Goal: Information Seeking & Learning: Learn about a topic

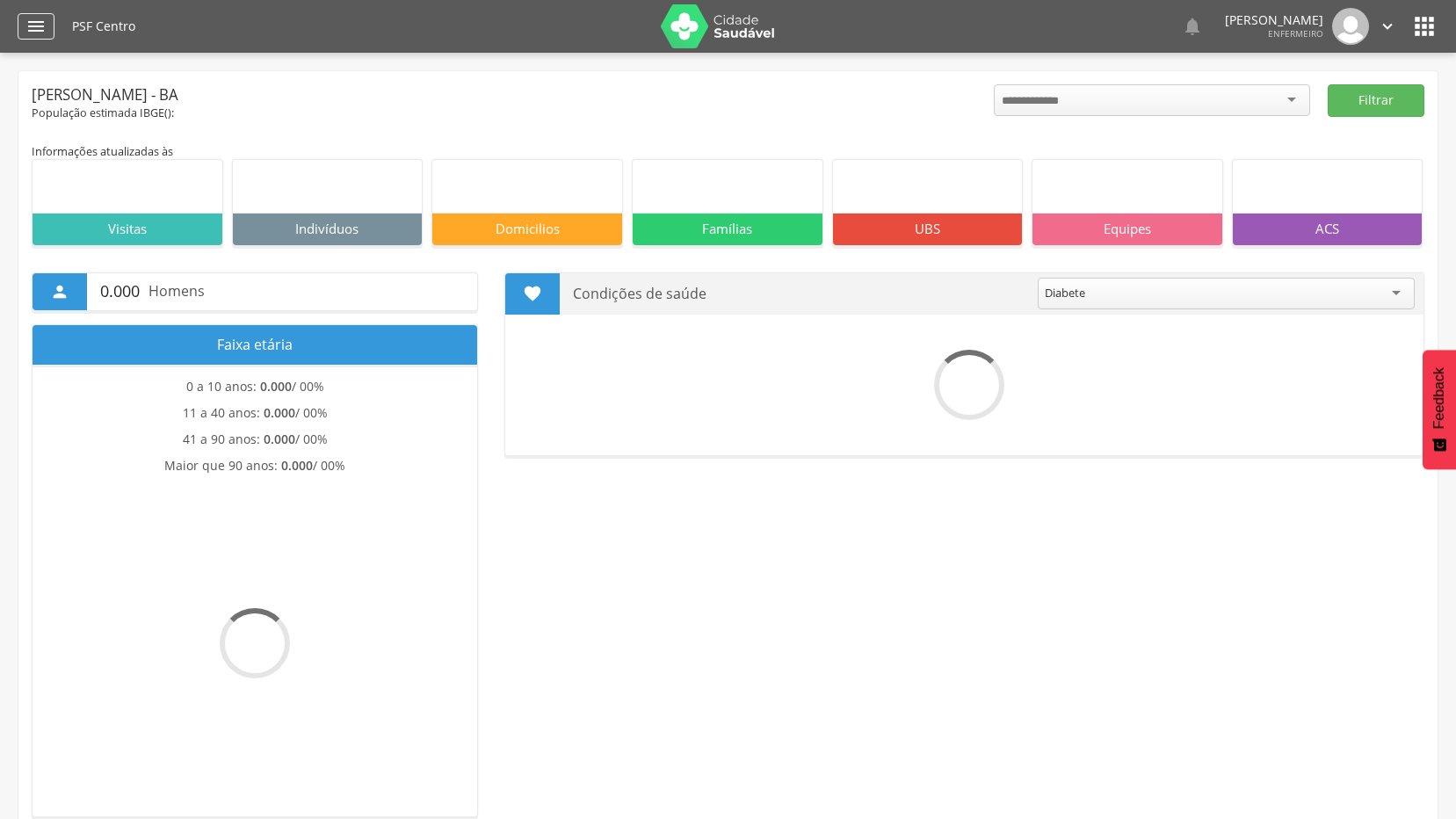
click at [42, 35] on icon "" at bounding box center [36, 27] width 21 height 21
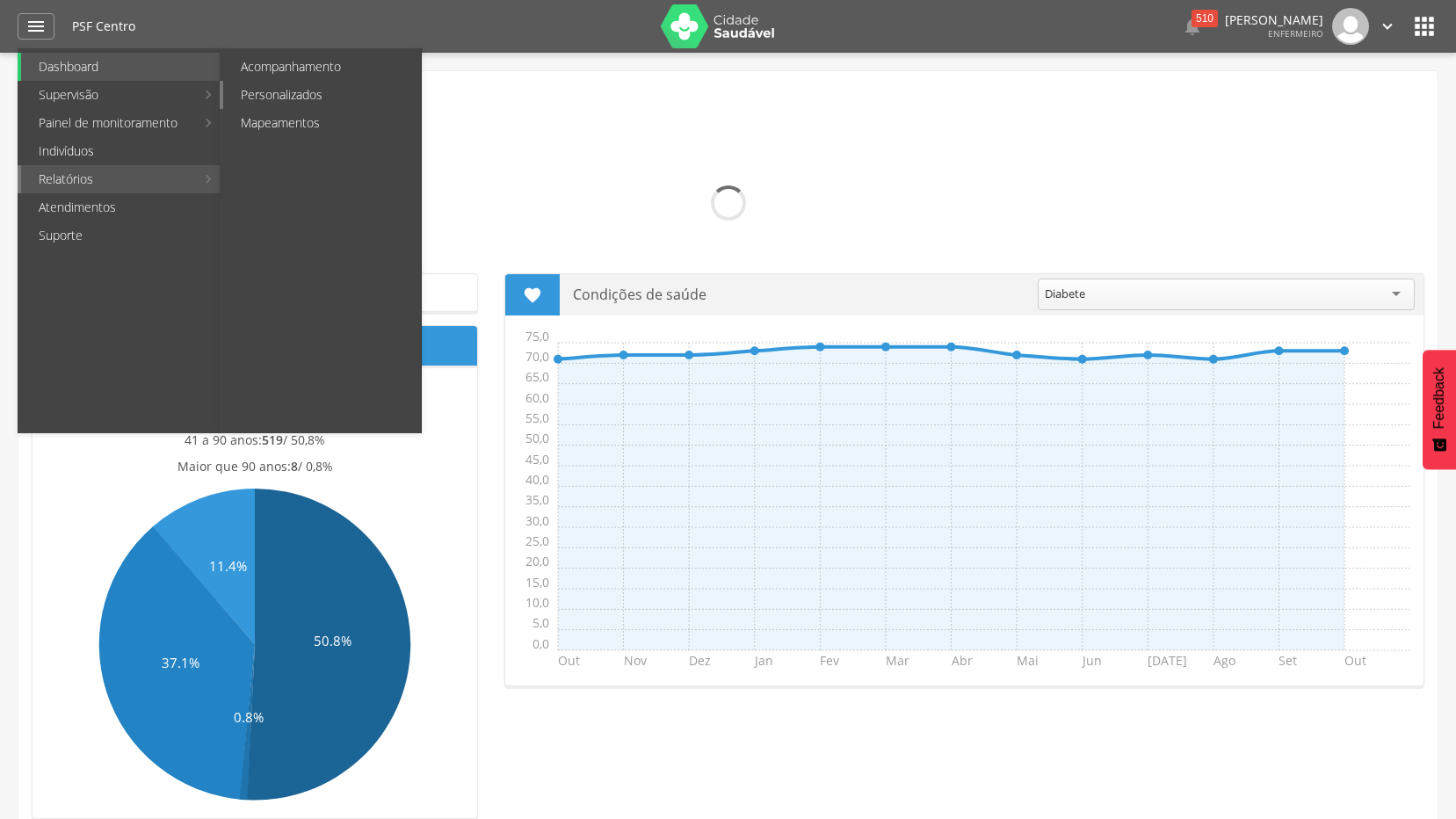
click at [296, 98] on link "Personalizados" at bounding box center [322, 95] width 198 height 28
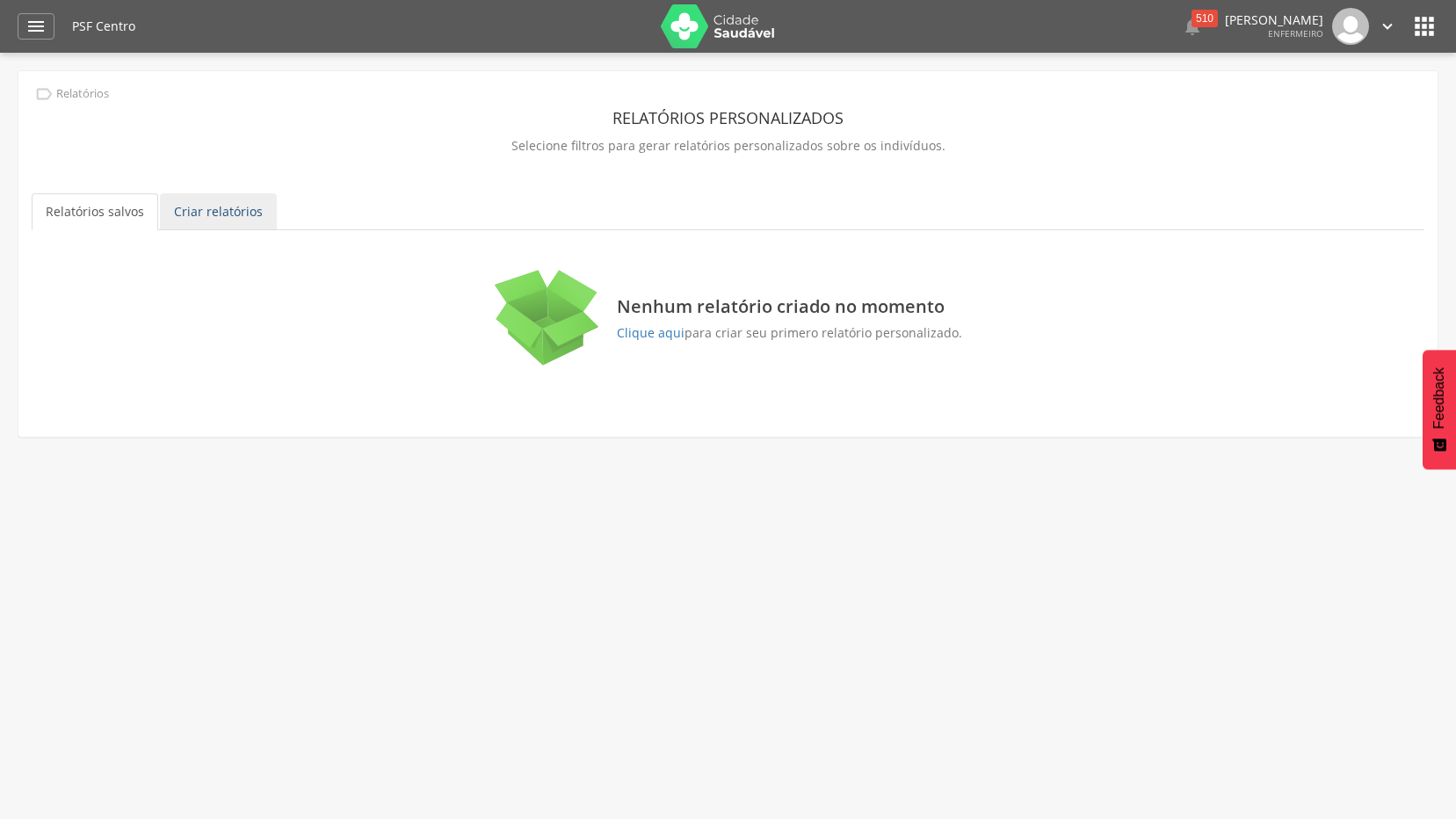
click at [250, 212] on link "Criar relatórios" at bounding box center [218, 212] width 117 height 37
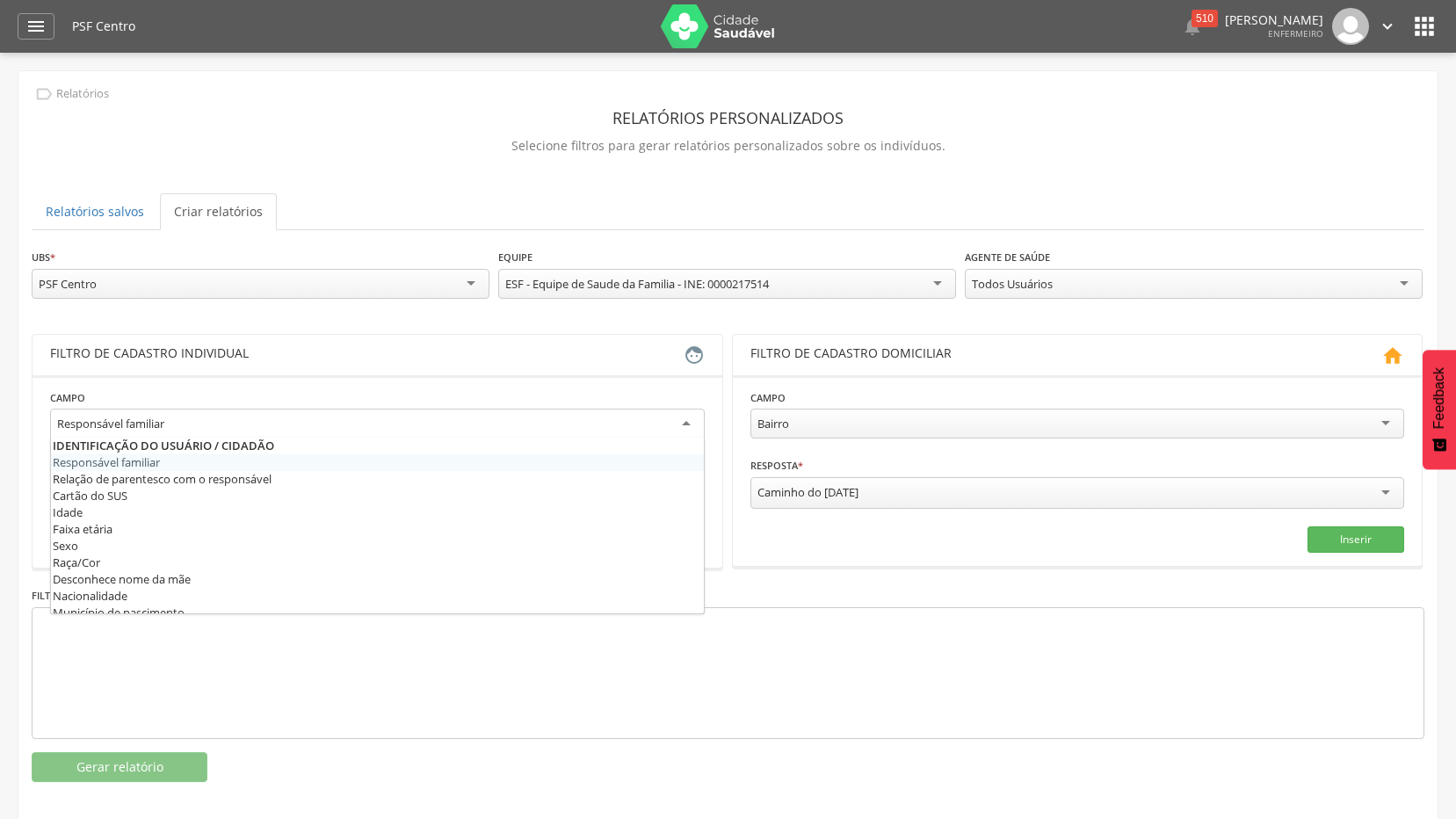
click at [347, 421] on div "Responsável familiar" at bounding box center [377, 425] width 654 height 32
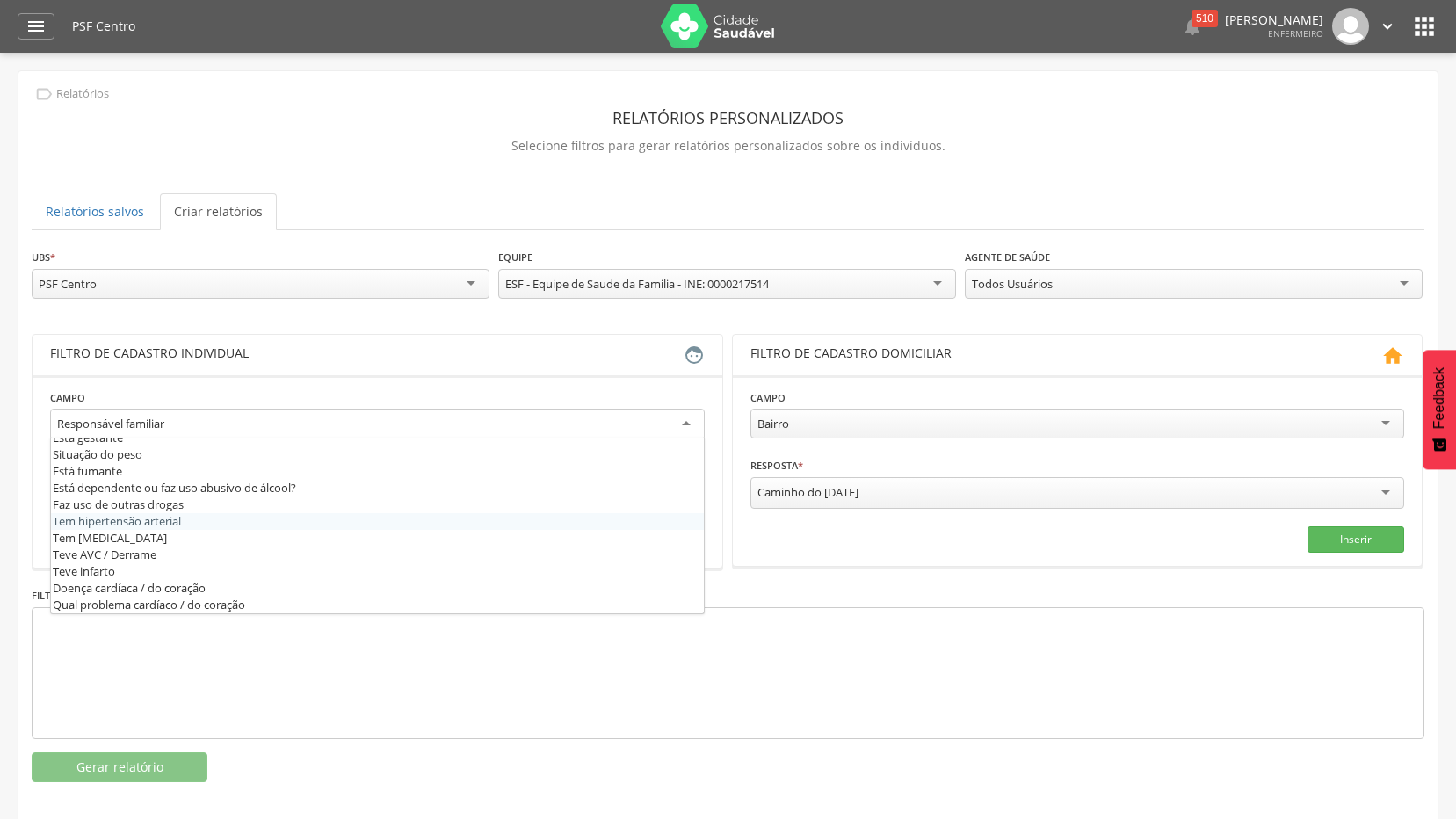
scroll to position [615, 0]
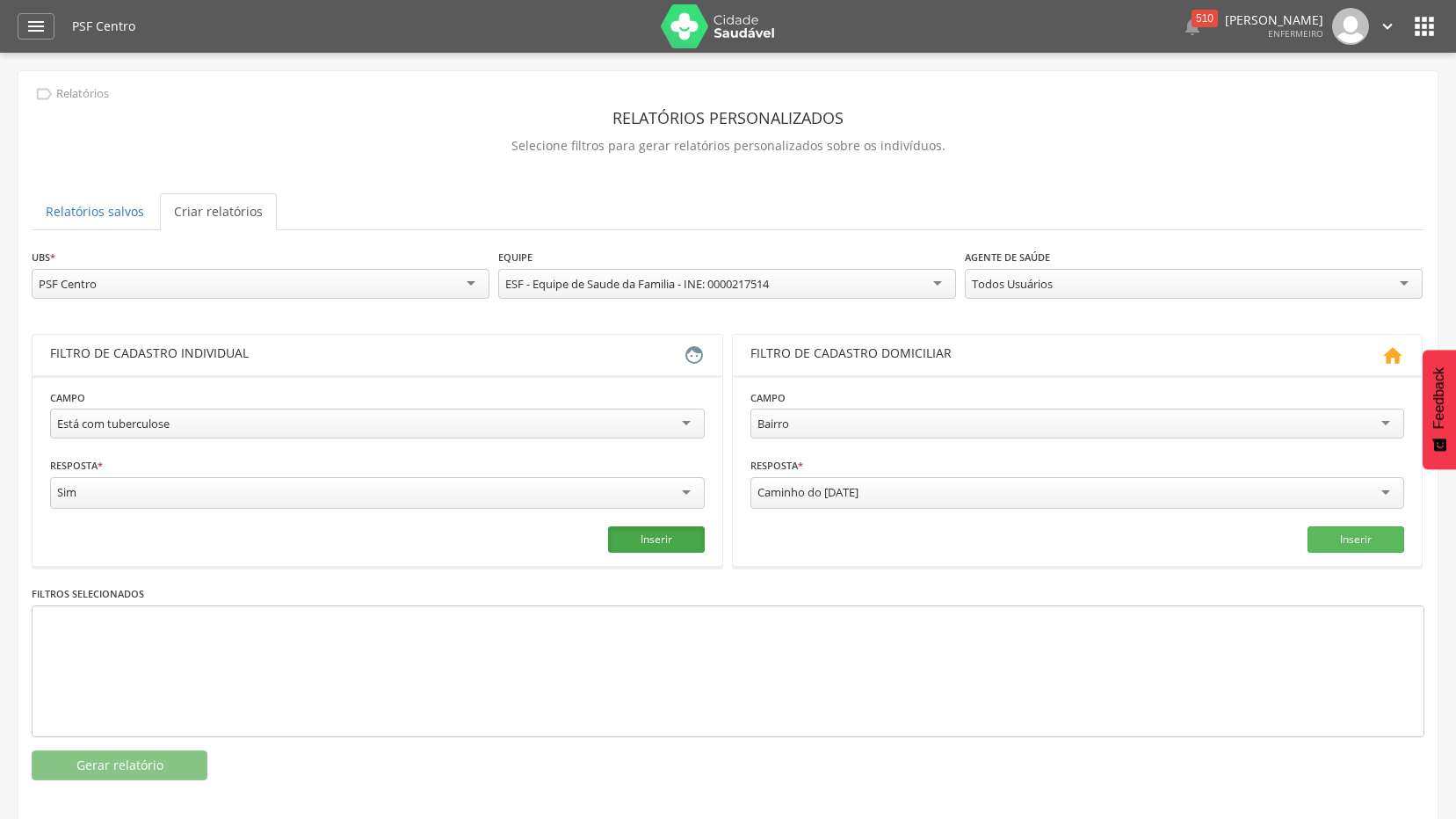
click at [643, 532] on button "Inserir" at bounding box center [656, 540] width 97 height 27
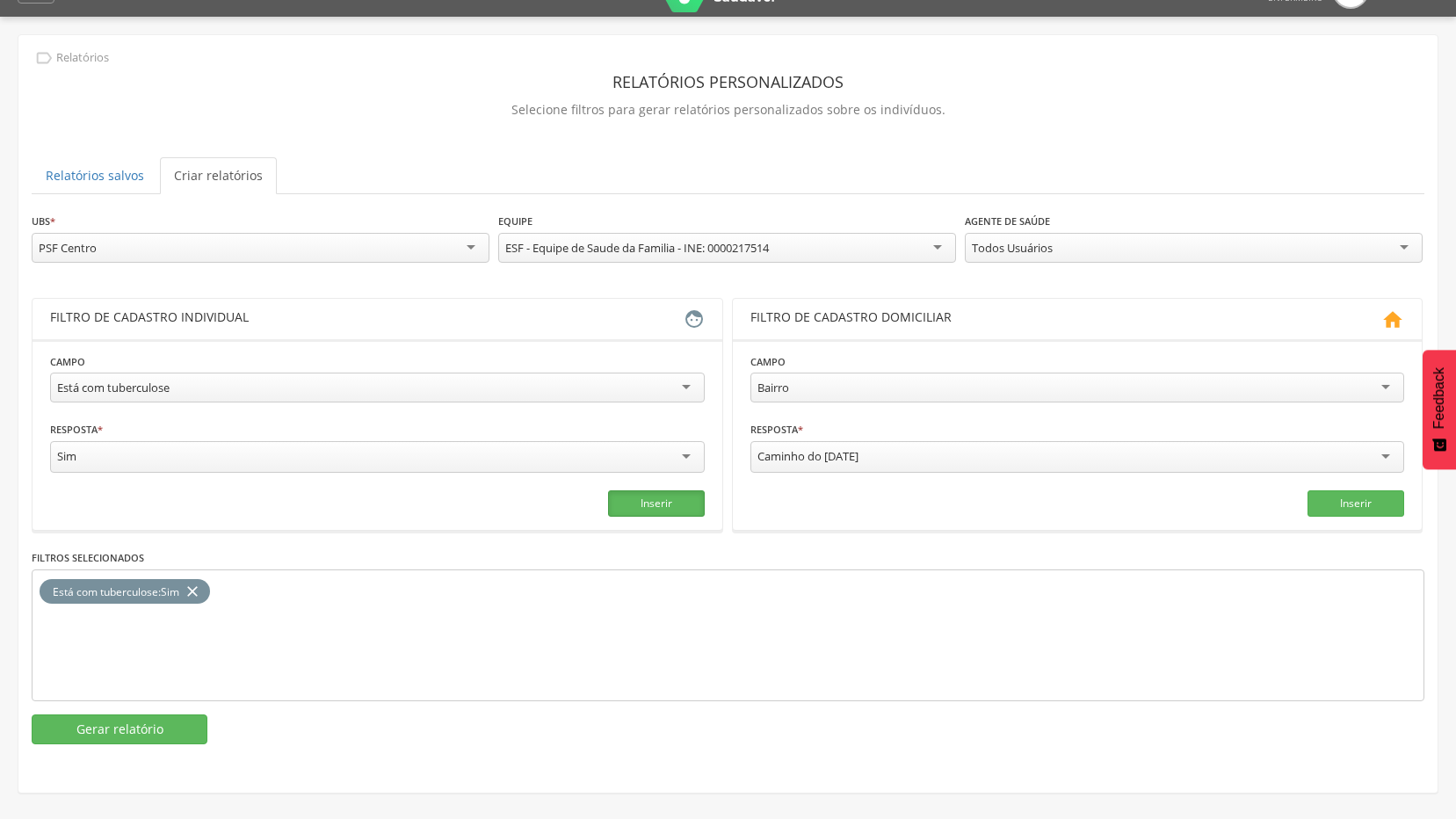
scroll to position [52, 0]
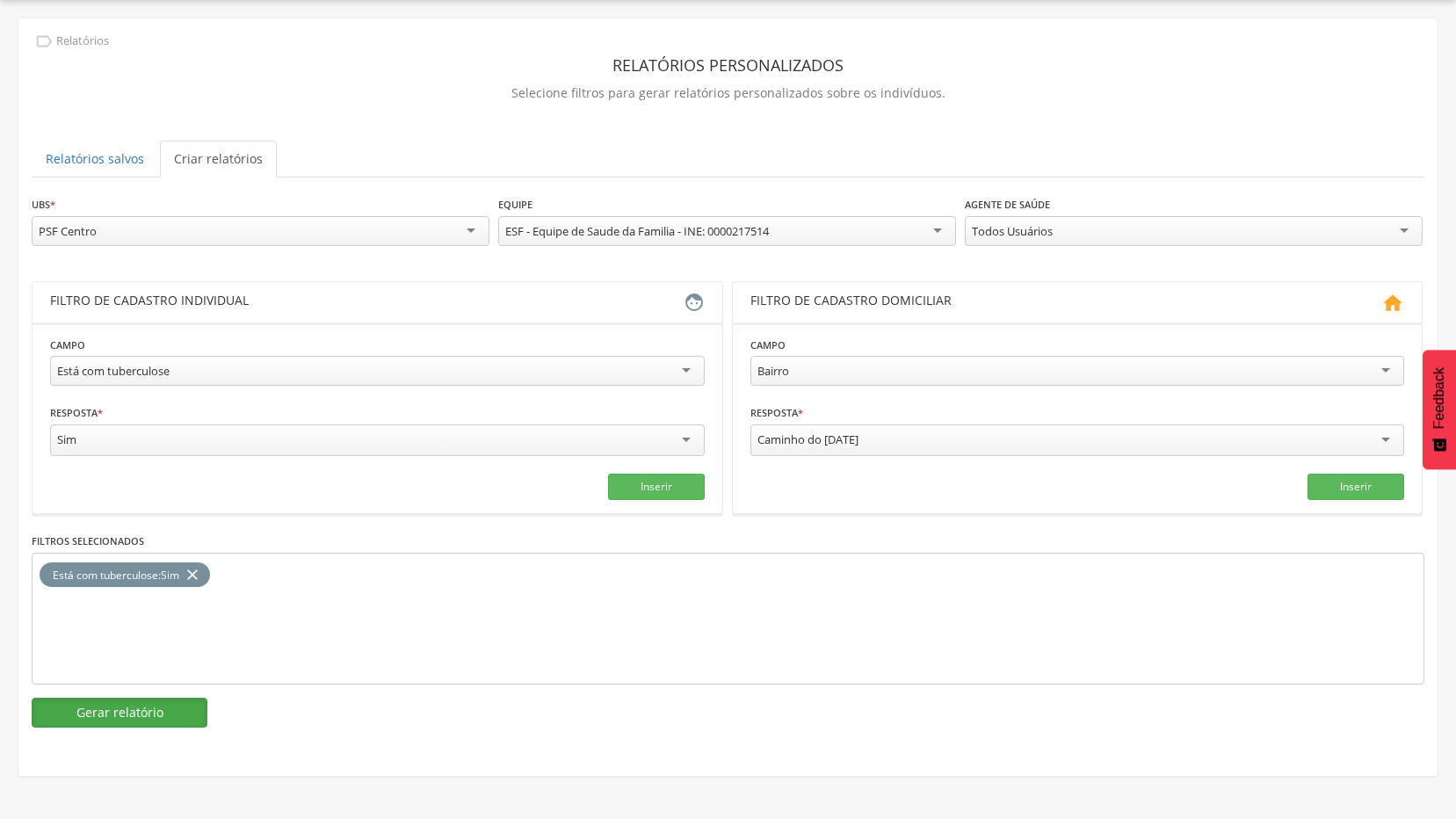
click at [145, 706] on button "Gerar relatório" at bounding box center [120, 713] width 176 height 30
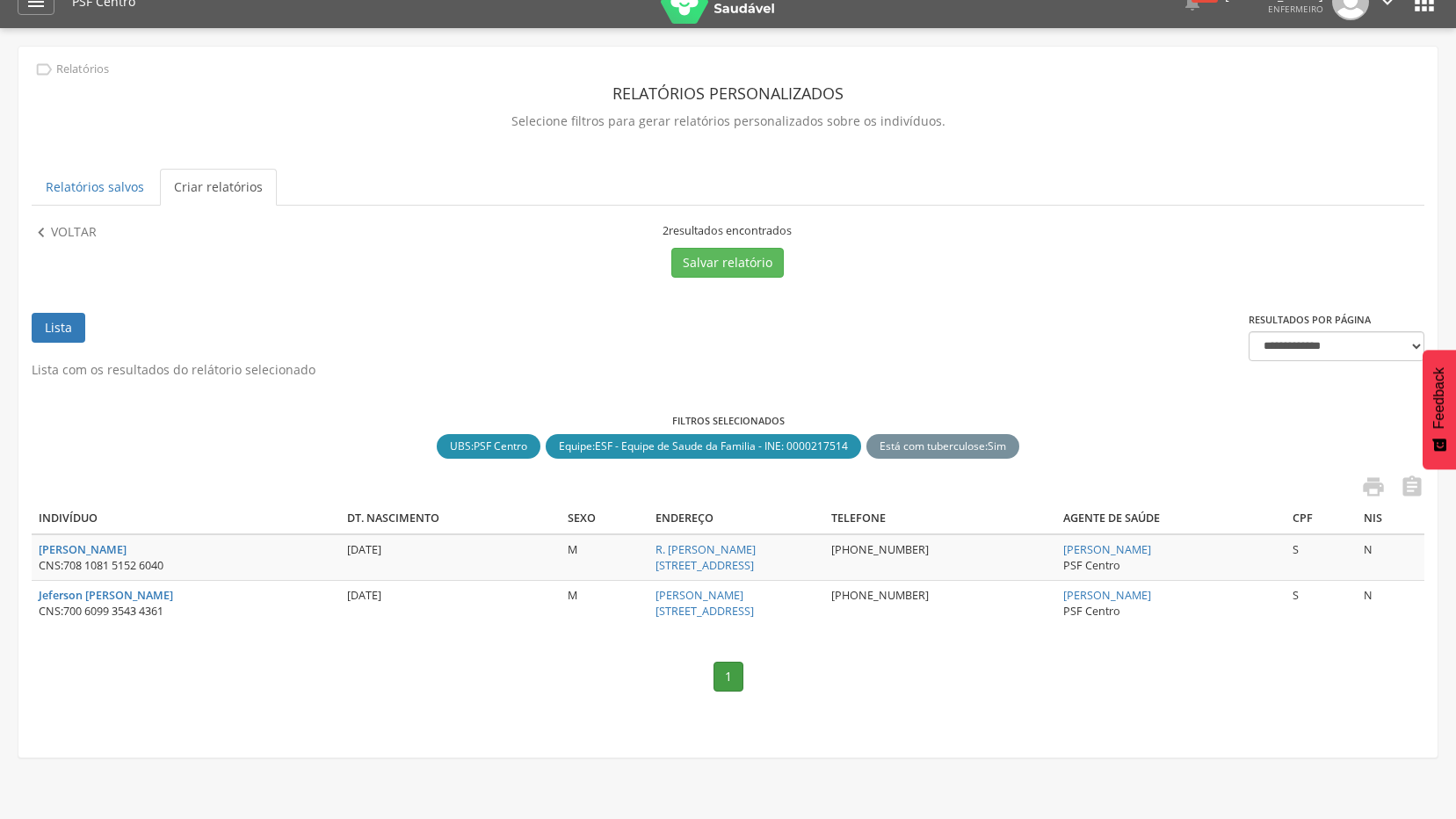
scroll to position [0, 0]
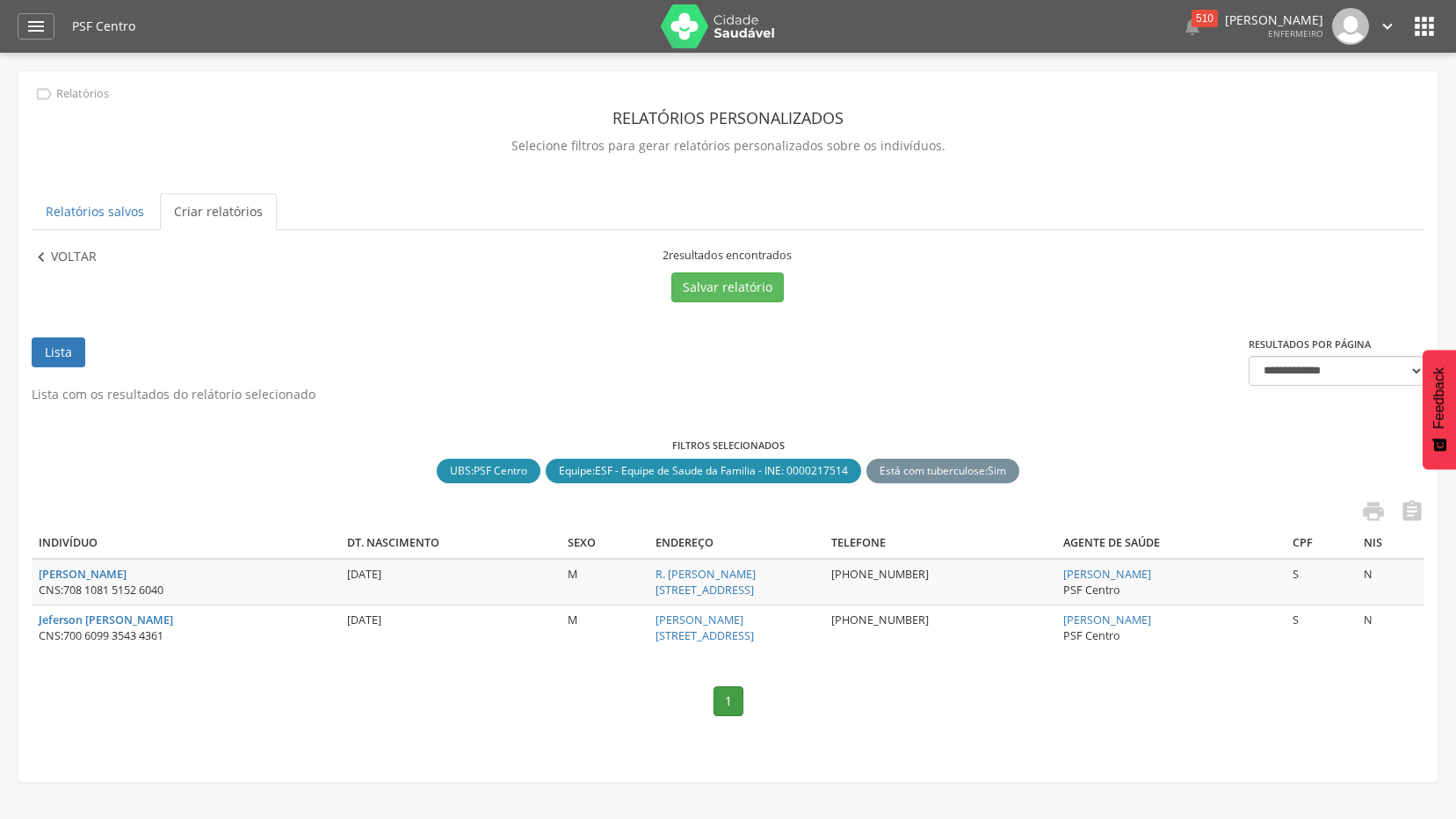
click at [88, 248] on p "Voltar" at bounding box center [74, 257] width 46 height 20
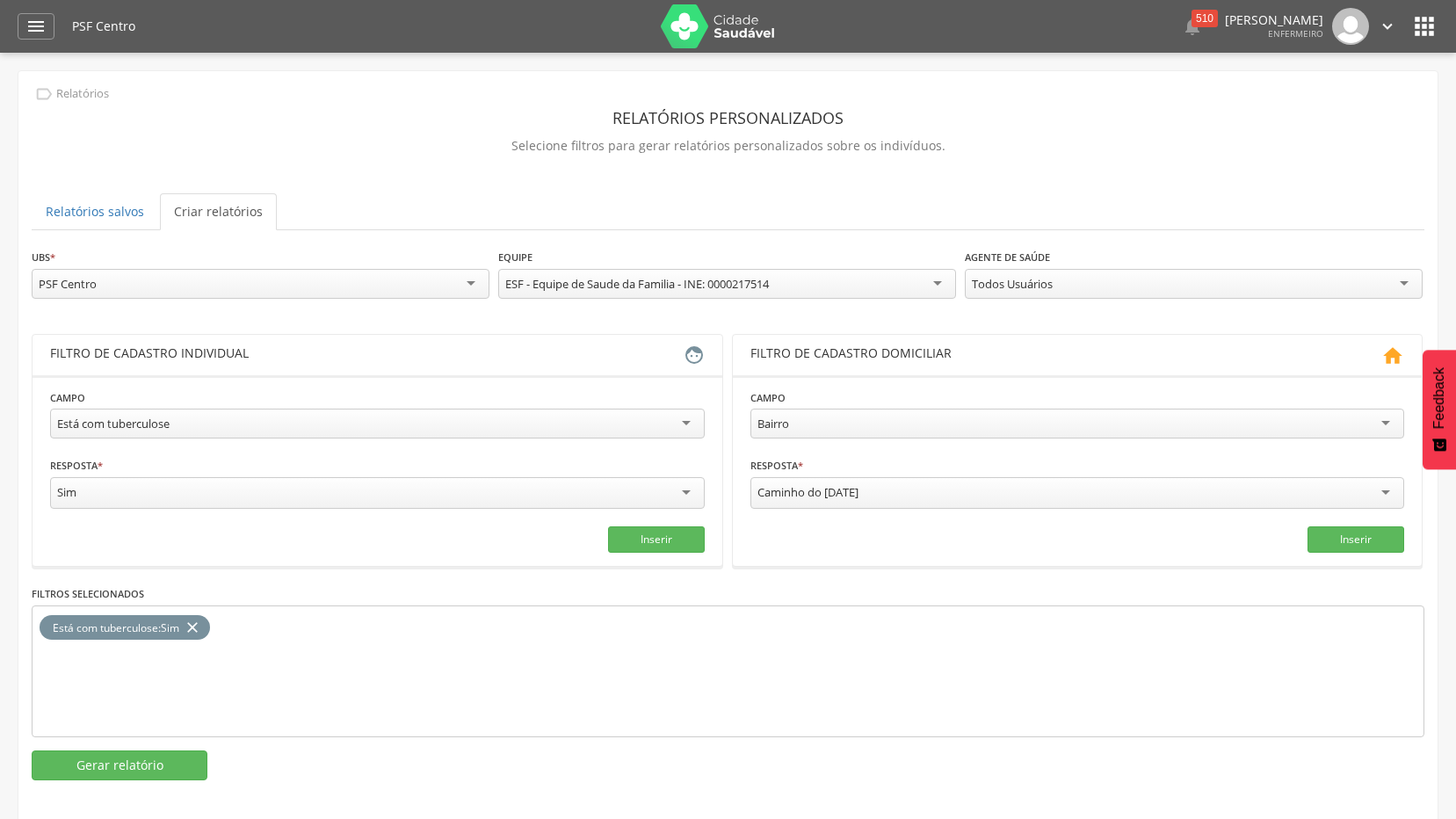
click at [599, 423] on div "Está com tuberculose" at bounding box center [377, 424] width 654 height 30
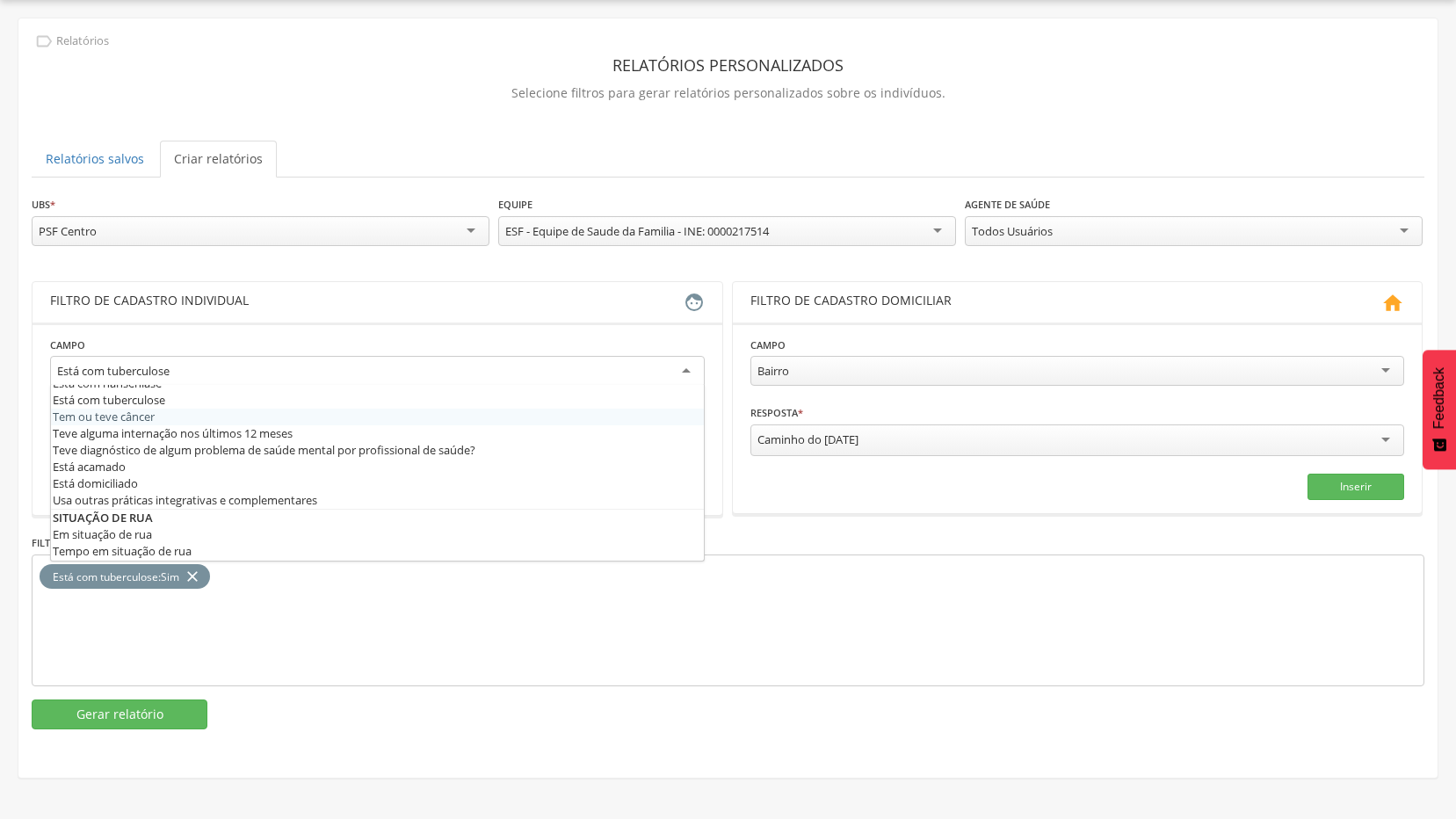
scroll to position [774, 0]
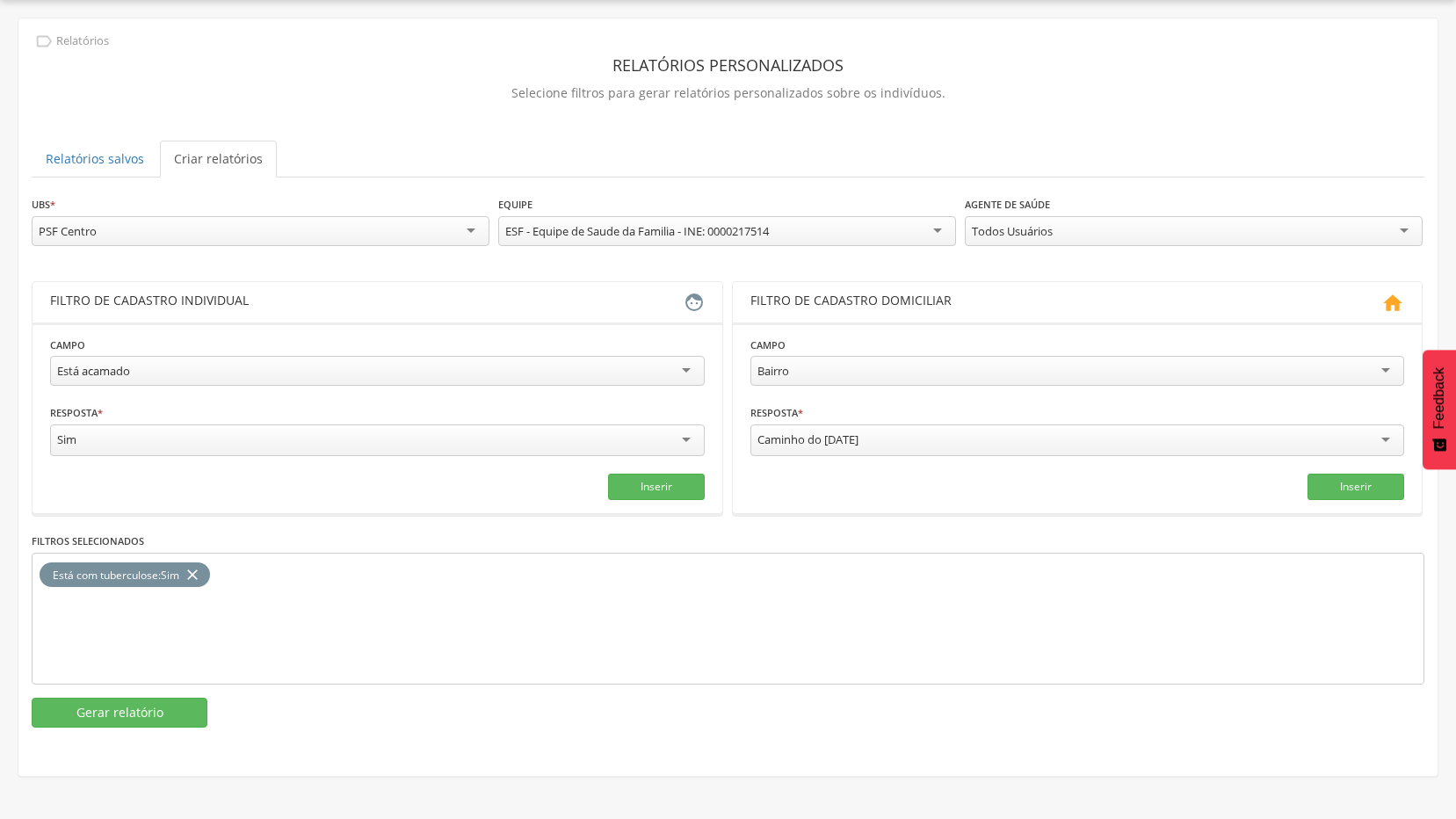
click at [1213, 213] on div "**********" at bounding box center [1194, 222] width 458 height 55
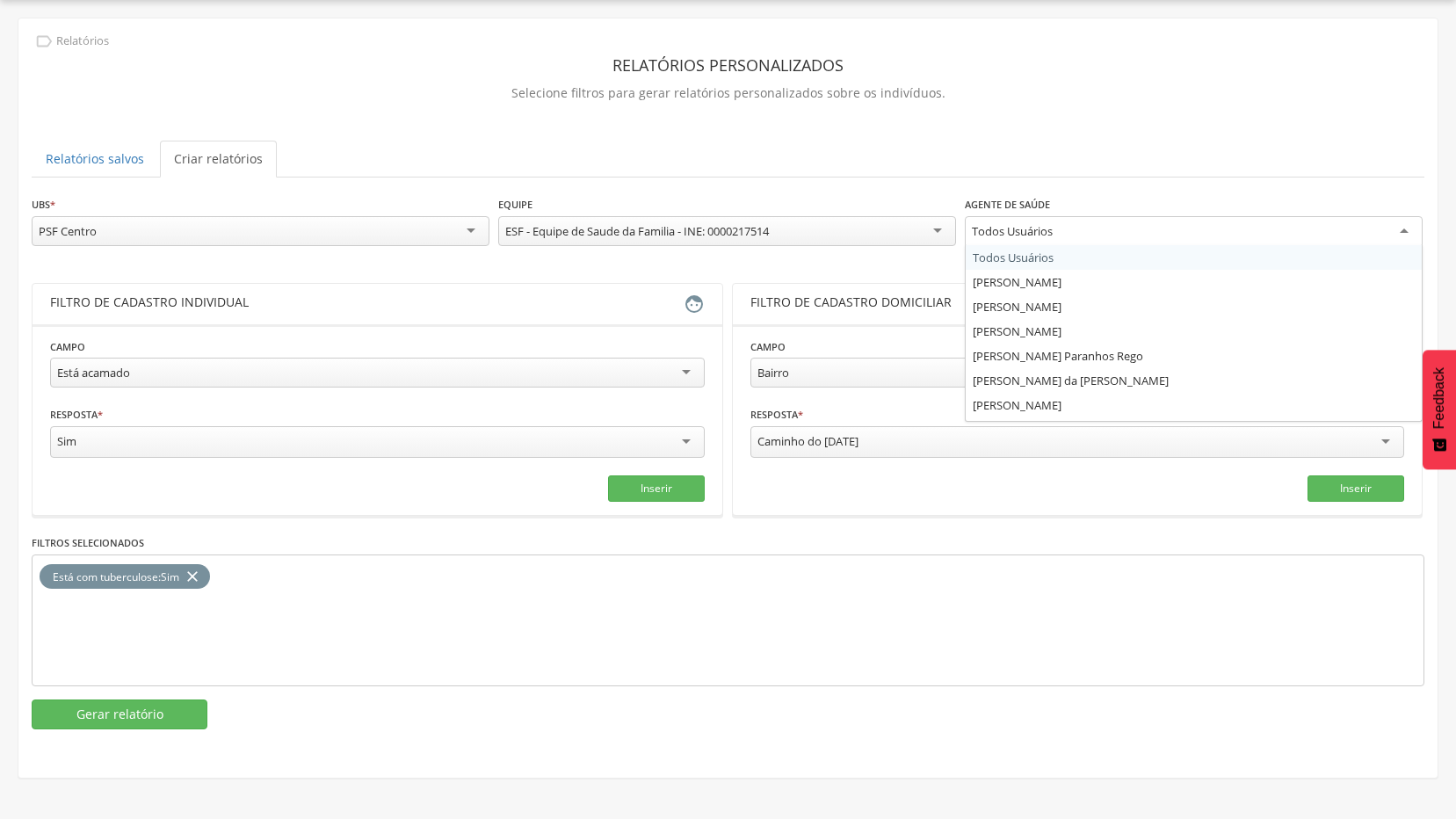
click at [1201, 241] on div "Todos Usuários" at bounding box center [1194, 232] width 458 height 32
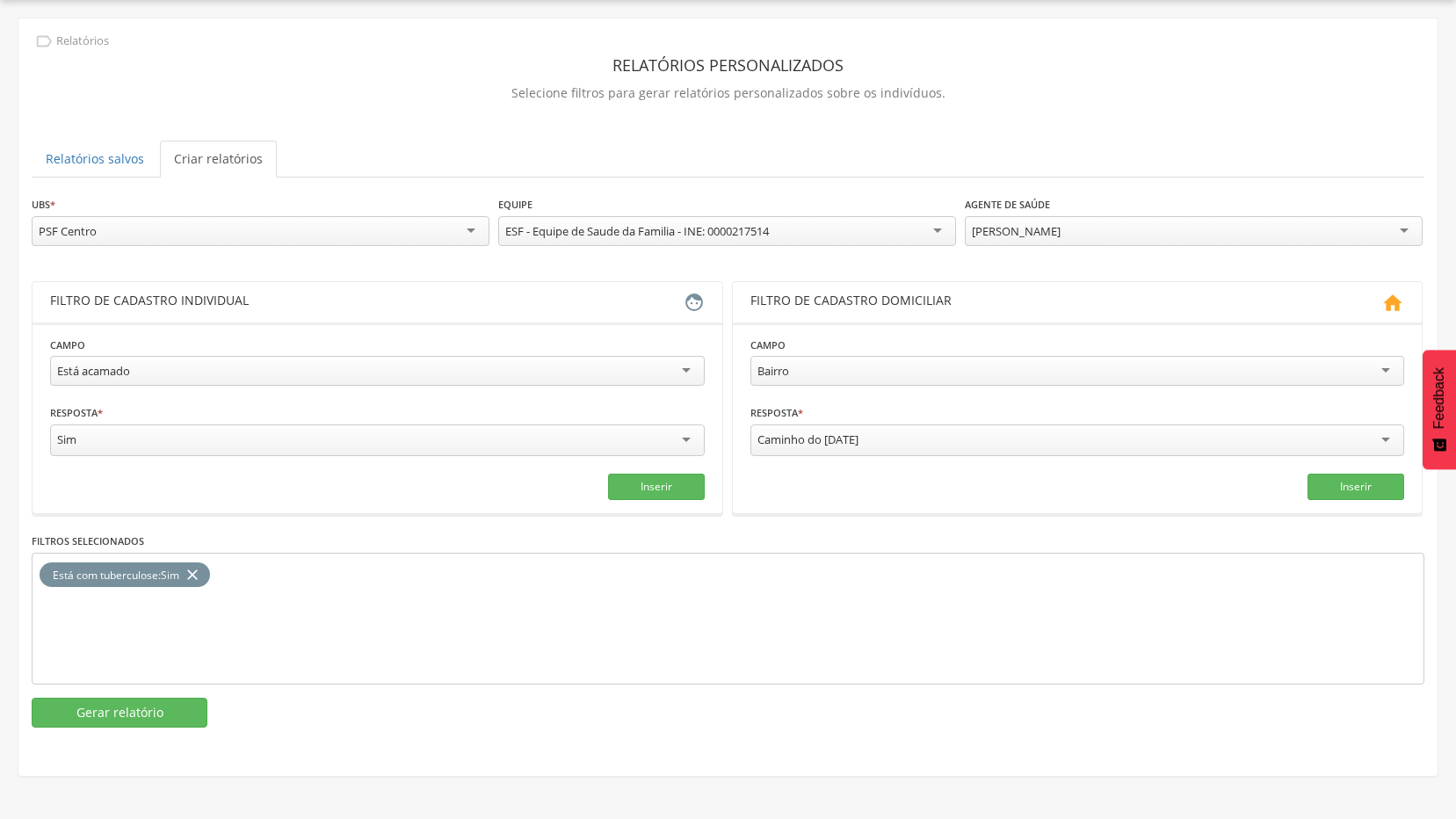
click at [196, 562] on icon "close" at bounding box center [192, 574] width 18 height 26
click at [691, 494] on button "Inserir" at bounding box center [656, 487] width 97 height 27
click at [141, 702] on button "Gerar relatório" at bounding box center [120, 713] width 176 height 30
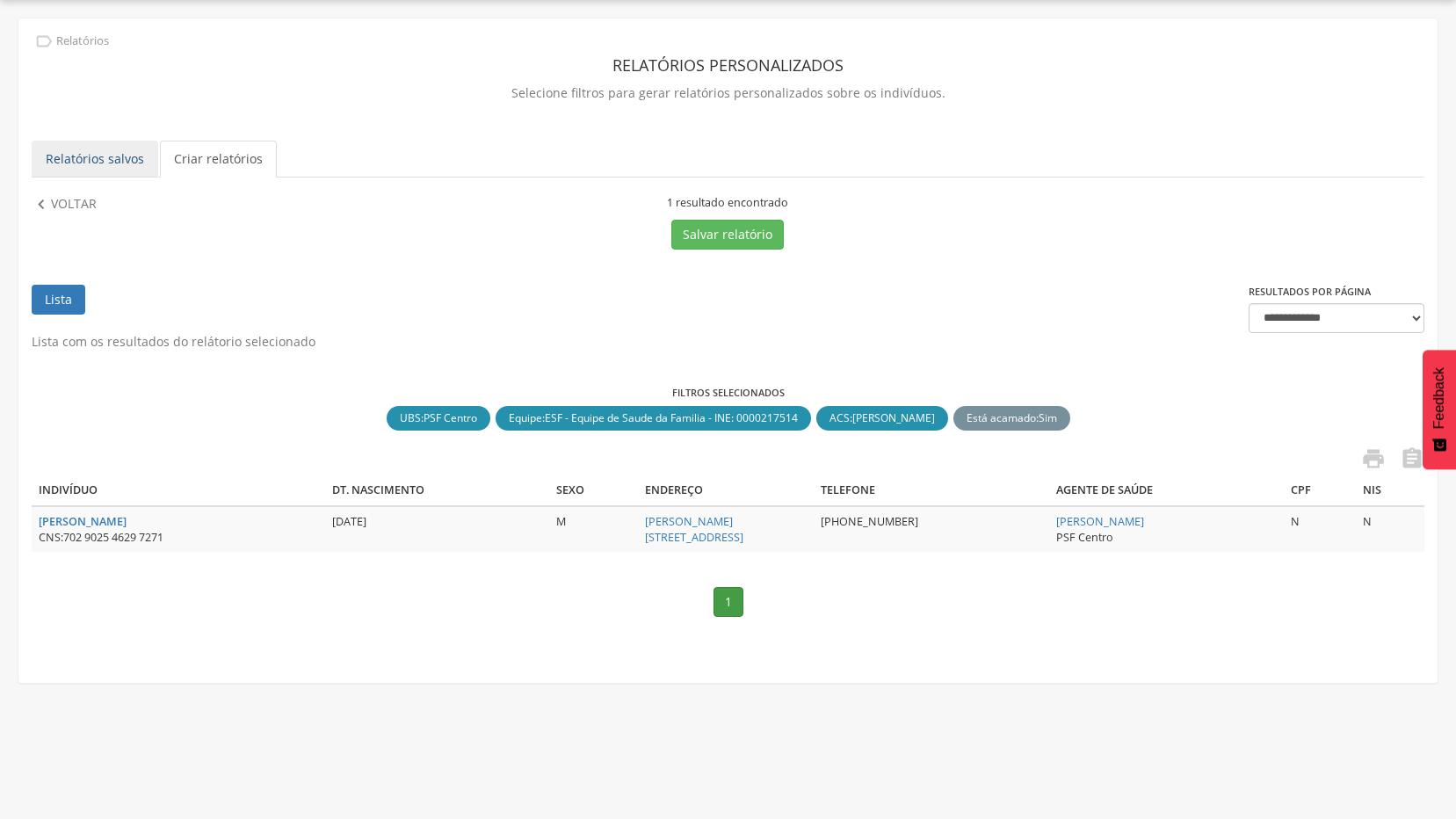
click at [95, 153] on link "Relatórios salvos" at bounding box center [95, 160] width 127 height 37
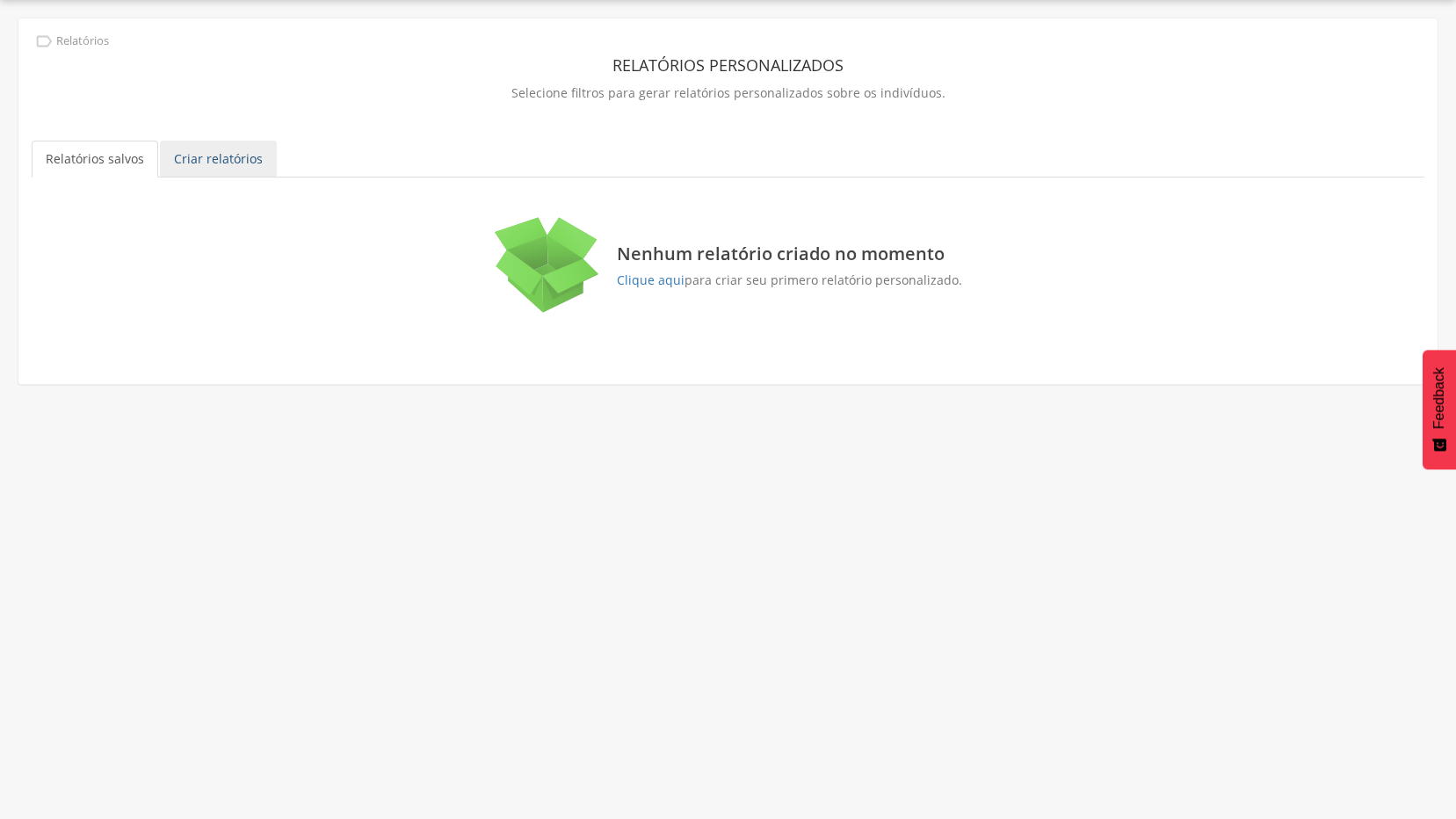
click at [214, 158] on link "Criar relatórios" at bounding box center [218, 160] width 117 height 37
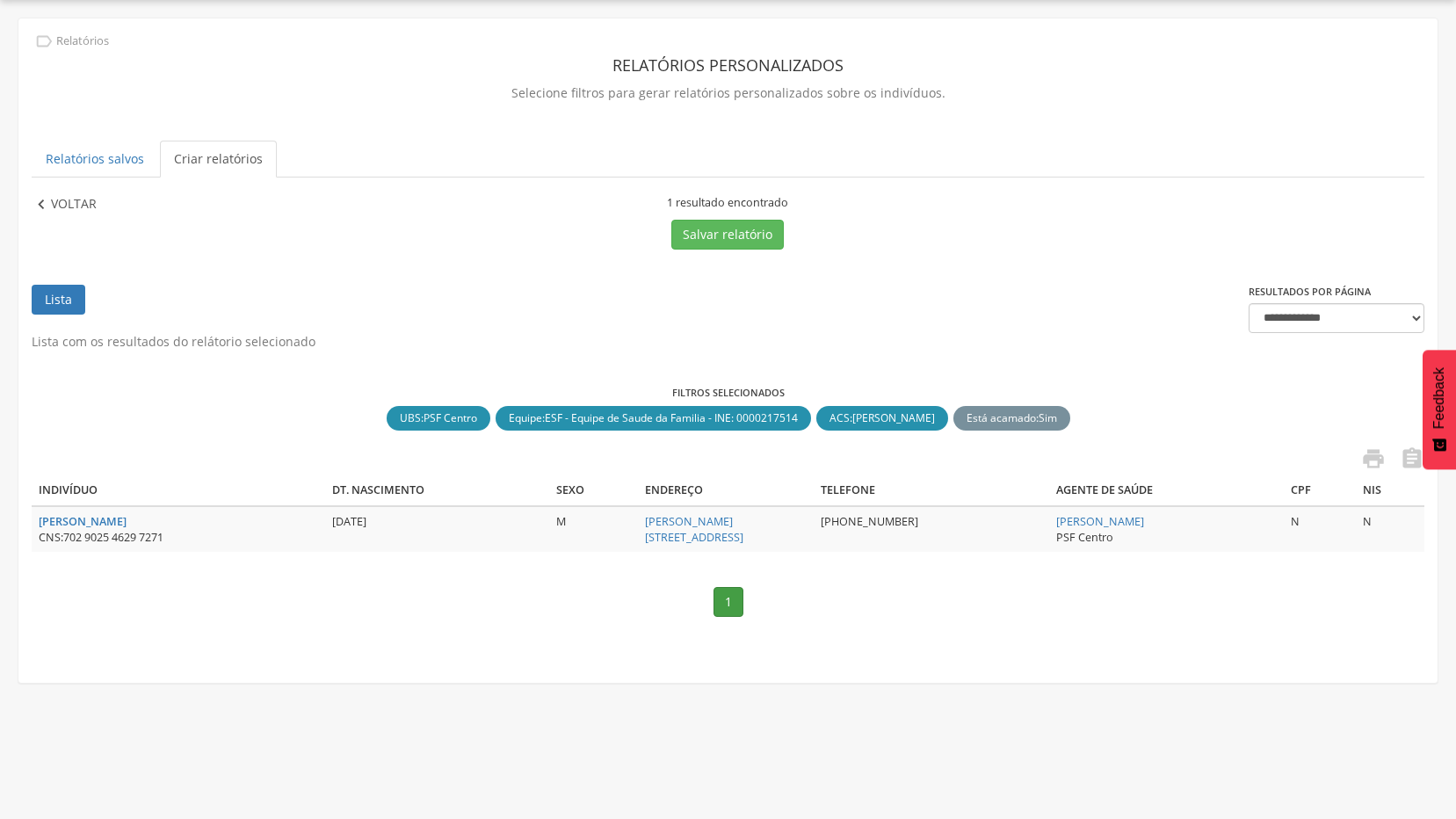
click at [81, 201] on p "Voltar" at bounding box center [74, 205] width 46 height 20
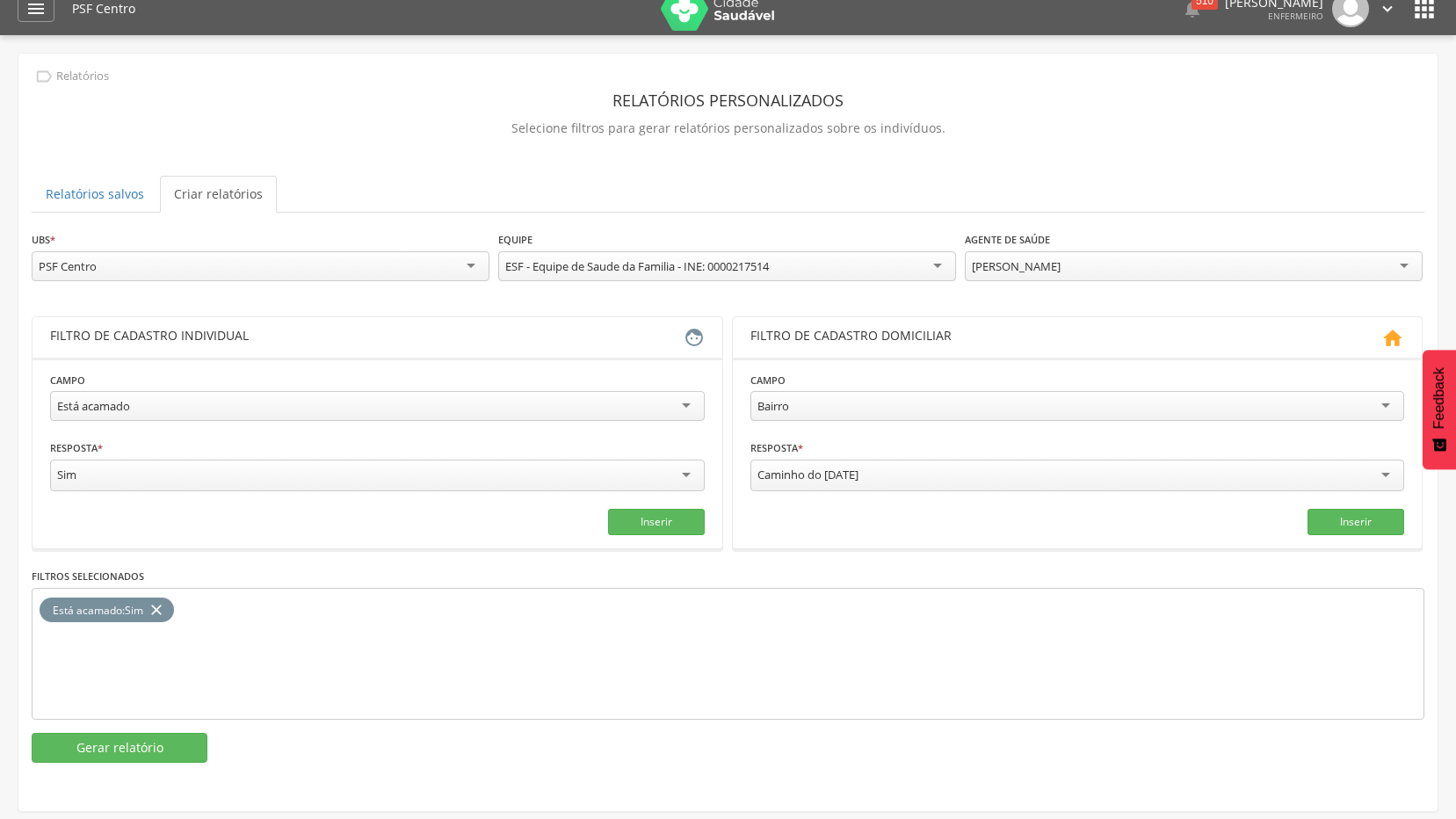
scroll to position [0, 0]
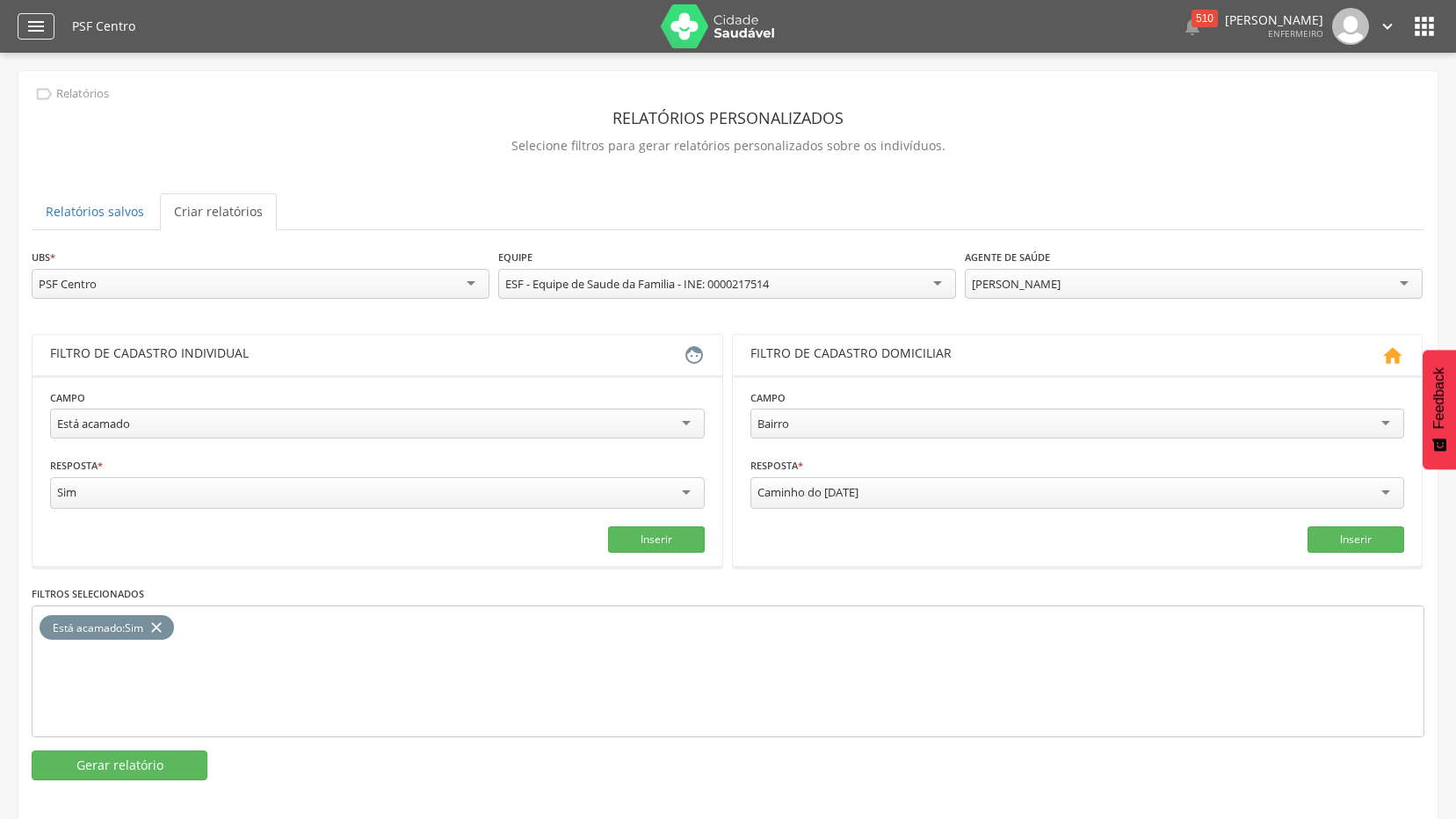
click at [43, 27] on icon "" at bounding box center [36, 27] width 21 height 21
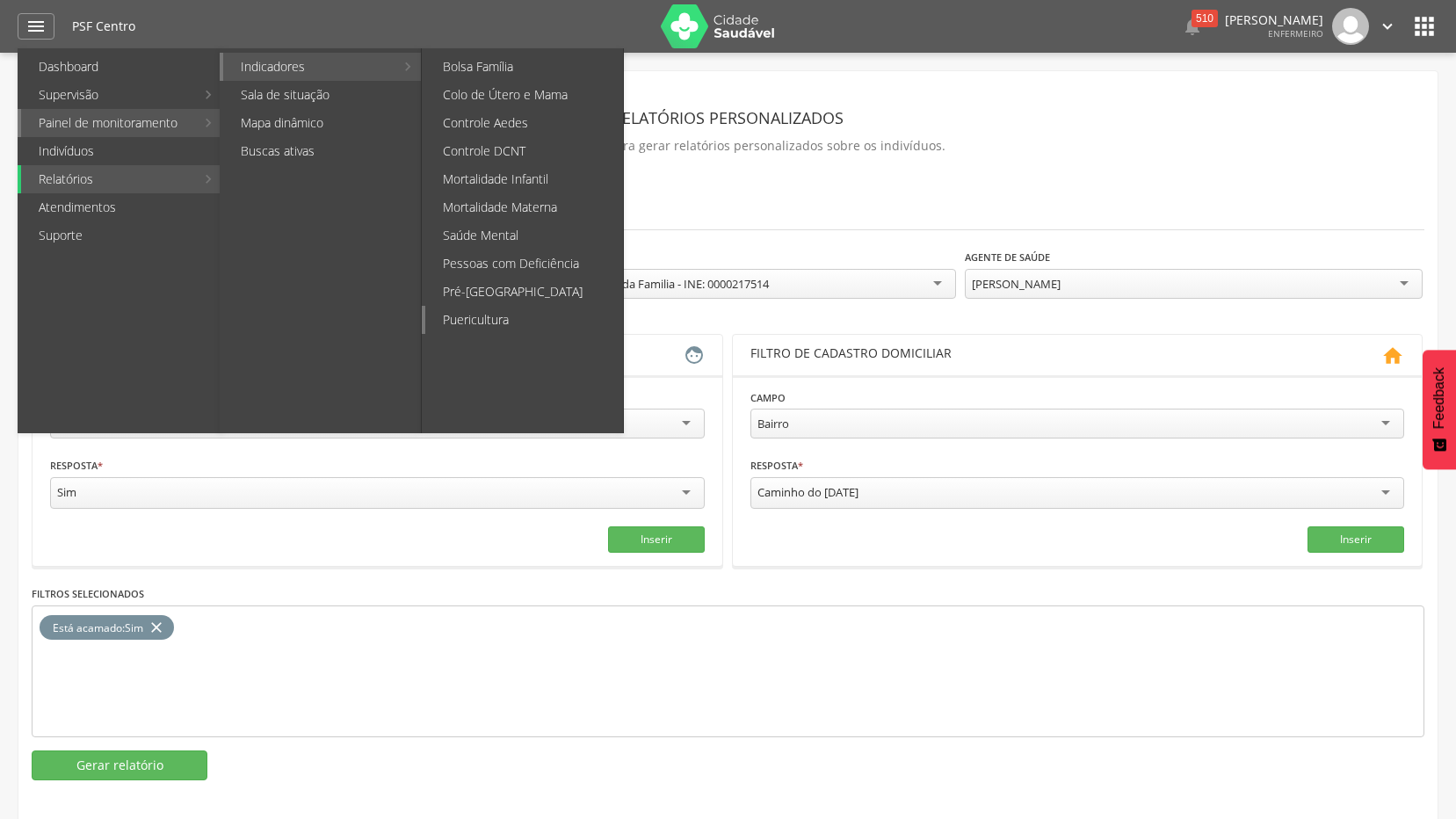
click at [490, 317] on link "Puericultura" at bounding box center [524, 320] width 198 height 28
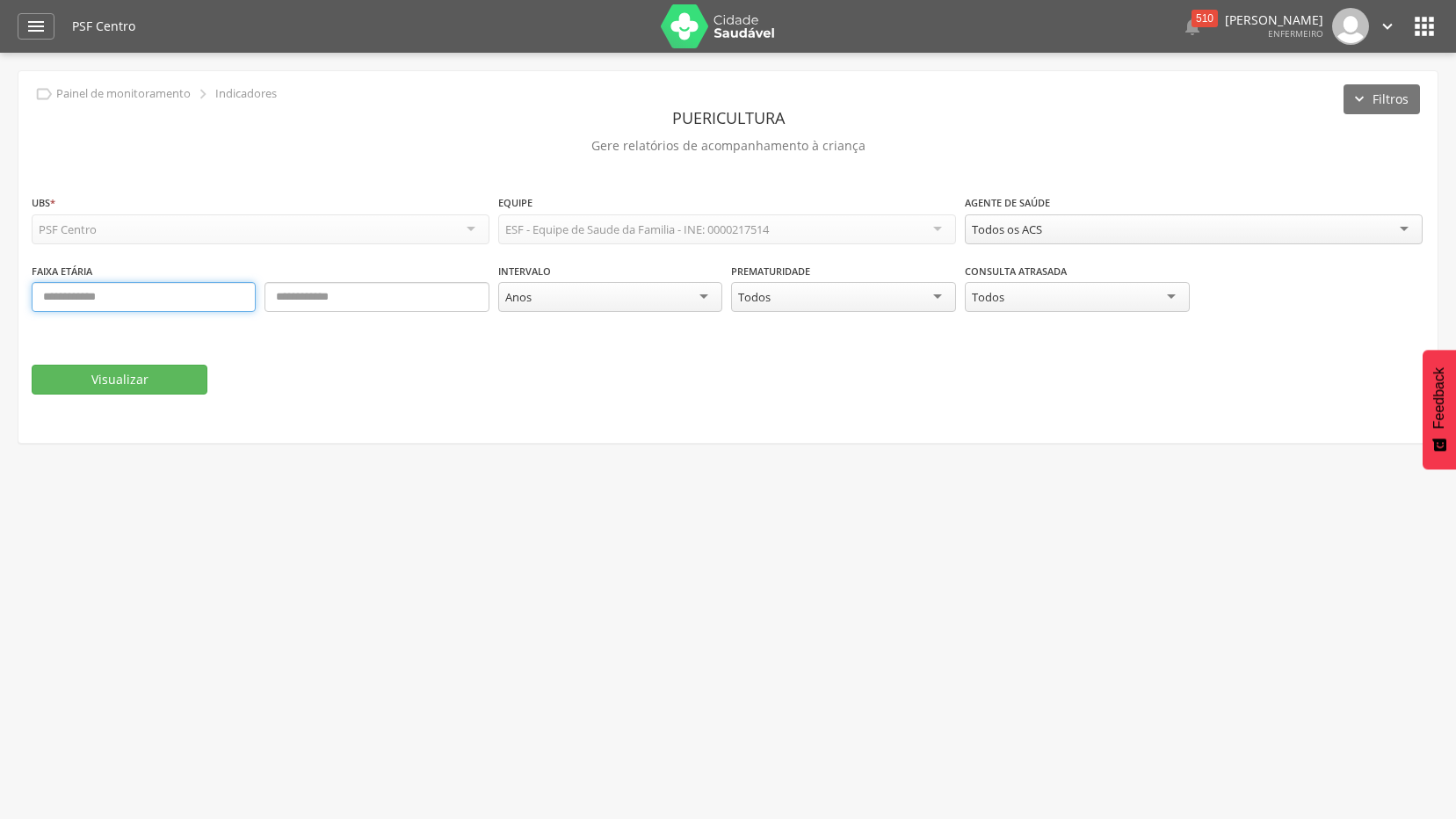
click at [214, 306] on input "text" at bounding box center [144, 297] width 224 height 30
type input "*"
click at [375, 298] on input "text" at bounding box center [376, 297] width 224 height 30
type input "*"
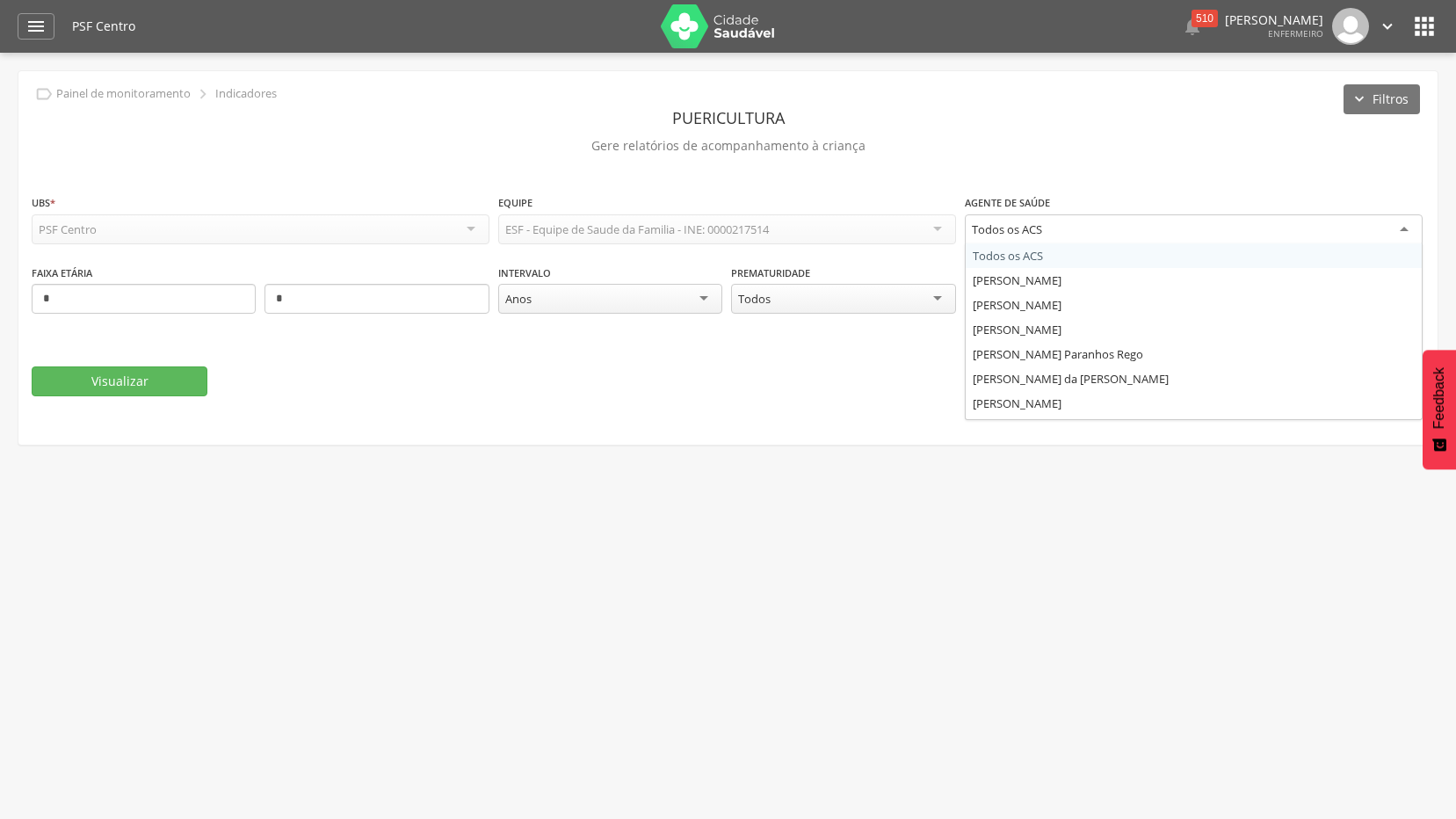
click at [1086, 229] on div "Todos os ACS" at bounding box center [1194, 230] width 458 height 32
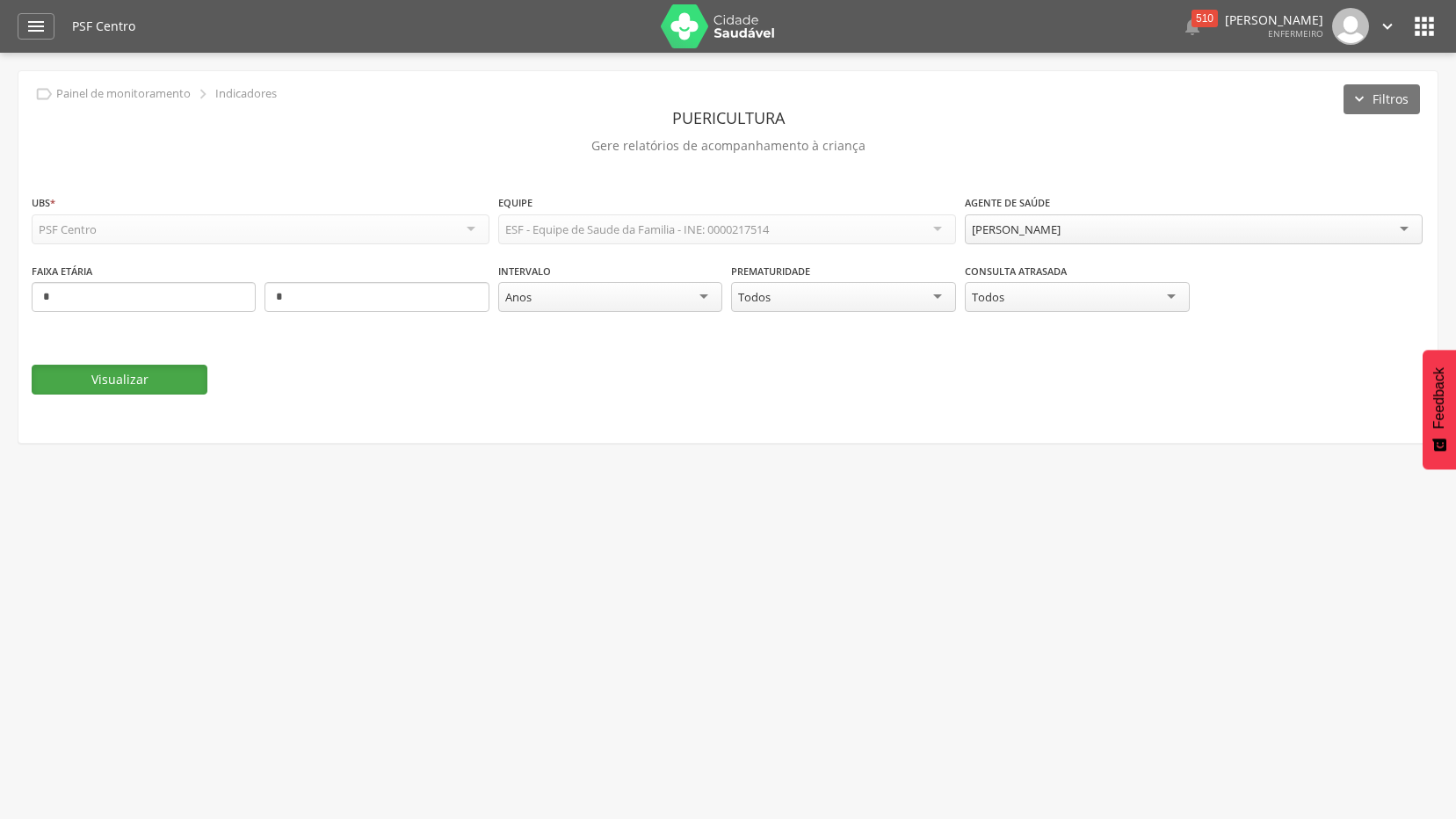
click at [117, 390] on button "Visualizar" at bounding box center [120, 379] width 176 height 30
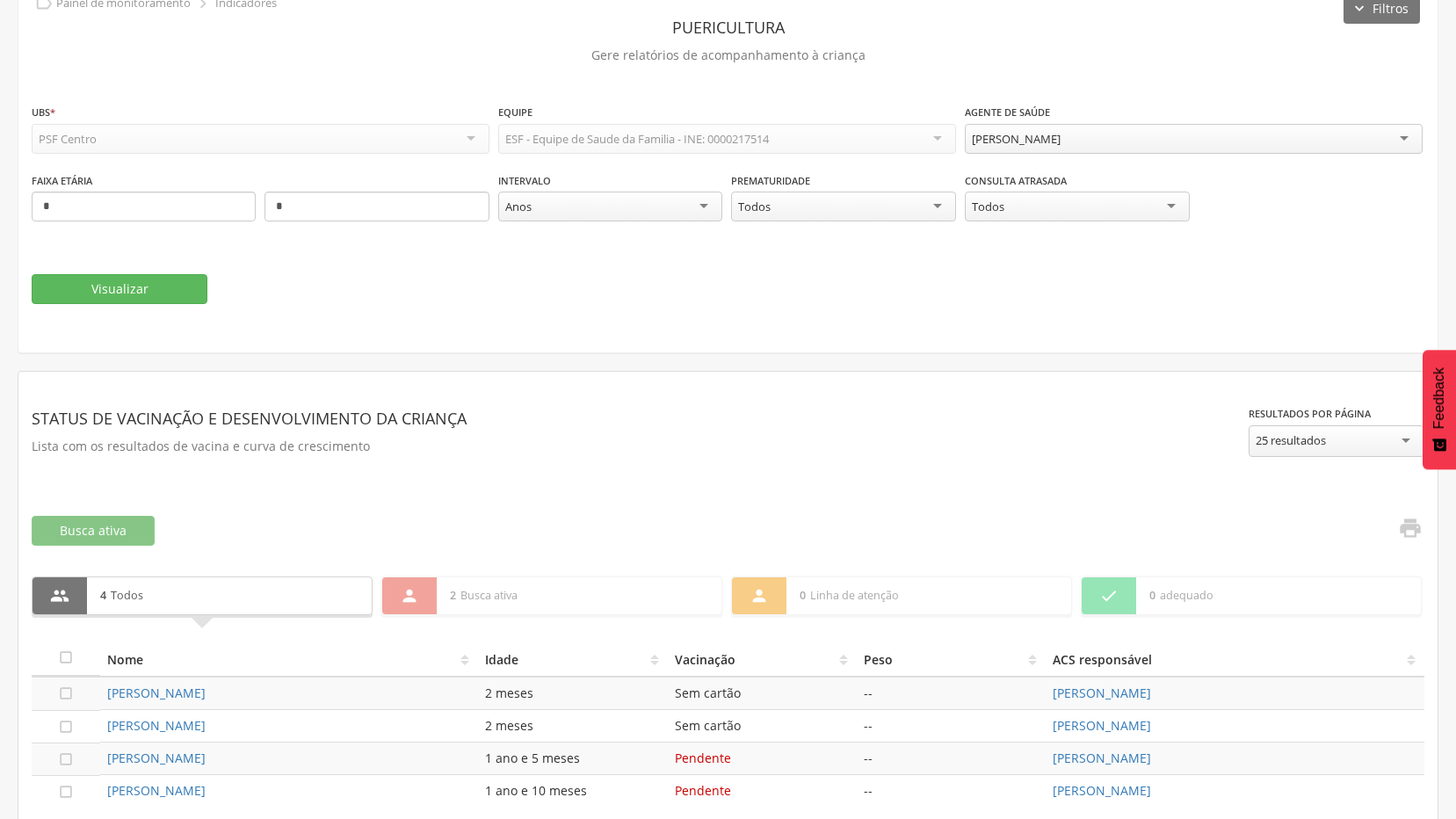
scroll to position [176, 0]
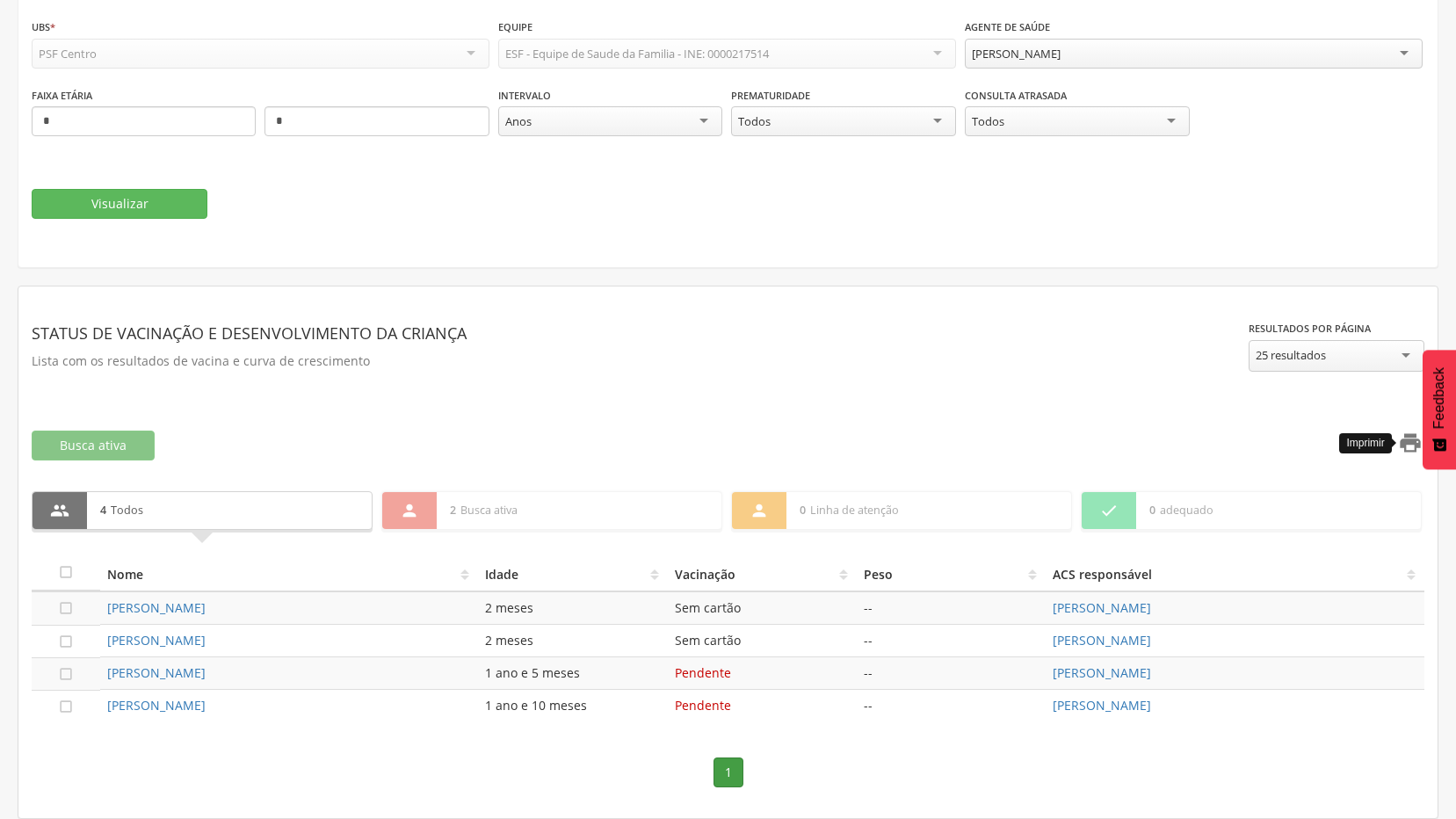
click at [1418, 441] on icon "" at bounding box center [1411, 443] width 25 height 25
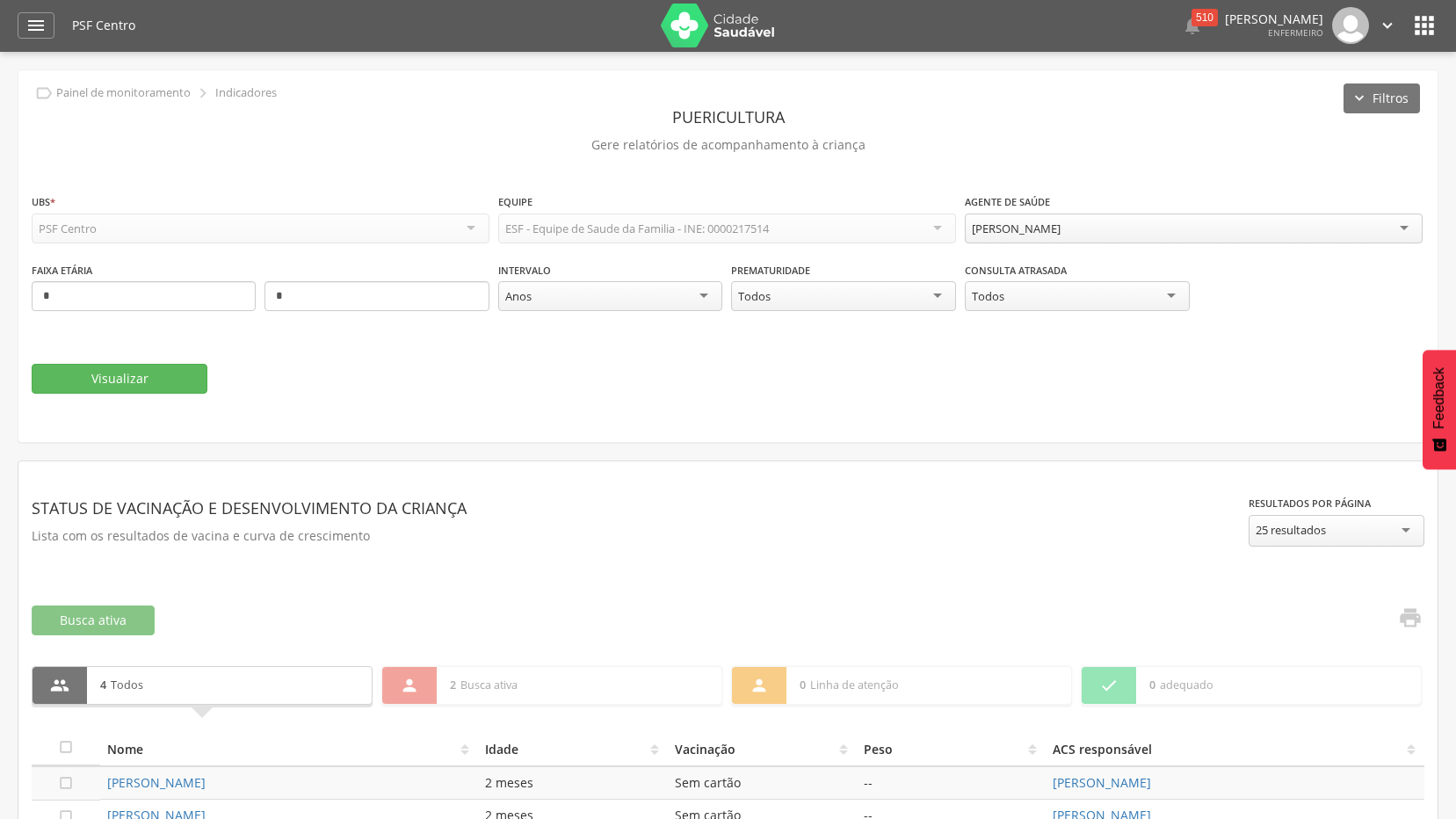
scroll to position [0, 0]
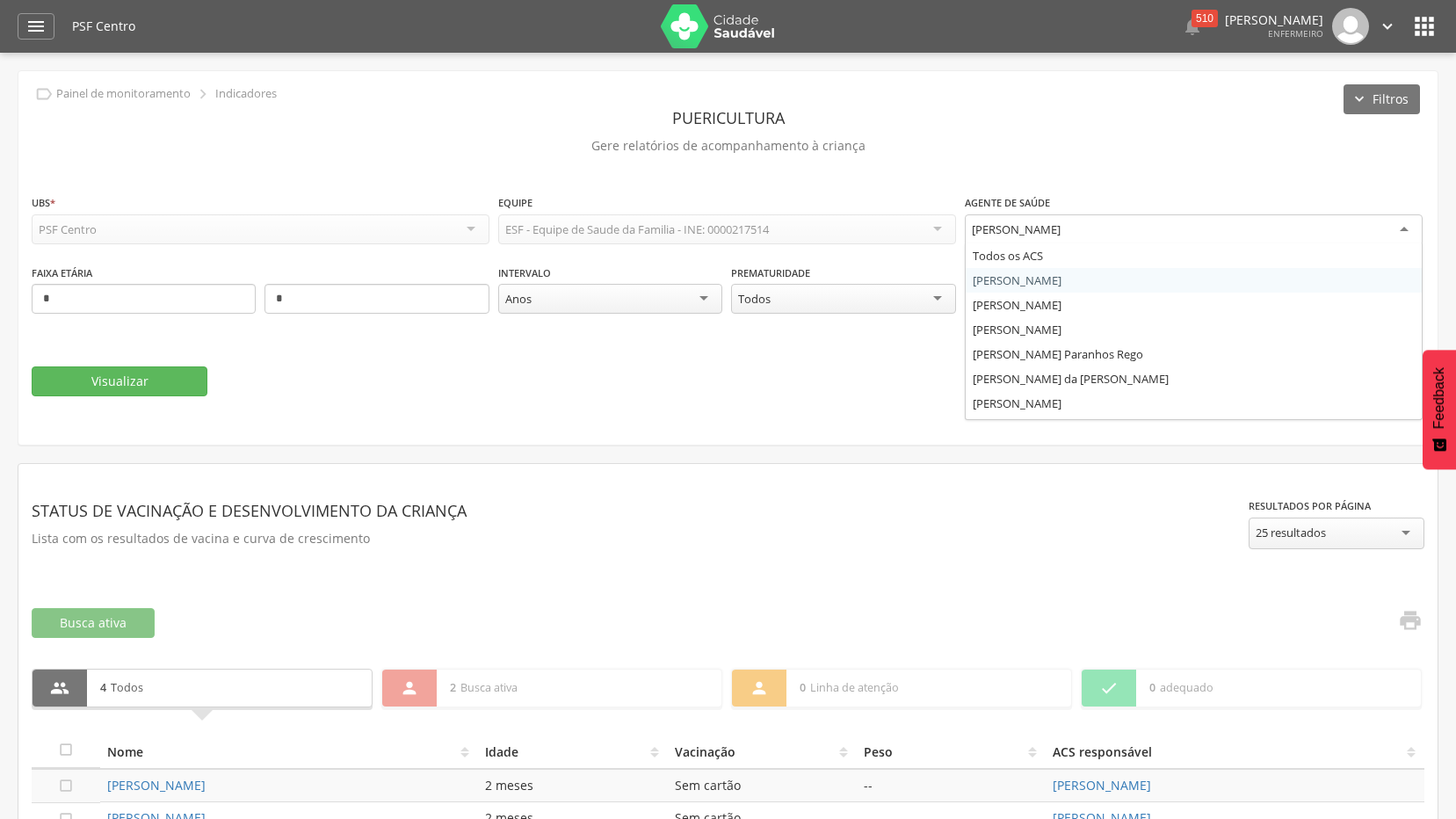
click at [1084, 214] on div "[PERSON_NAME]" at bounding box center [1194, 230] width 458 height 32
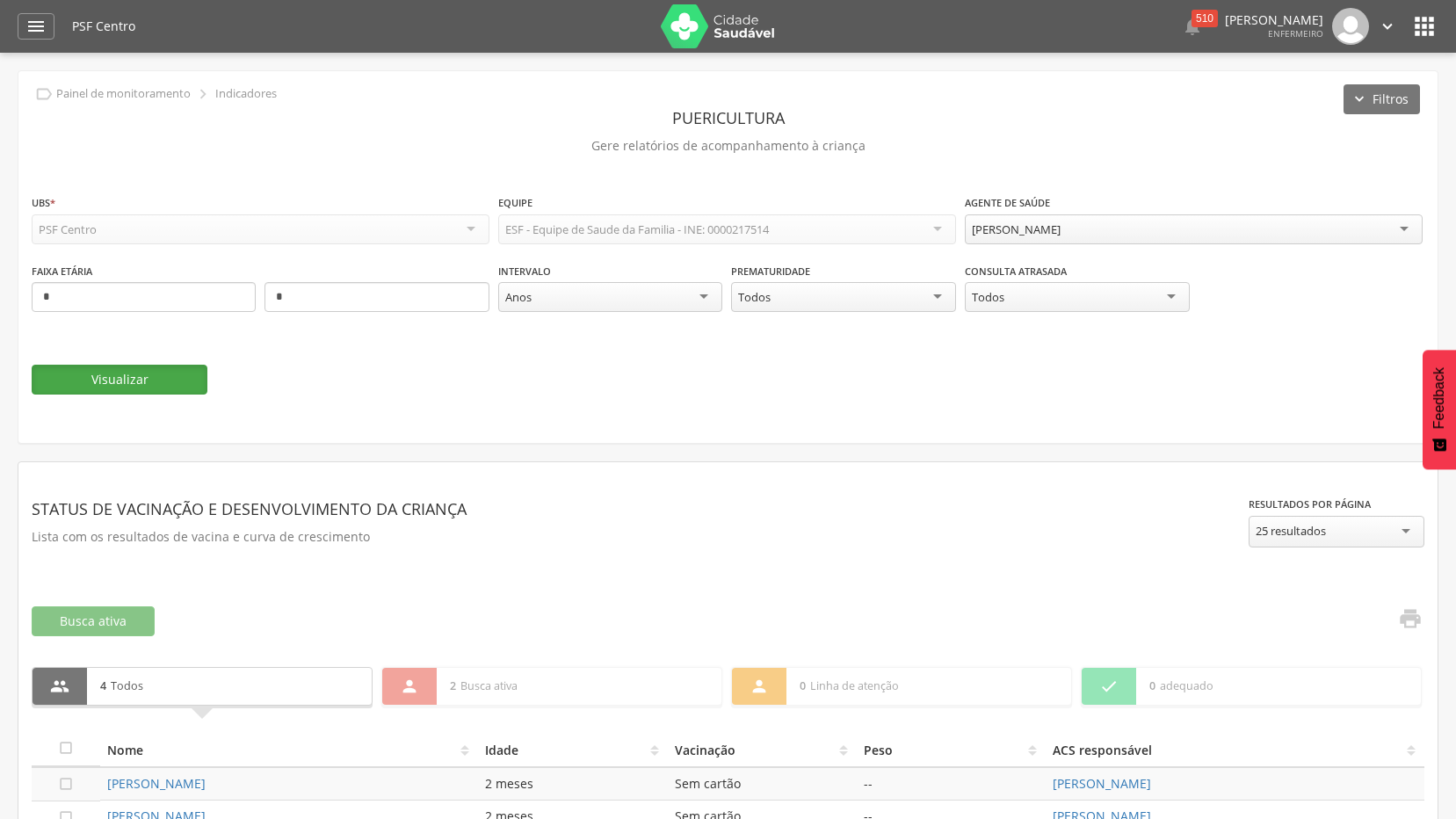
click at [99, 373] on button "Visualizar" at bounding box center [120, 379] width 176 height 30
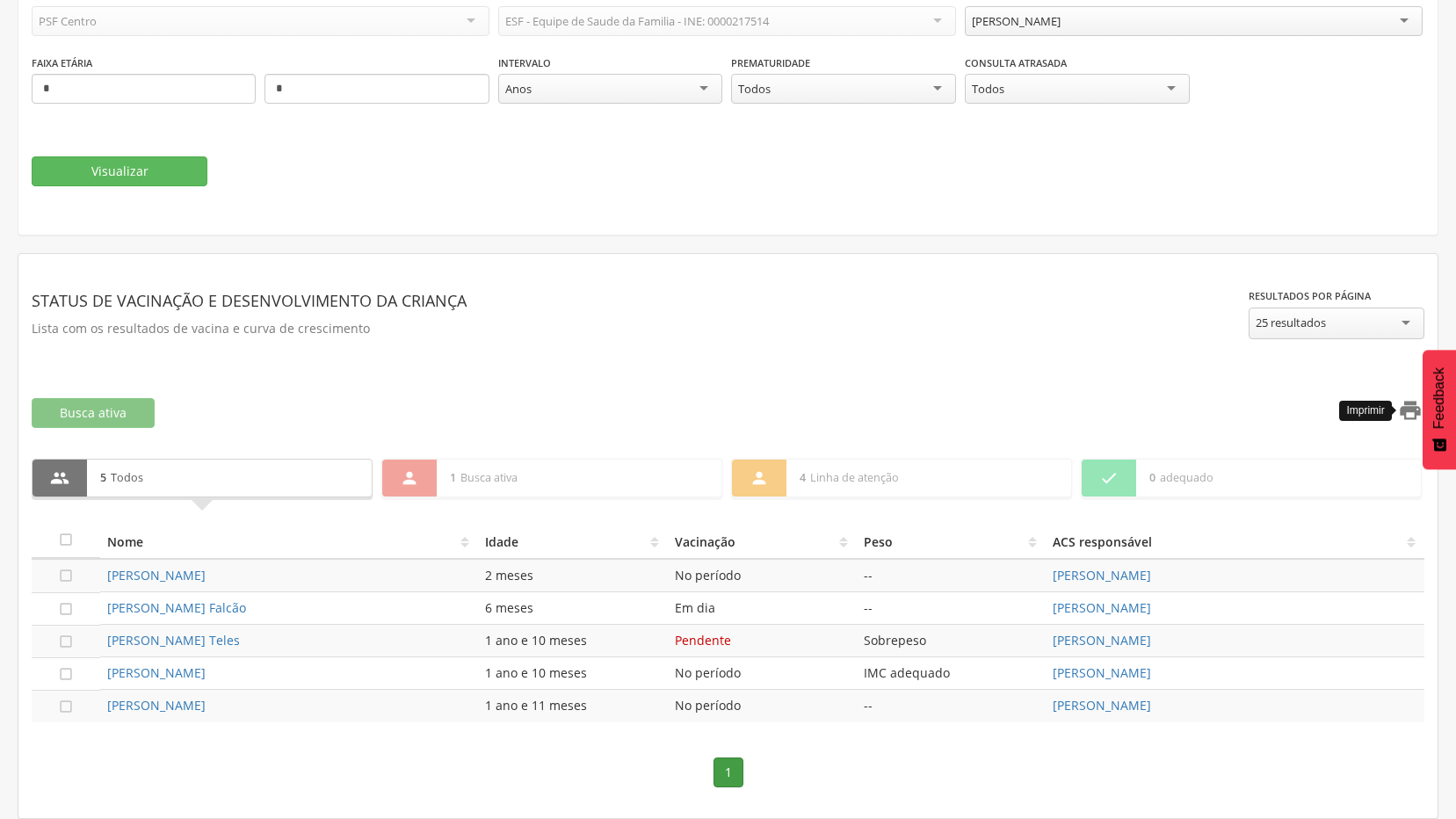
click at [1412, 414] on icon "" at bounding box center [1411, 410] width 25 height 25
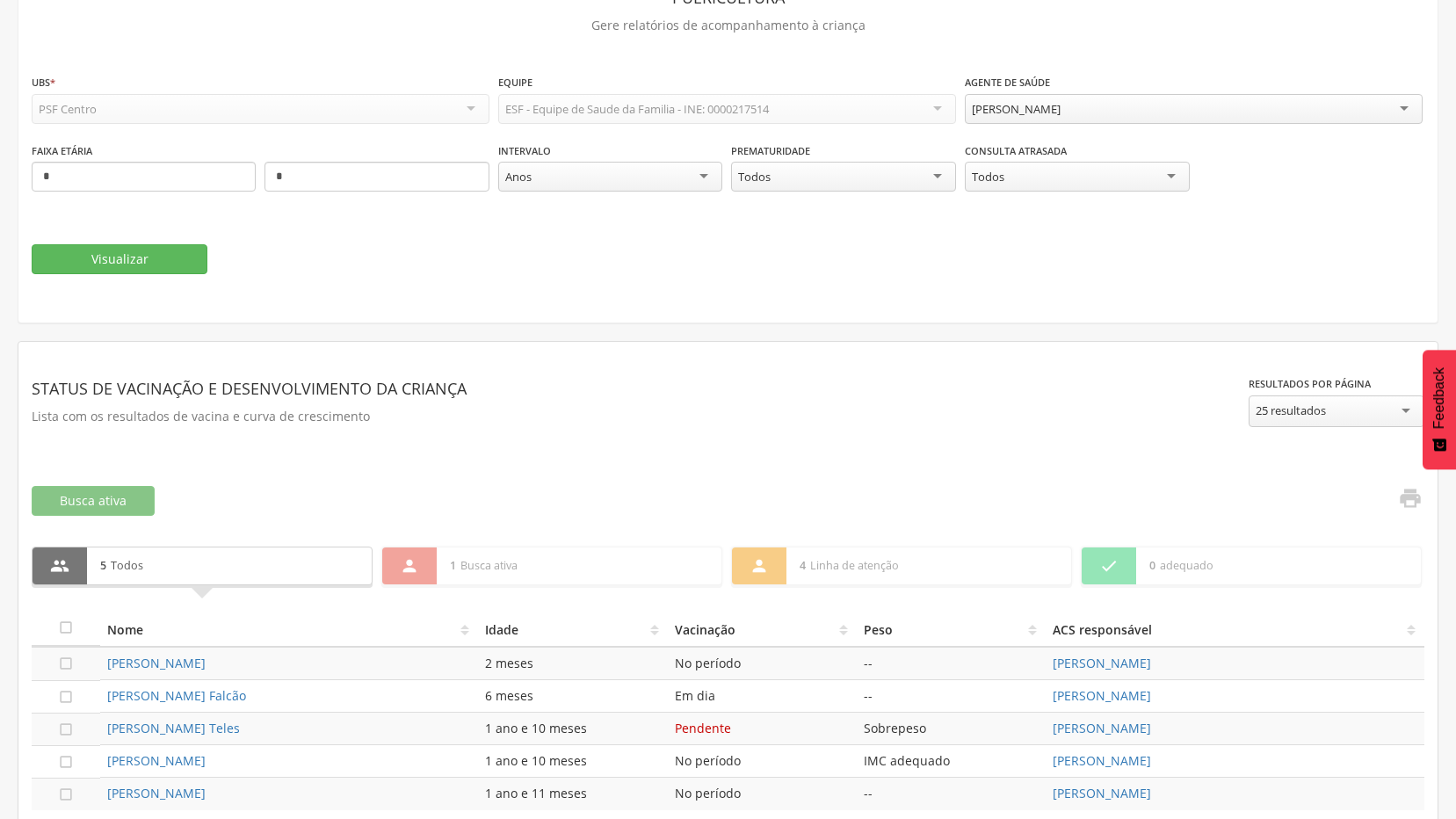
click at [1271, 120] on div "[PERSON_NAME]" at bounding box center [1194, 109] width 458 height 30
click at [1272, 116] on div "[PERSON_NAME]" at bounding box center [1194, 109] width 458 height 30
click at [130, 247] on button "Visualizar" at bounding box center [120, 259] width 176 height 30
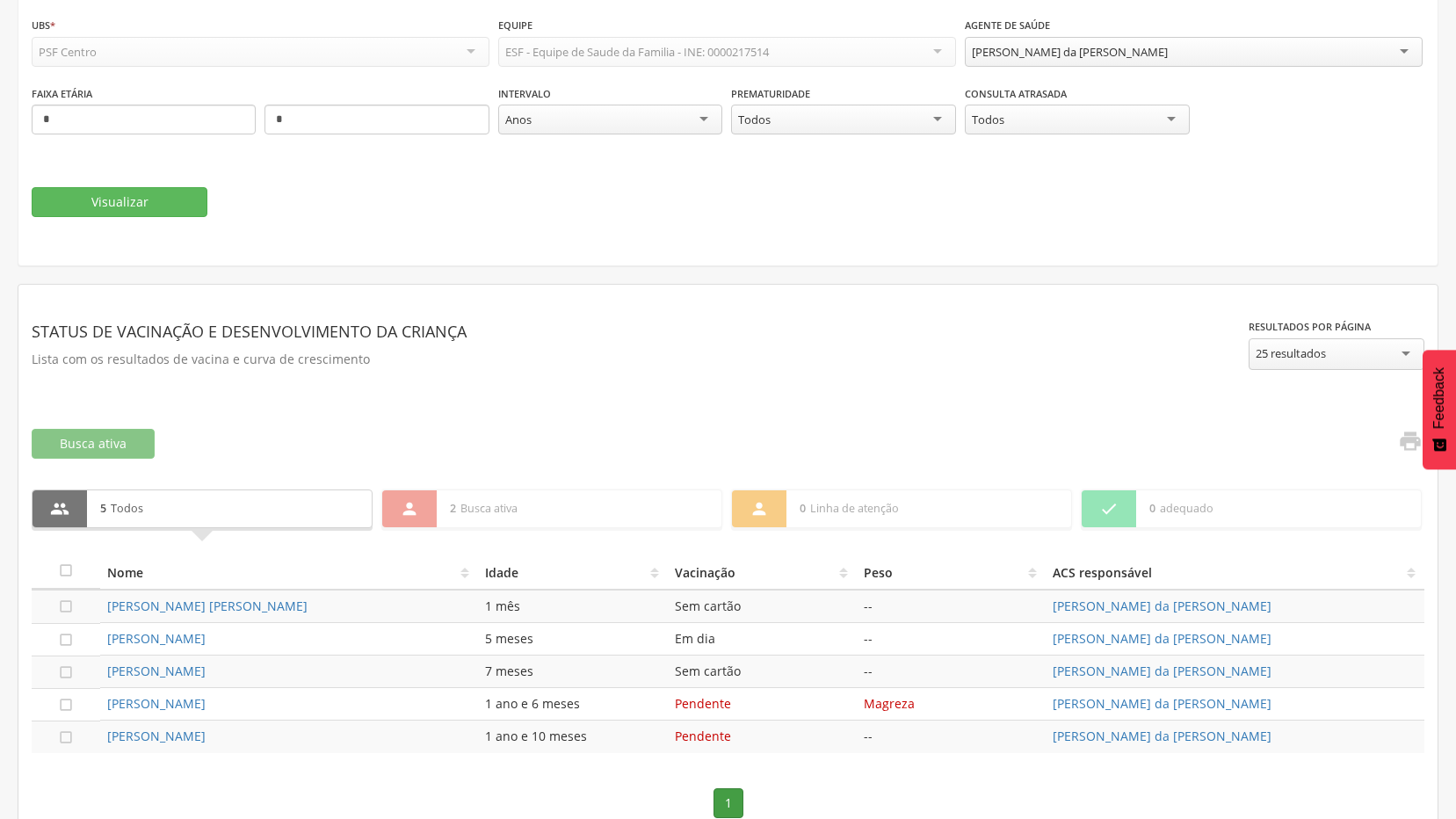
scroll to position [208, 0]
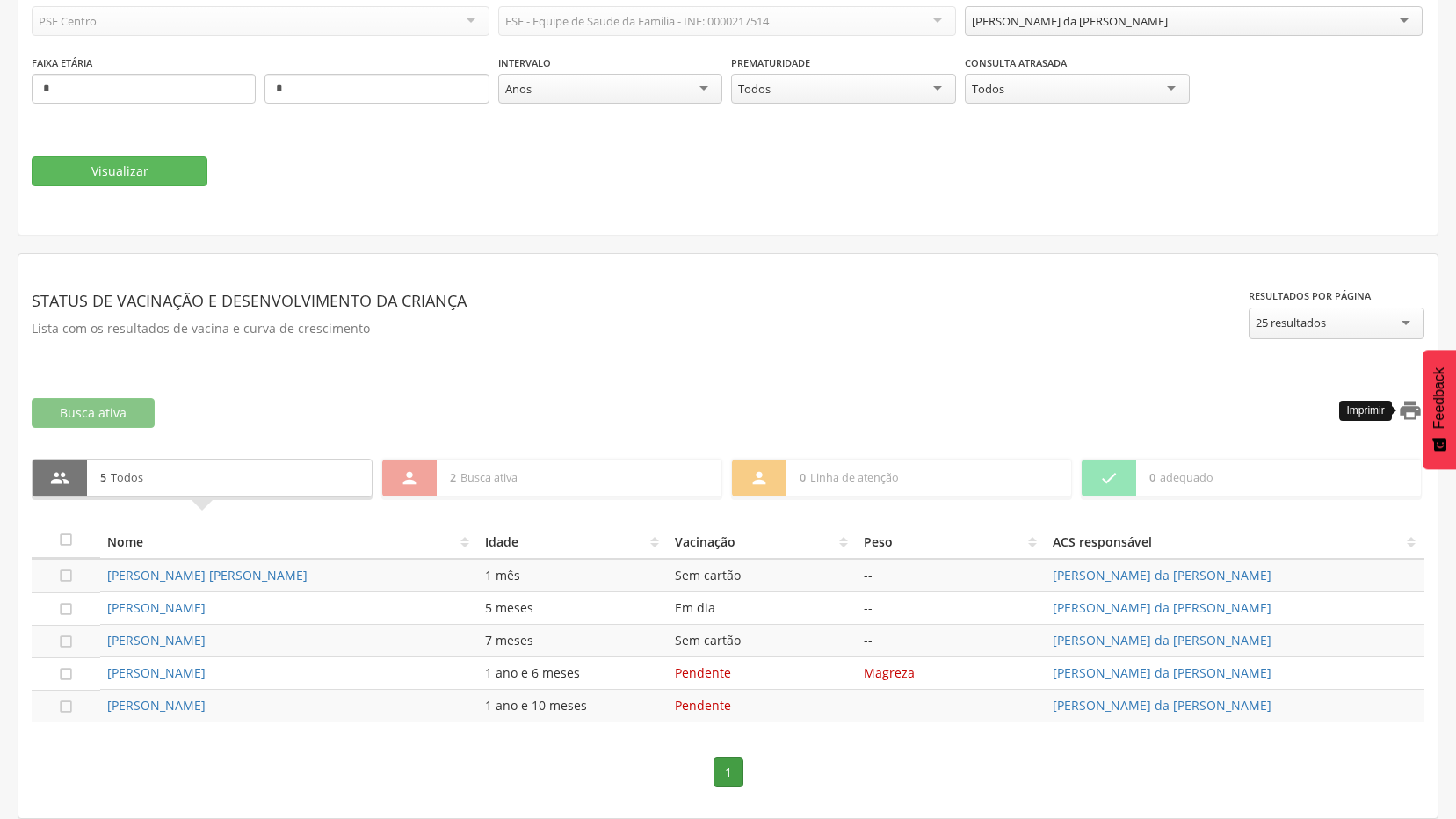
click at [1412, 404] on icon "" at bounding box center [1411, 410] width 25 height 25
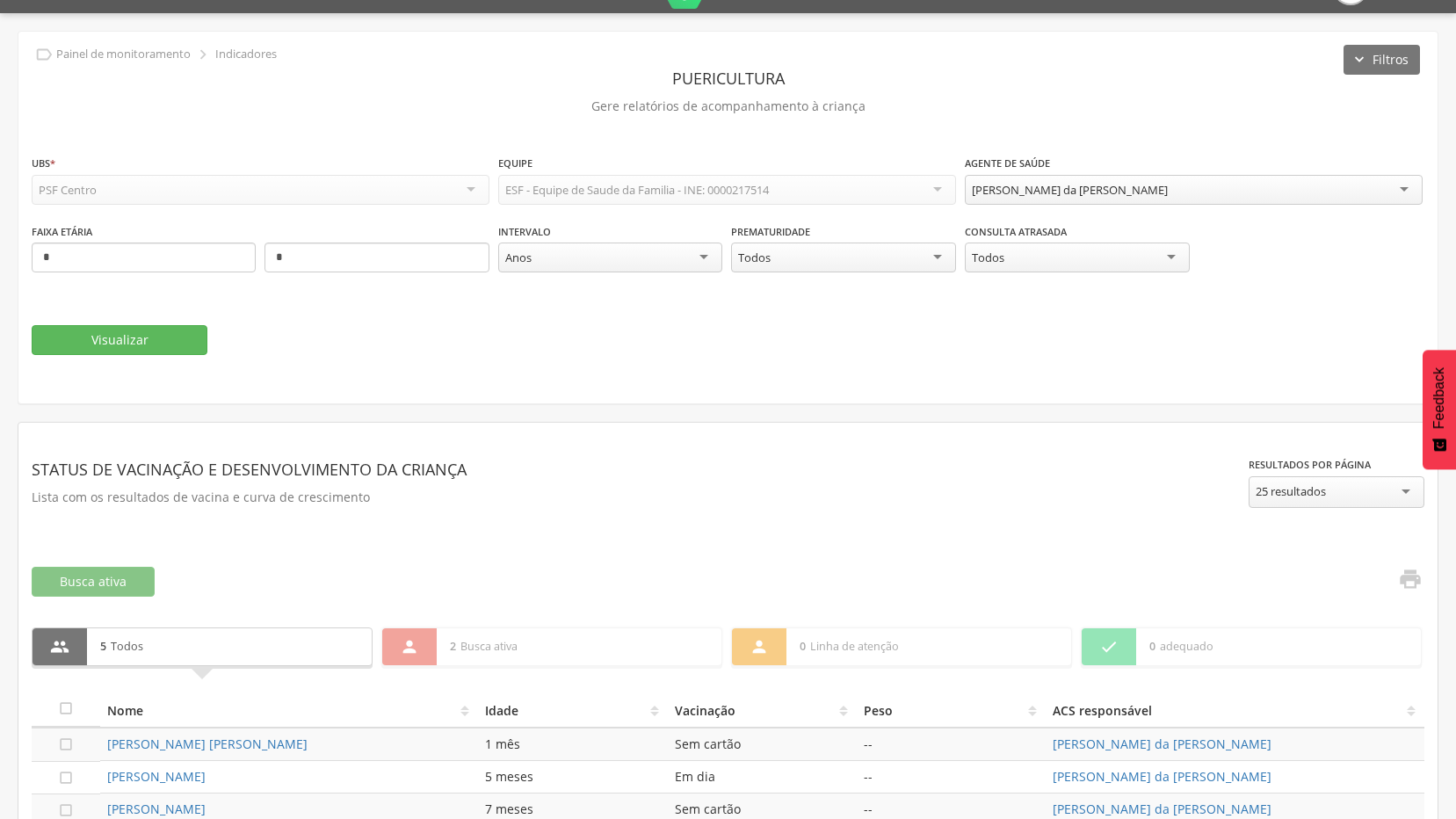
scroll to position [33, 0]
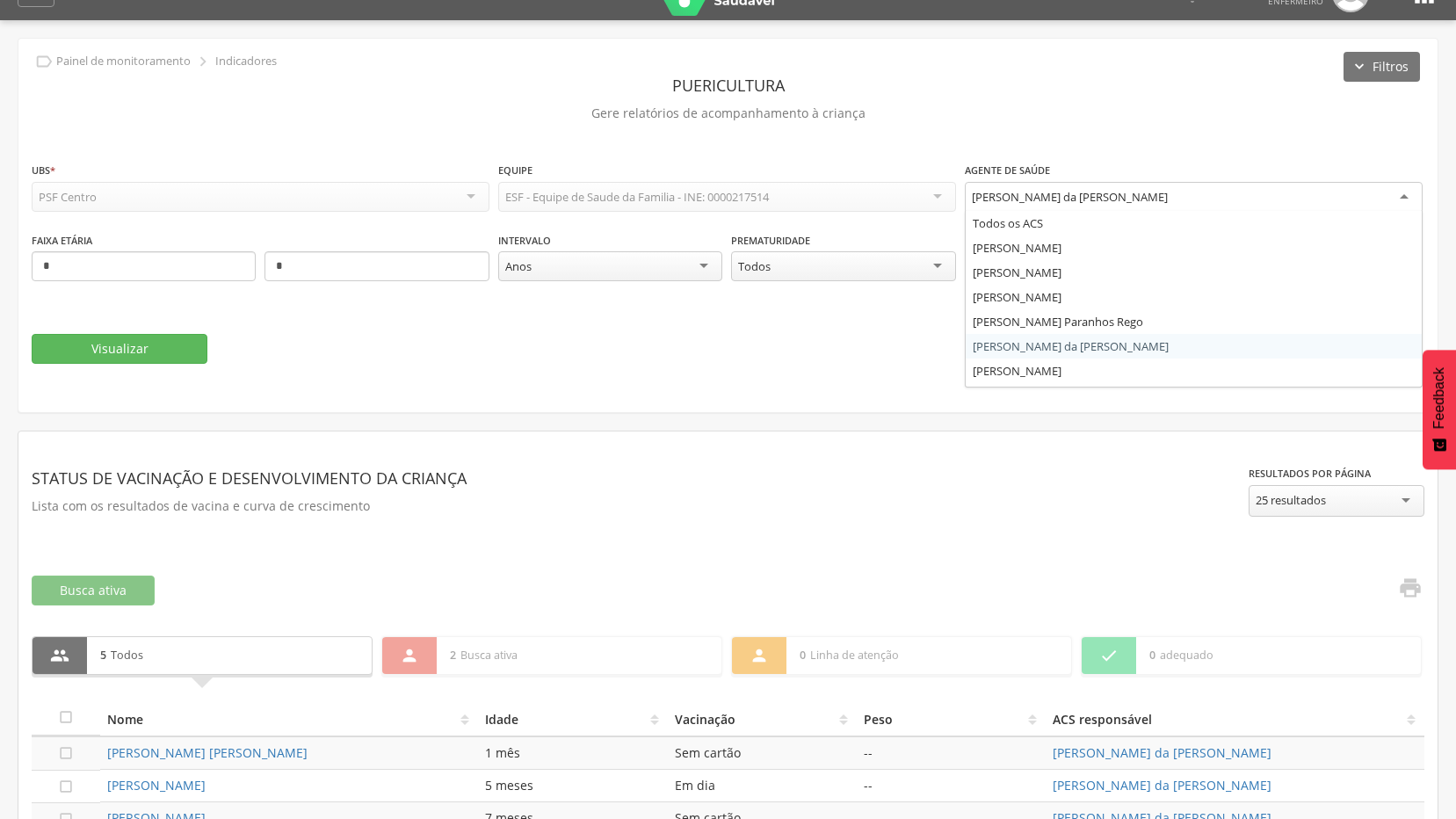
click at [1264, 198] on div "[PERSON_NAME] da [PERSON_NAME]" at bounding box center [1194, 198] width 458 height 32
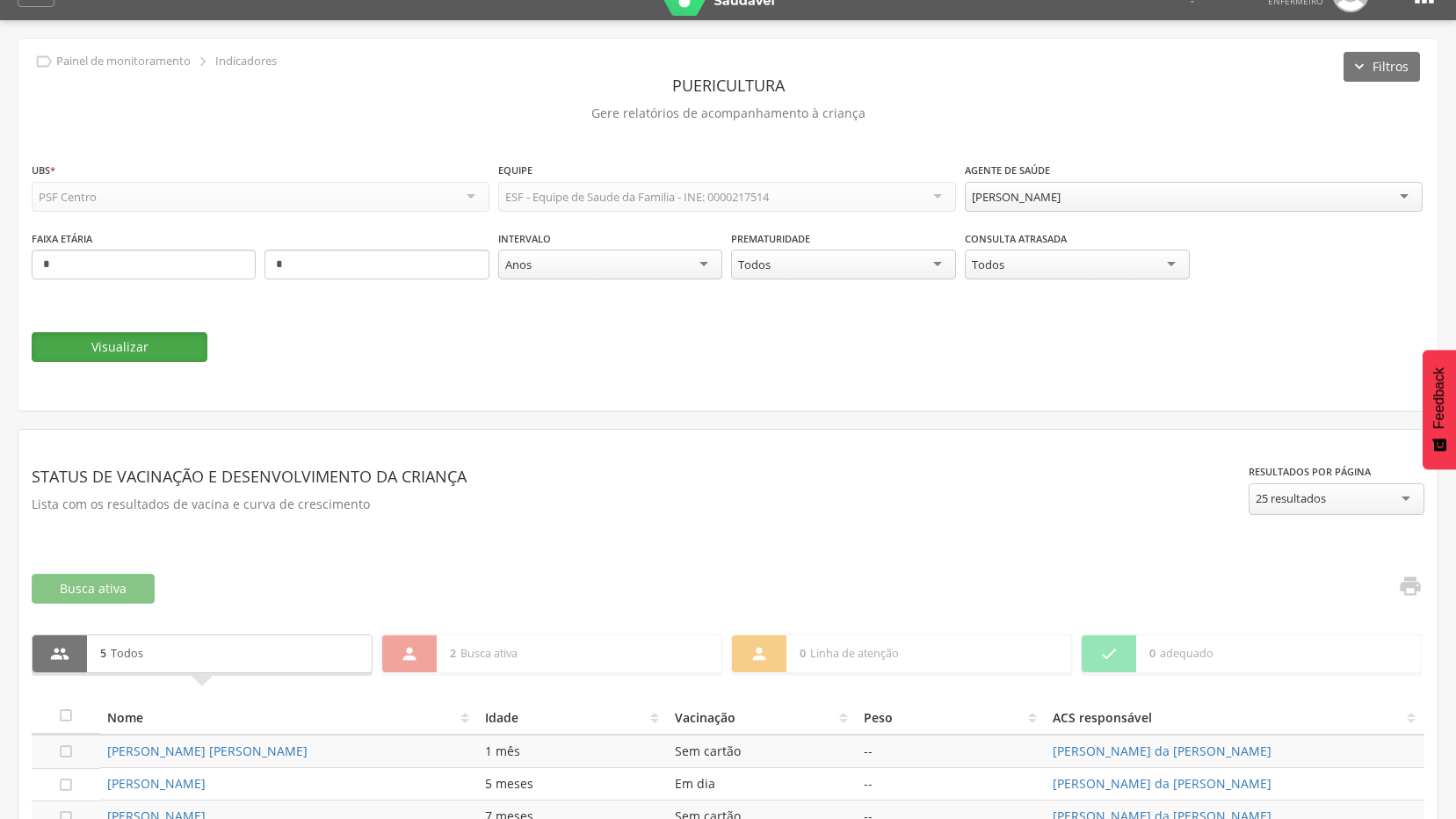
click at [169, 343] on button "Visualizar" at bounding box center [120, 347] width 176 height 30
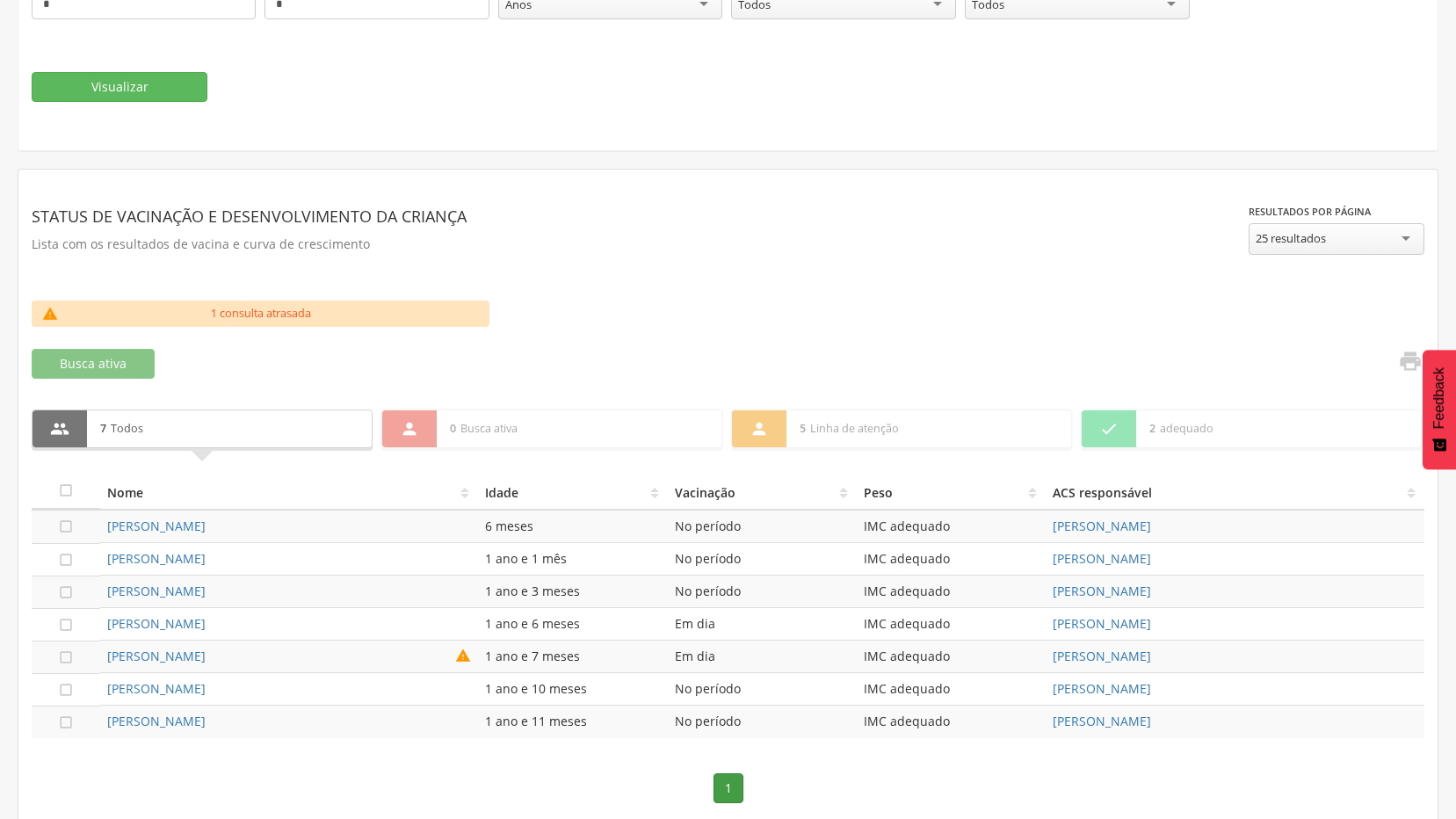
scroll to position [308, 0]
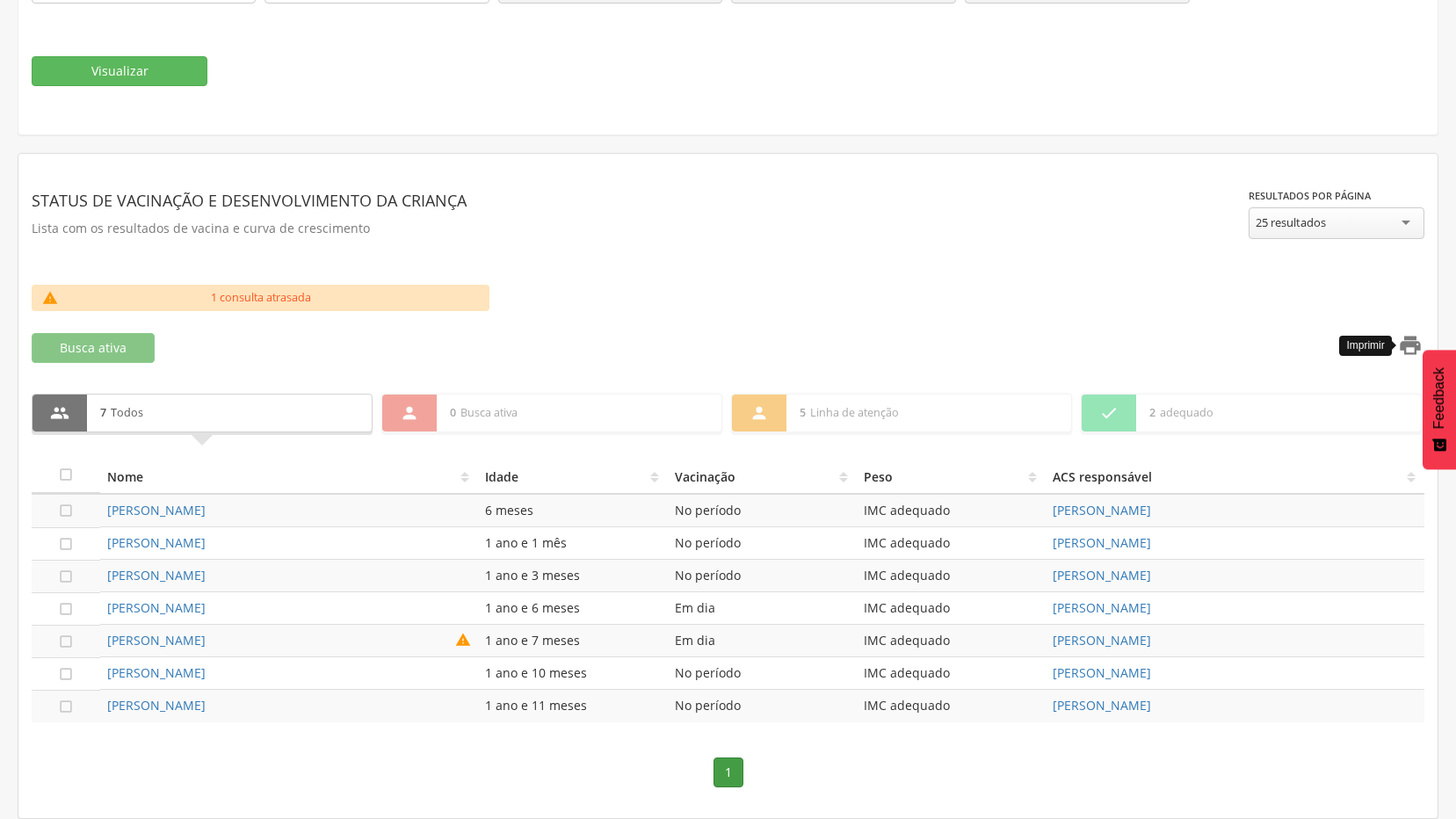
click at [1403, 347] on icon "" at bounding box center [1411, 346] width 25 height 25
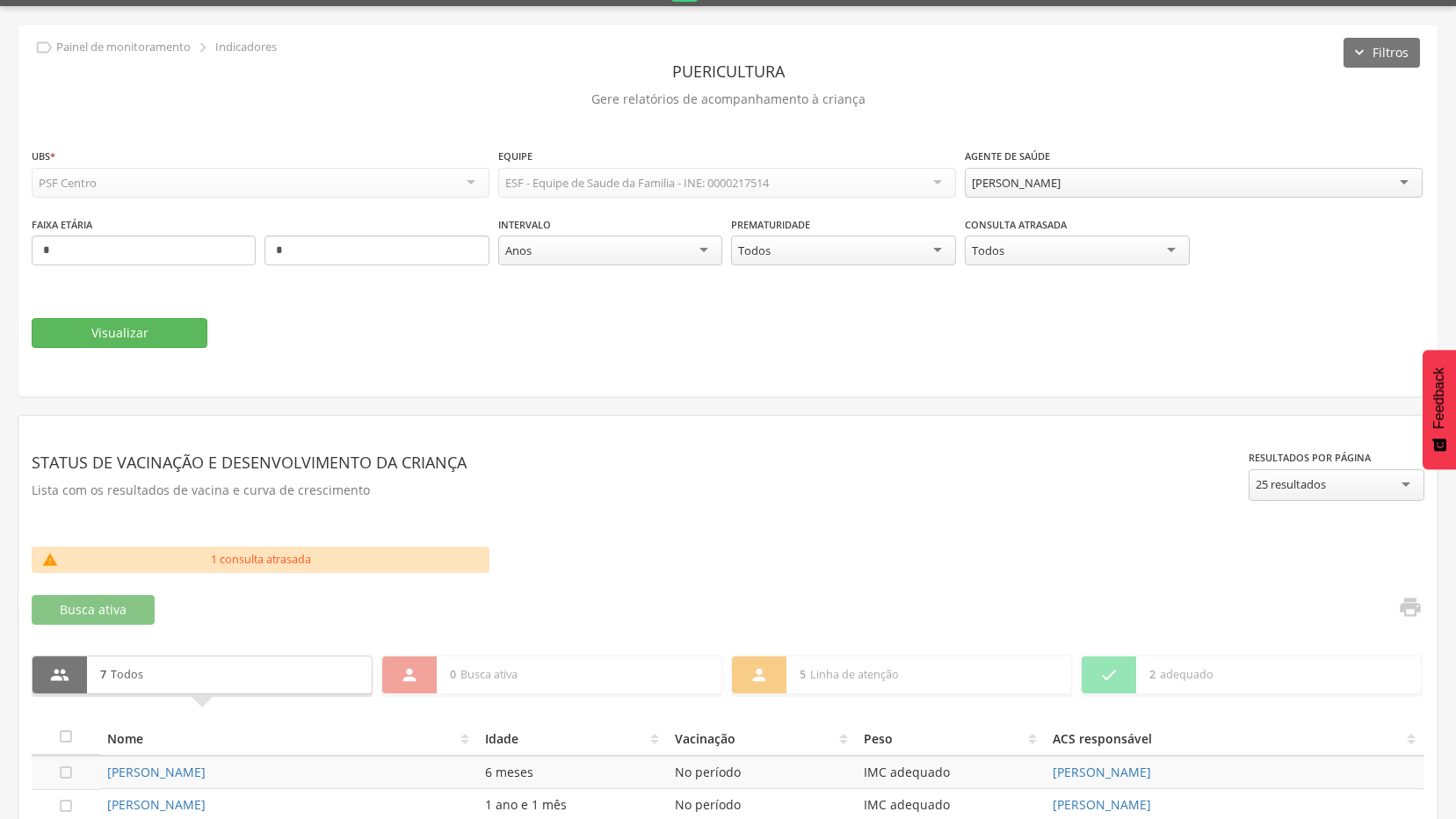
scroll to position [0, 0]
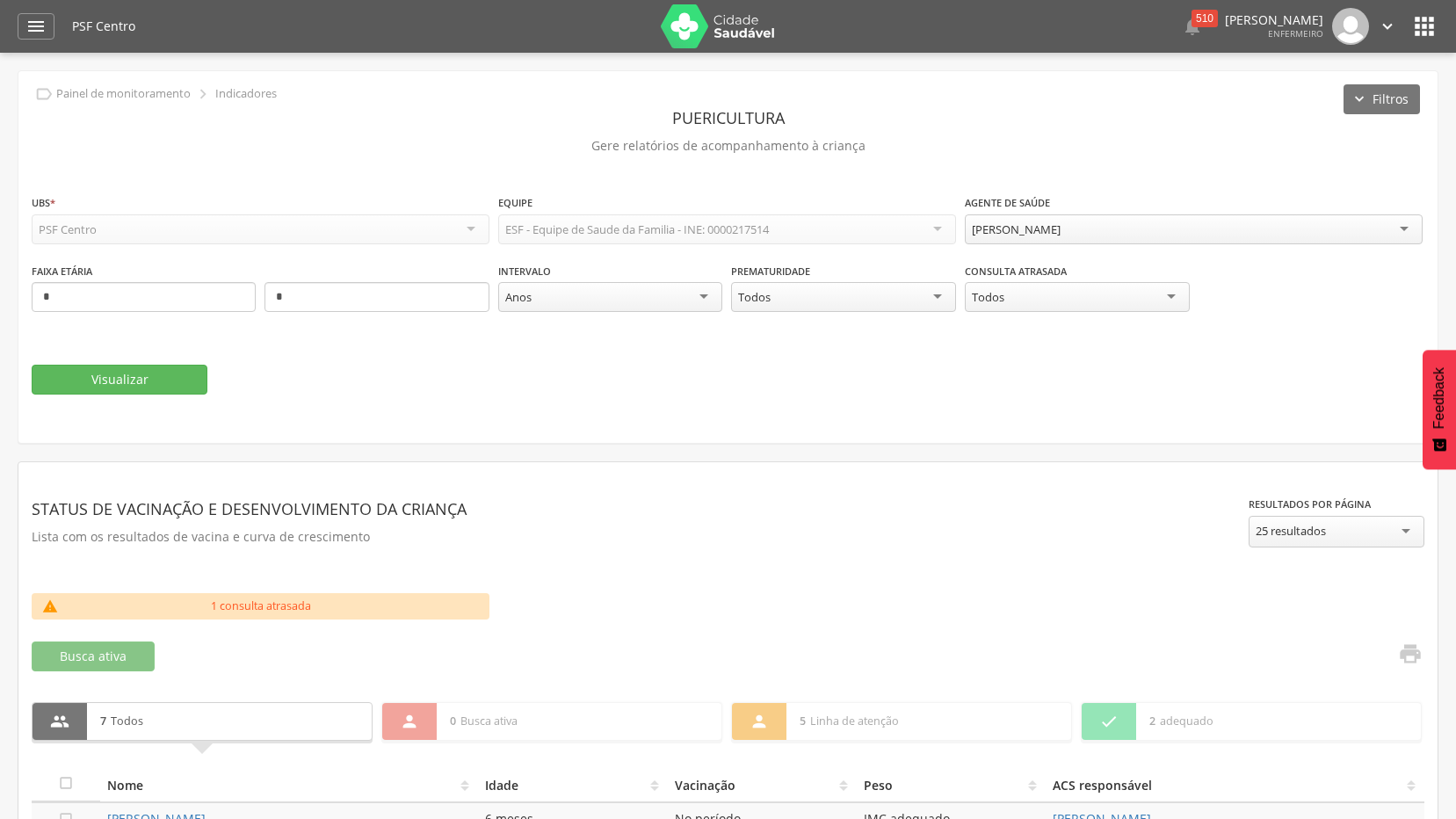
click at [1061, 234] on div "[PERSON_NAME]" at bounding box center [1016, 230] width 89 height 16
click at [93, 384] on button "Visualizar" at bounding box center [120, 379] width 176 height 30
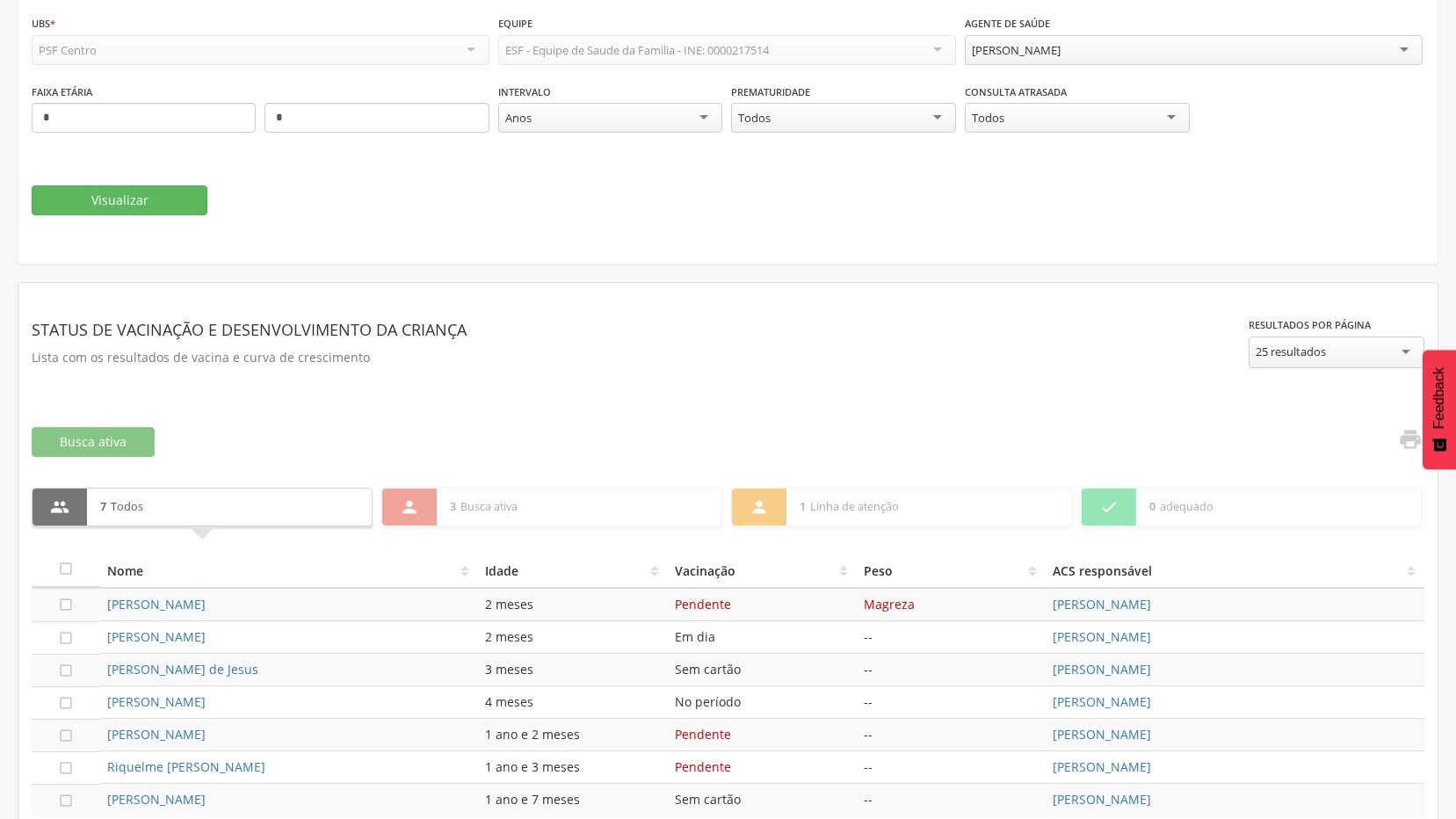
scroll to position [273, 0]
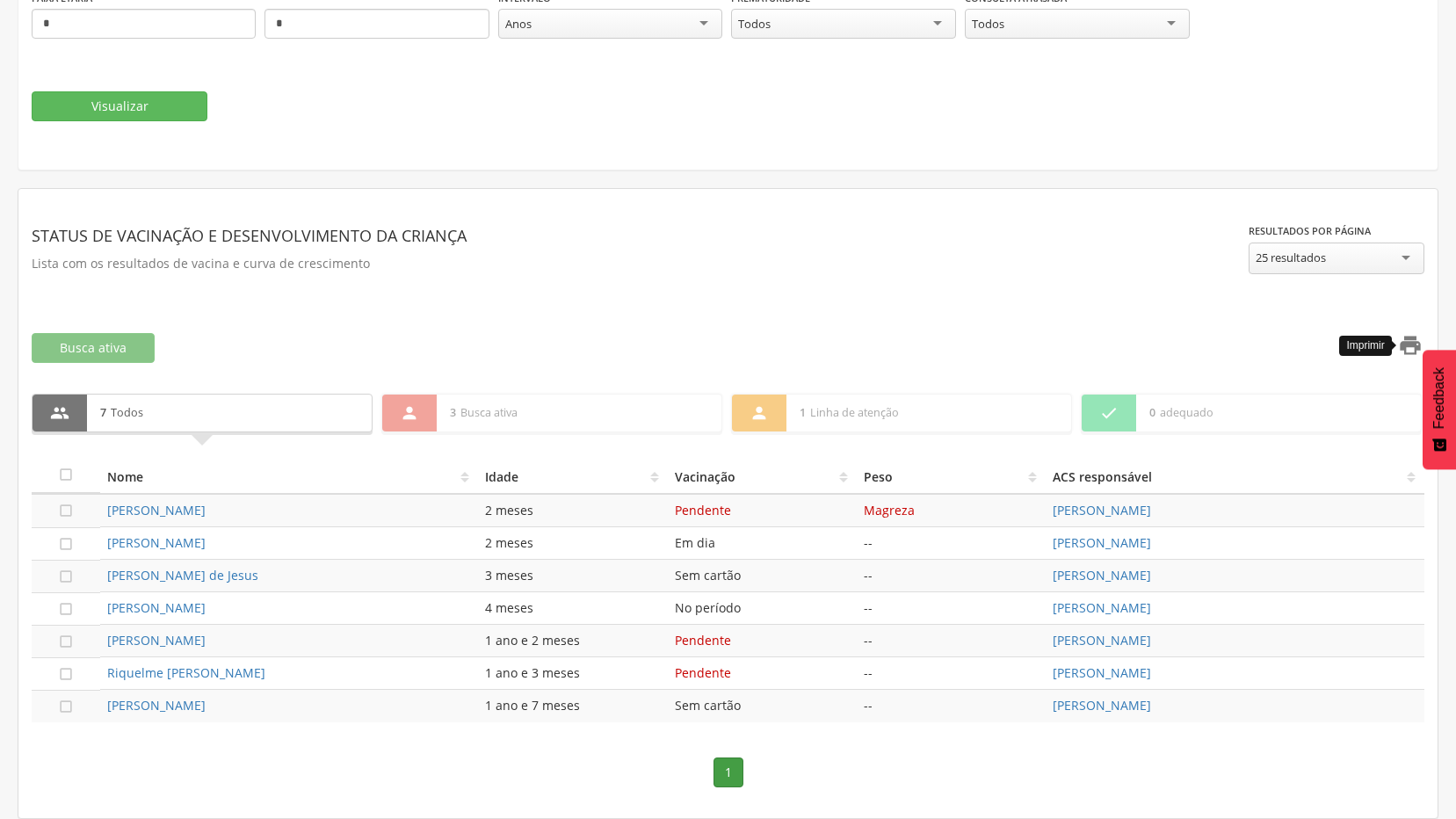
click at [1410, 343] on icon "" at bounding box center [1411, 346] width 25 height 25
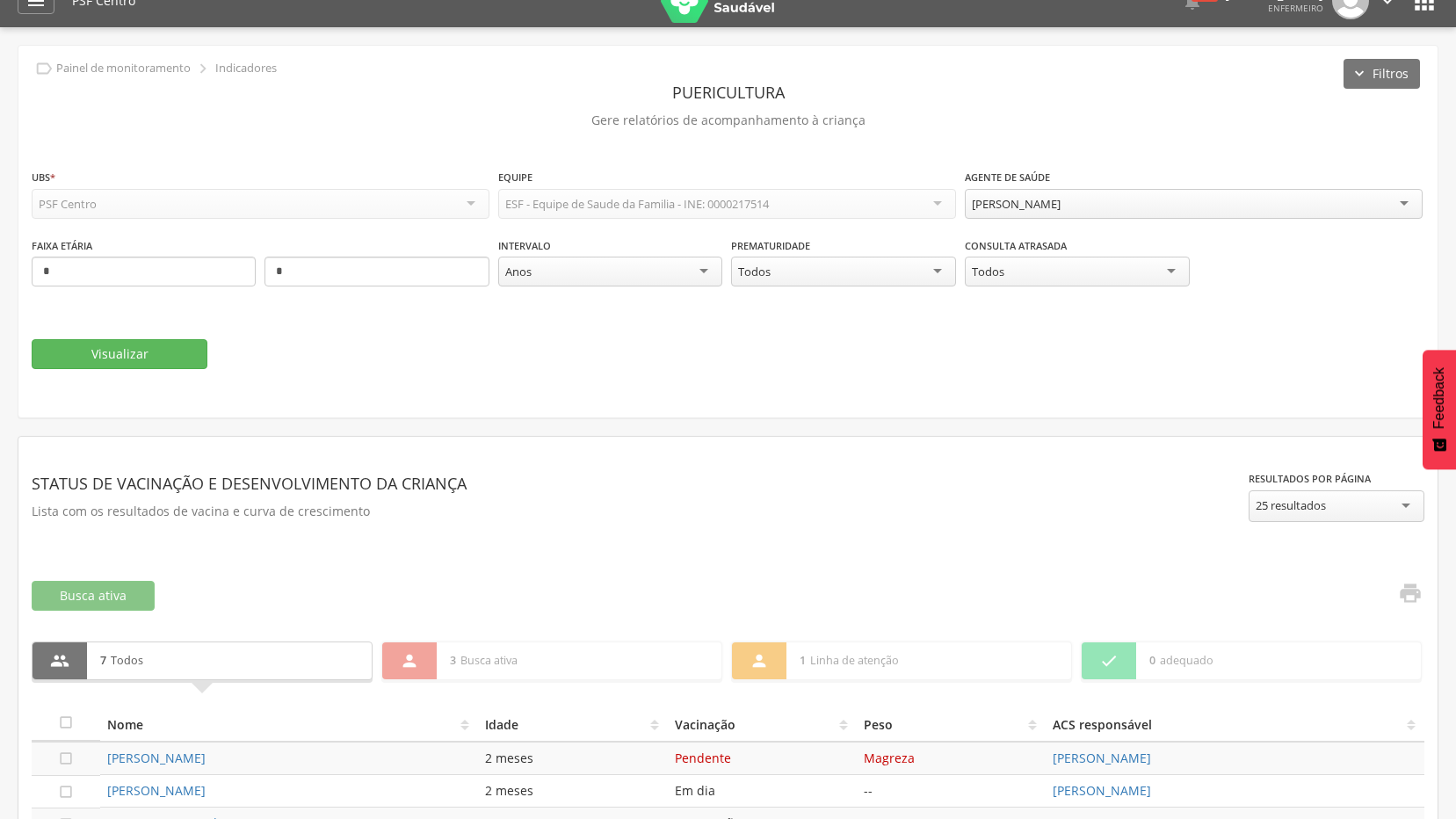
scroll to position [0, 0]
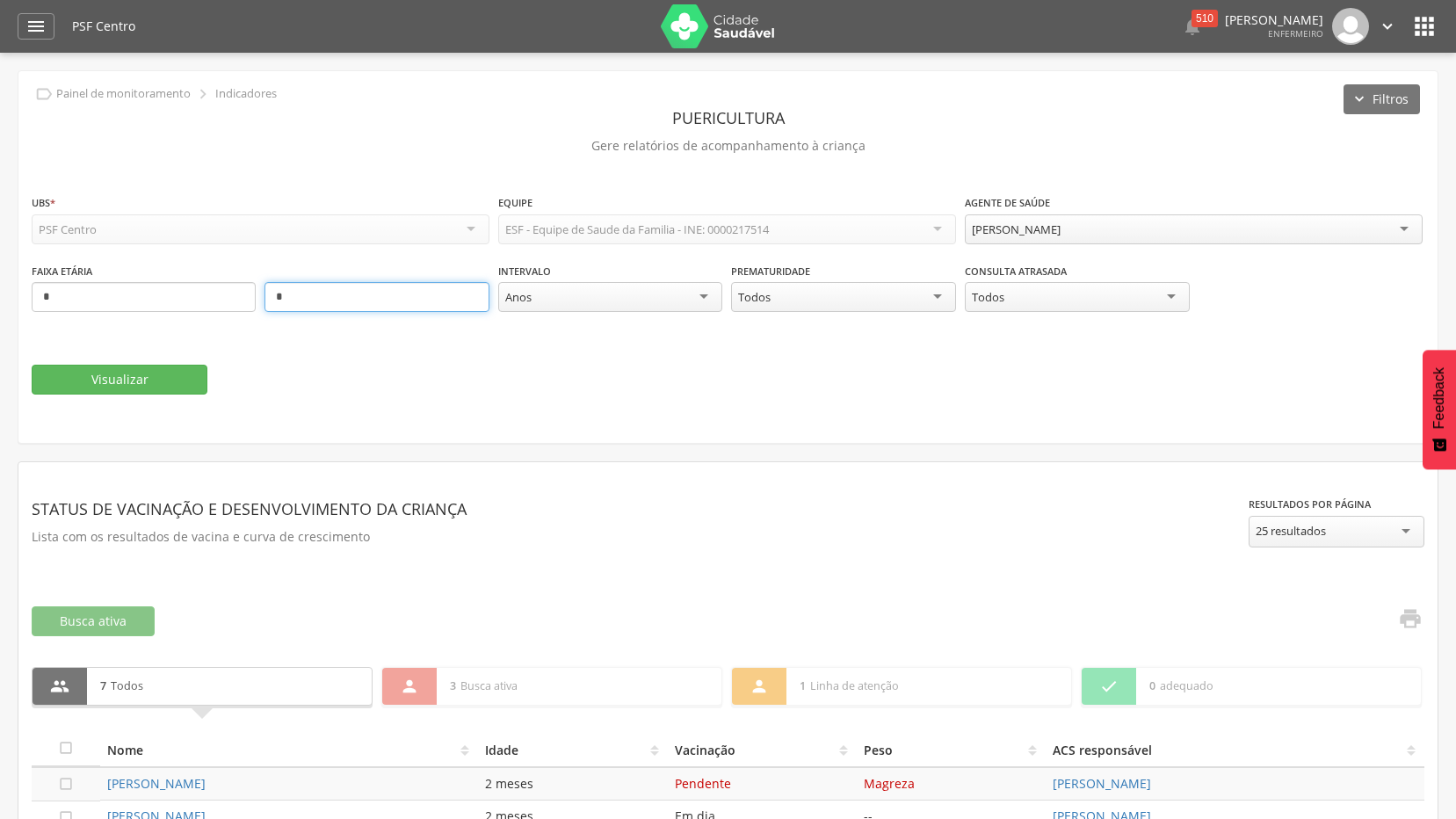
click at [412, 298] on input "*" at bounding box center [376, 297] width 224 height 30
type input "*"
click at [139, 388] on button "Visualizar" at bounding box center [120, 379] width 176 height 30
click at [336, 291] on input "*" at bounding box center [376, 297] width 224 height 30
type input "*"
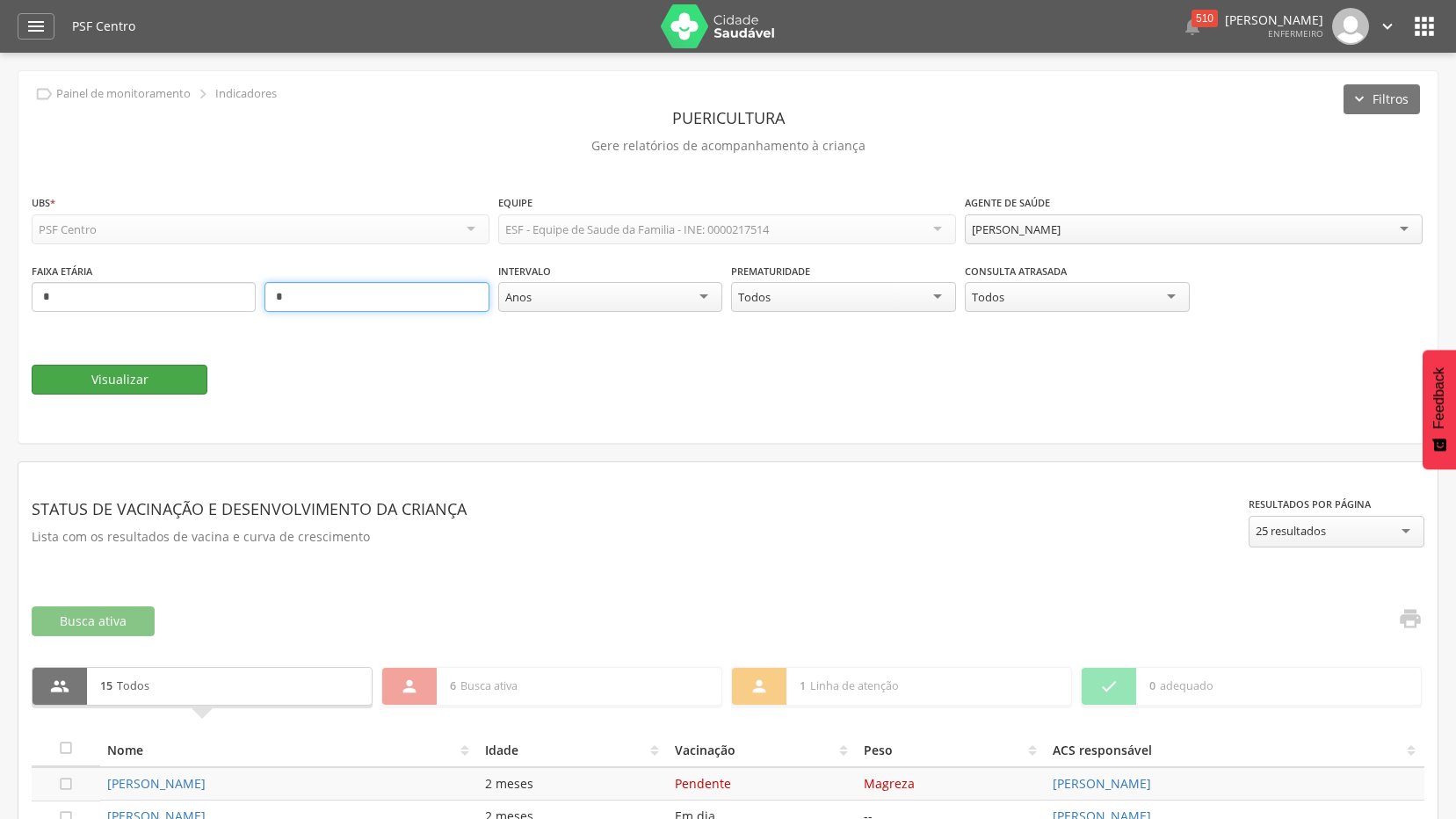
type input "*"
click at [87, 384] on button "Visualizar" at bounding box center [120, 379] width 176 height 30
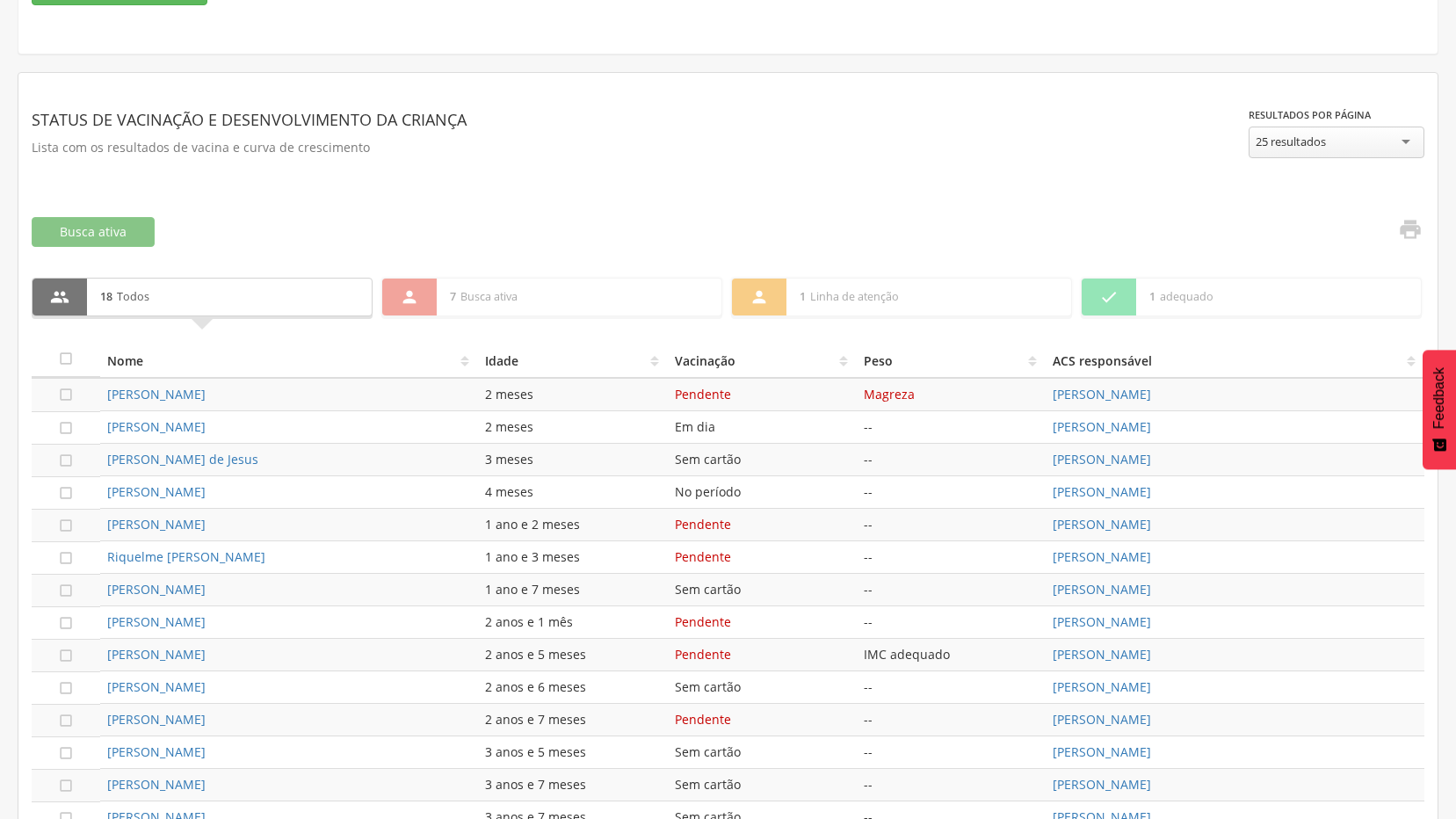
scroll to position [367, 0]
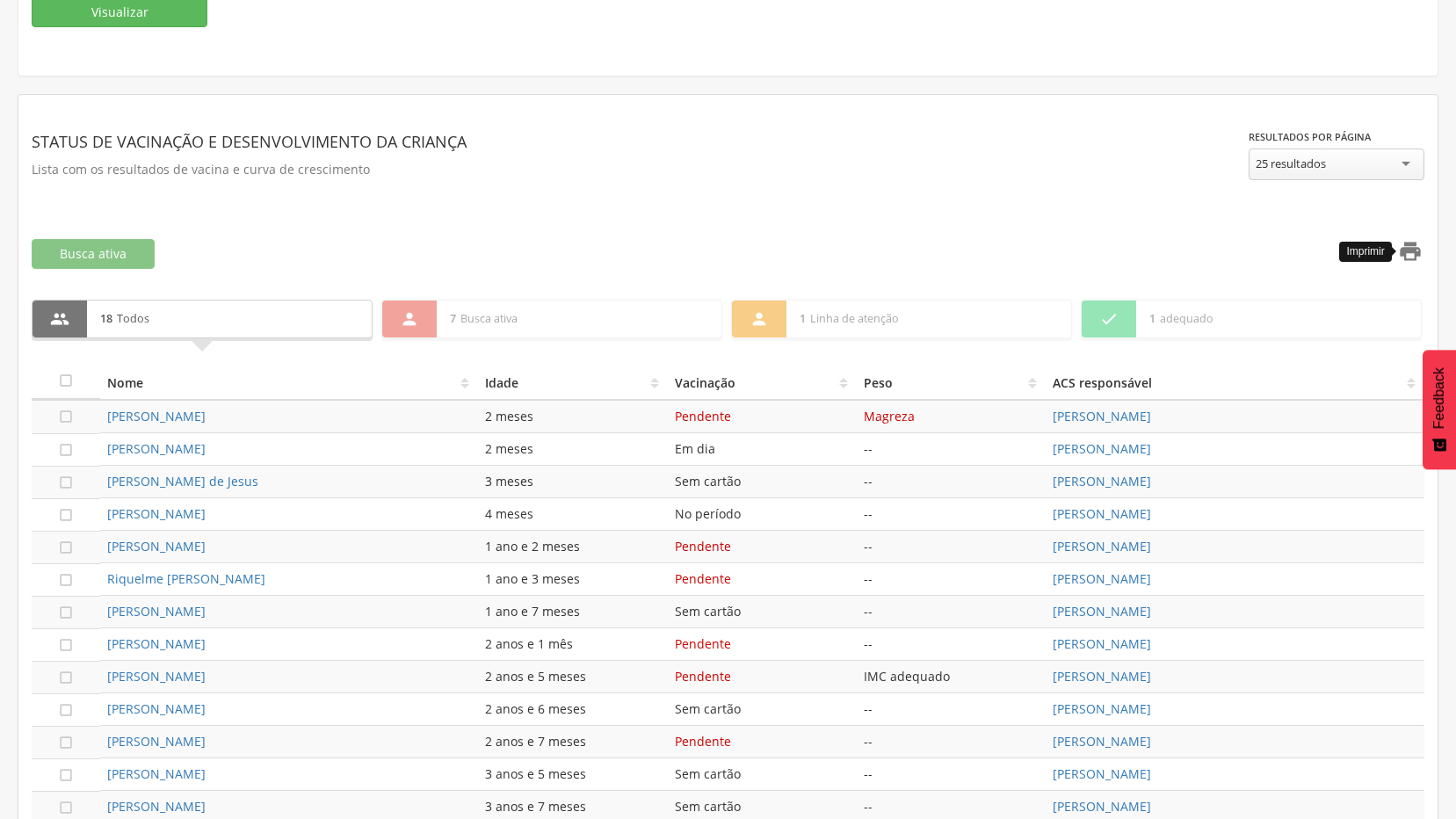
click at [1417, 252] on icon "" at bounding box center [1411, 252] width 25 height 25
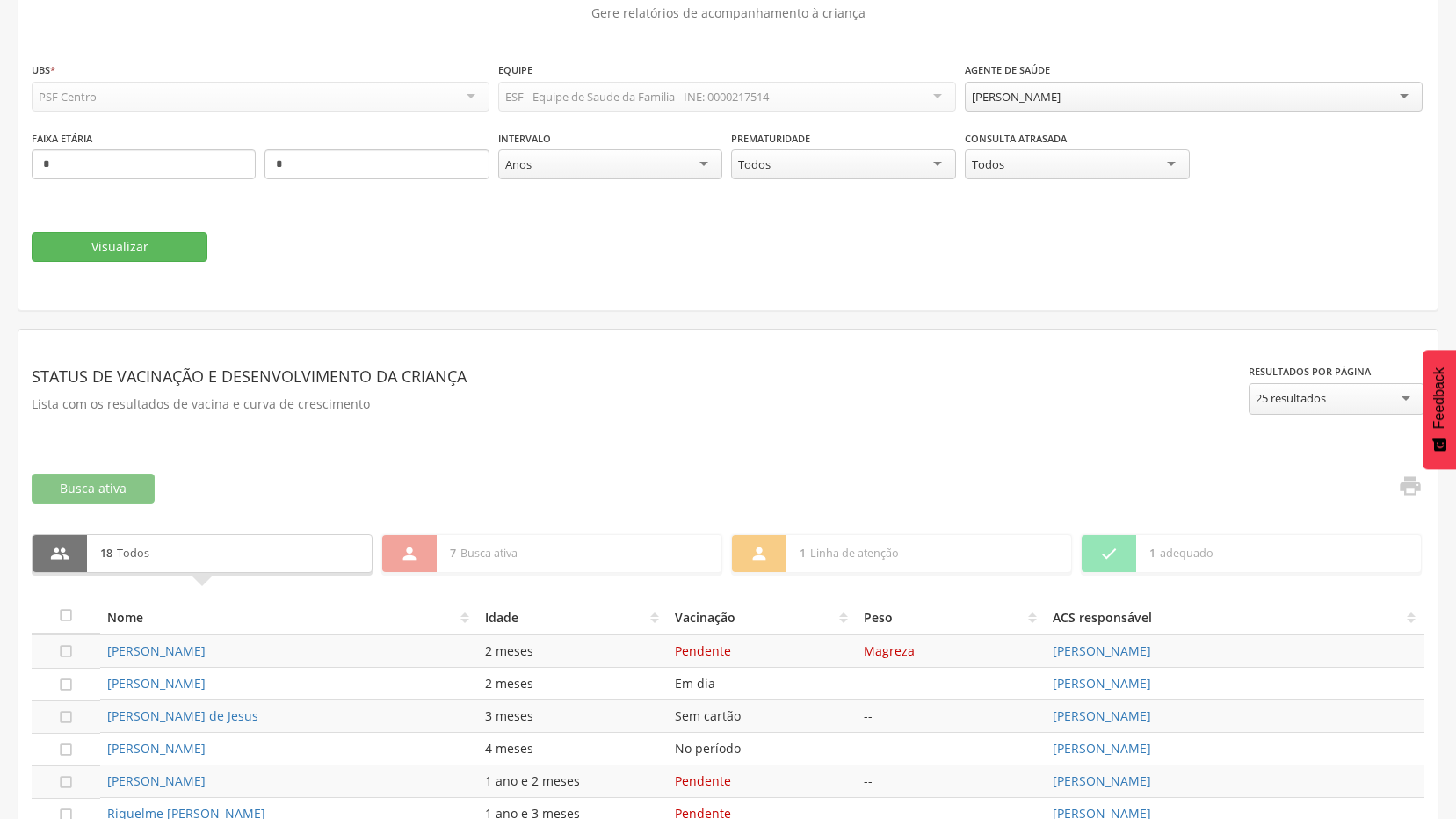
scroll to position [16, 0]
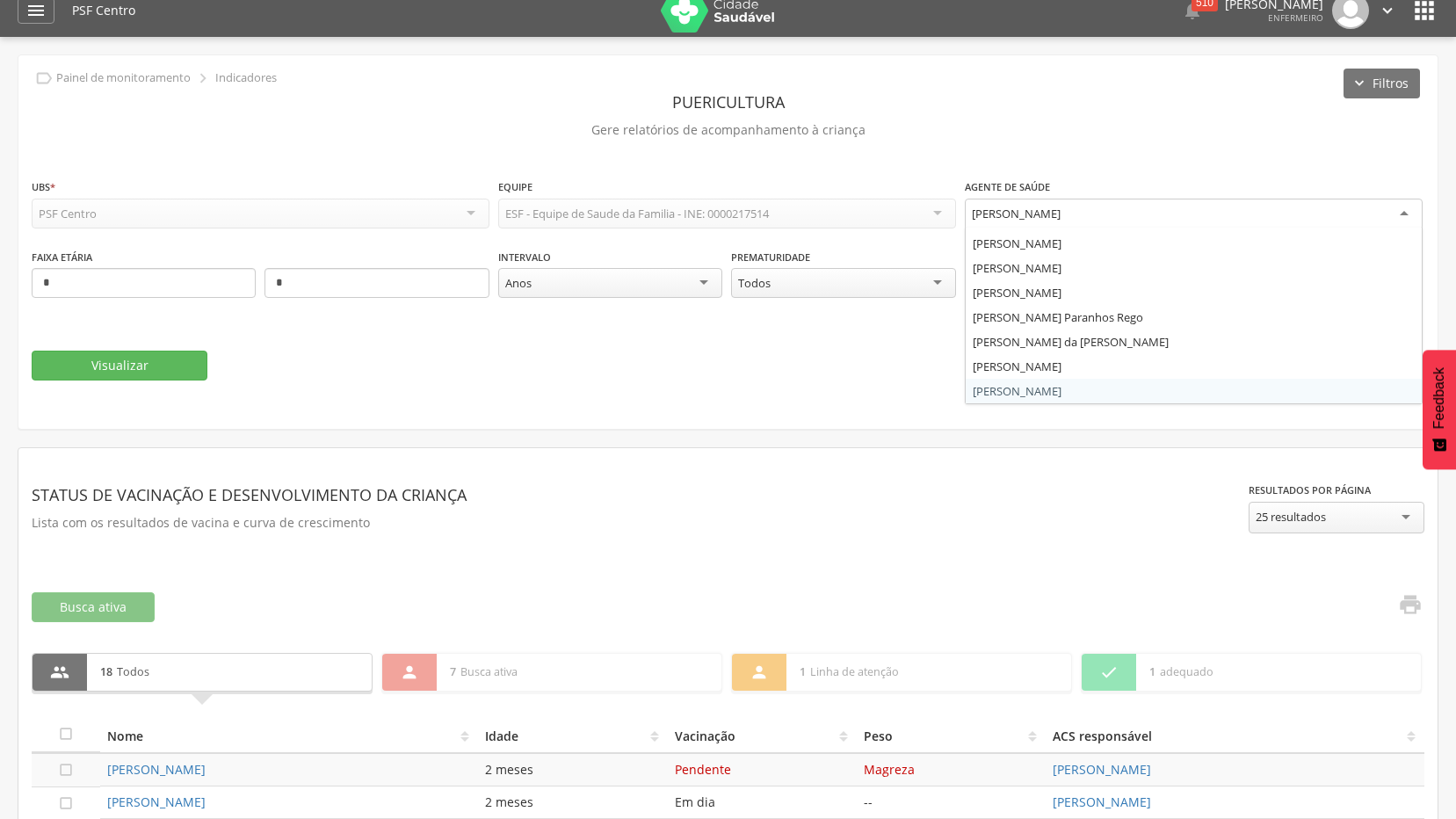
click at [1204, 200] on div "[PERSON_NAME]" at bounding box center [1194, 214] width 458 height 32
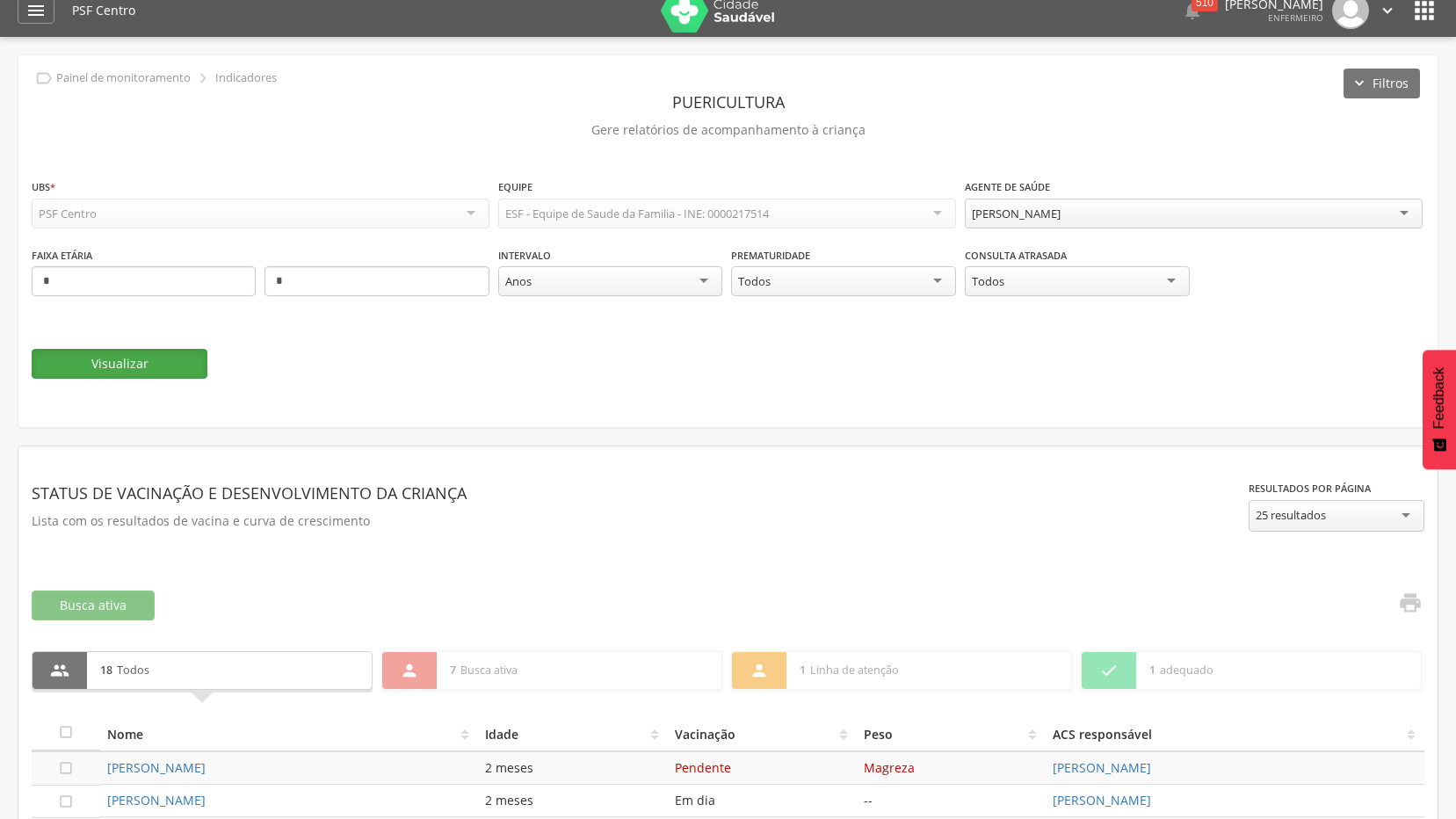
click at [158, 370] on button "Visualizar" at bounding box center [120, 363] width 176 height 30
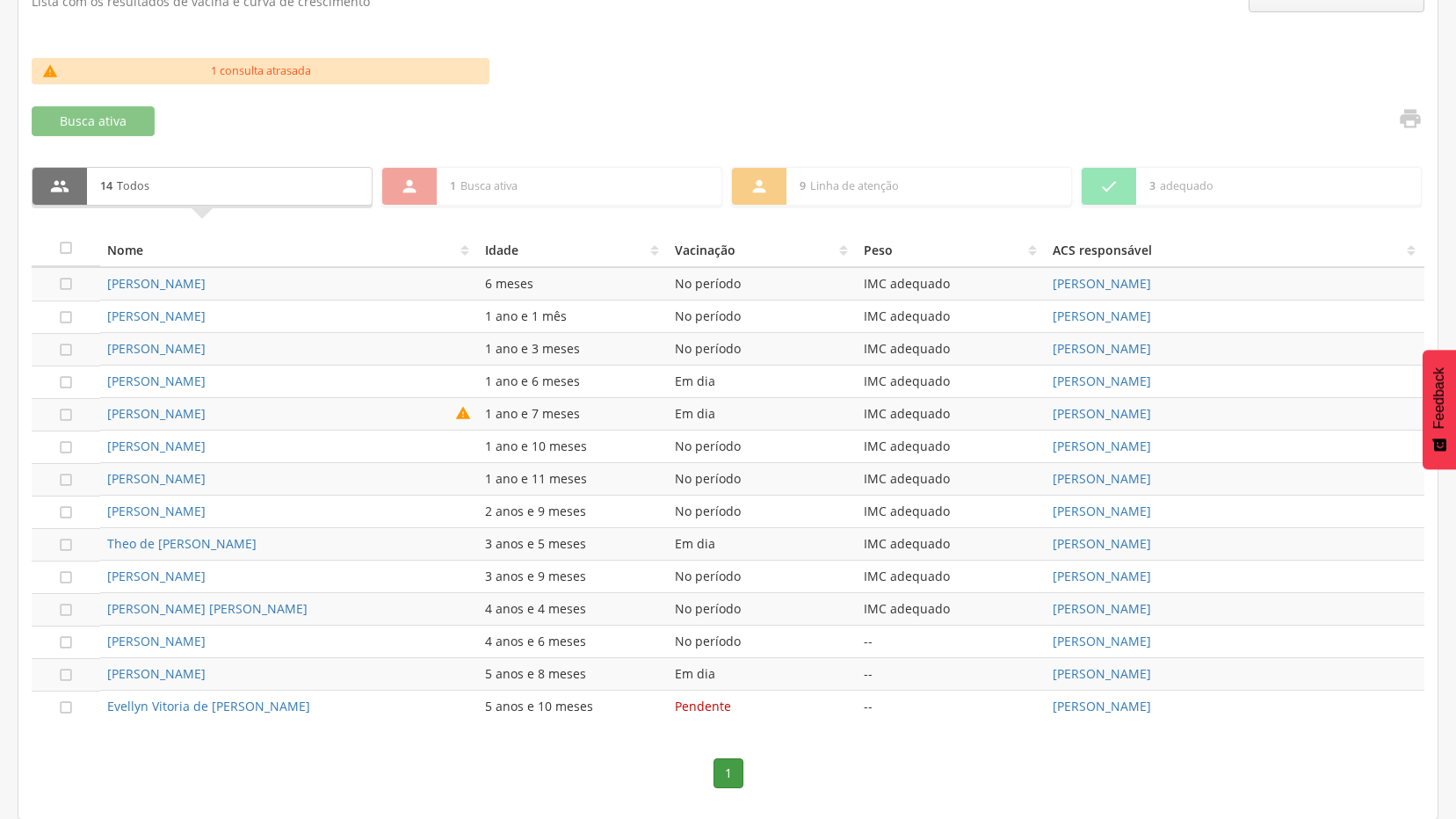
scroll to position [535, 0]
click at [1417, 123] on icon "" at bounding box center [1411, 118] width 25 height 25
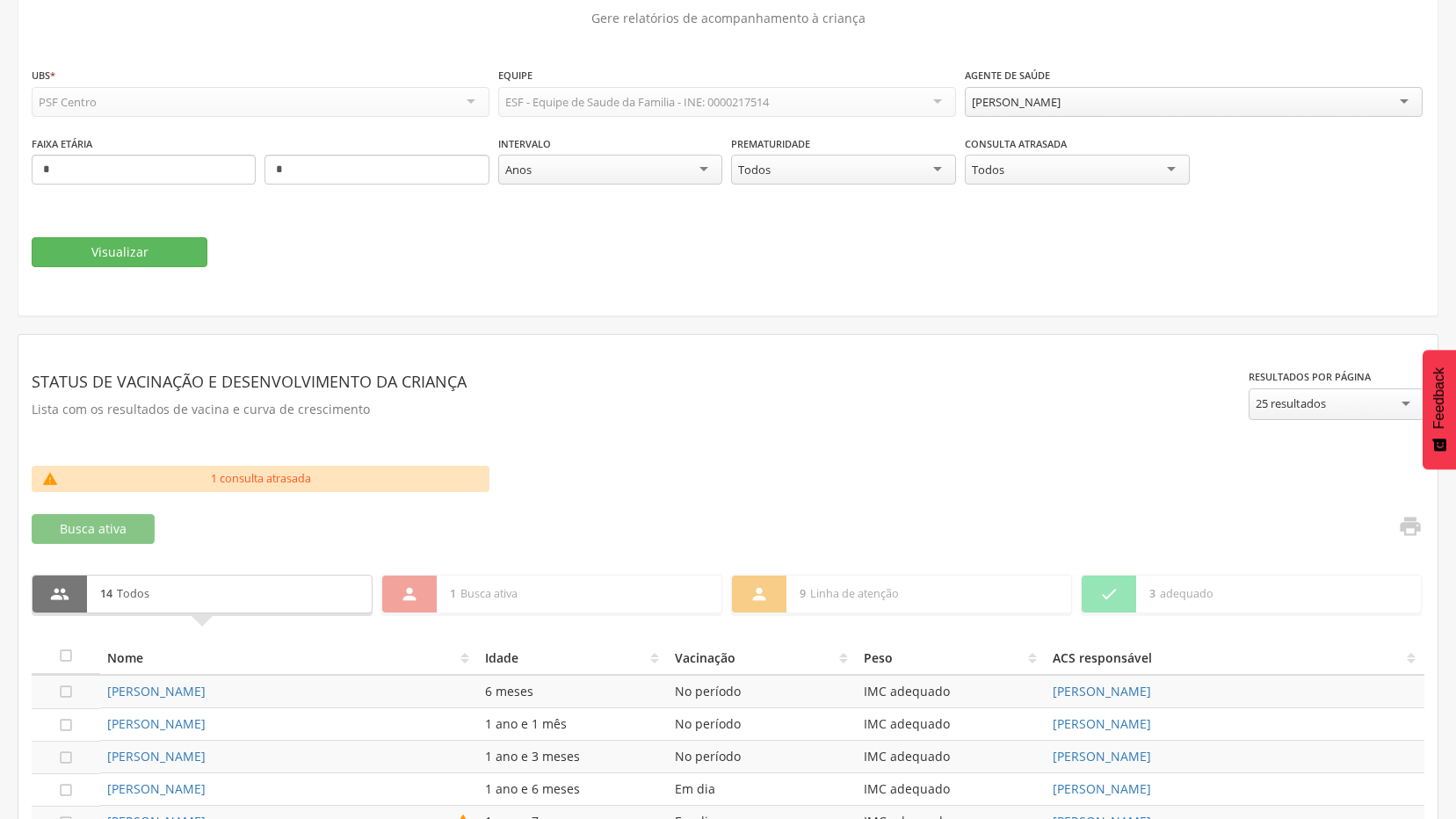
scroll to position [97, 0]
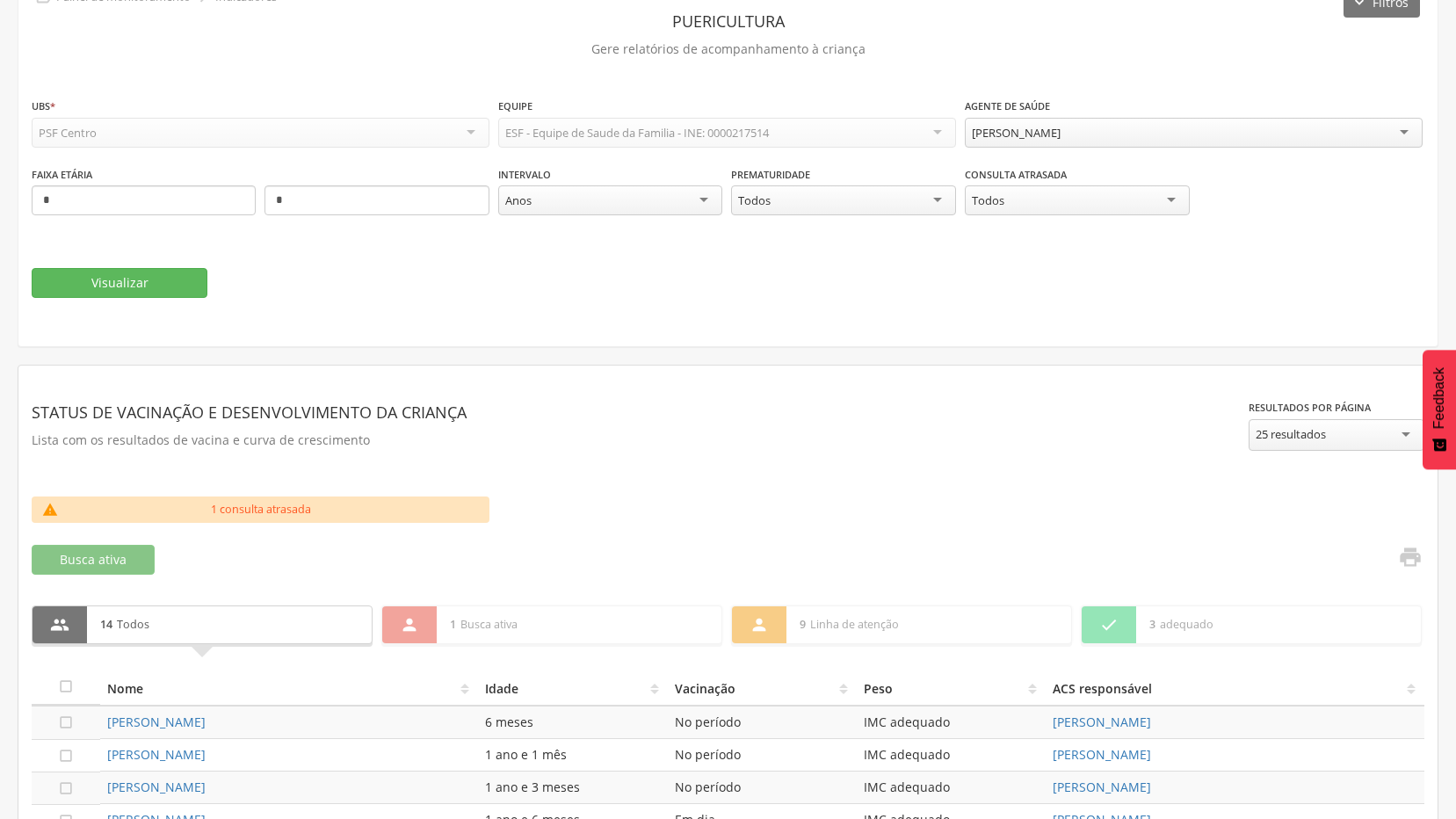
click at [1294, 141] on div "[PERSON_NAME]" at bounding box center [1194, 133] width 458 height 30
click at [137, 266] on fieldset "**********" at bounding box center [728, 197] width 1393 height 201
click at [137, 288] on button "Visualizar" at bounding box center [120, 283] width 176 height 30
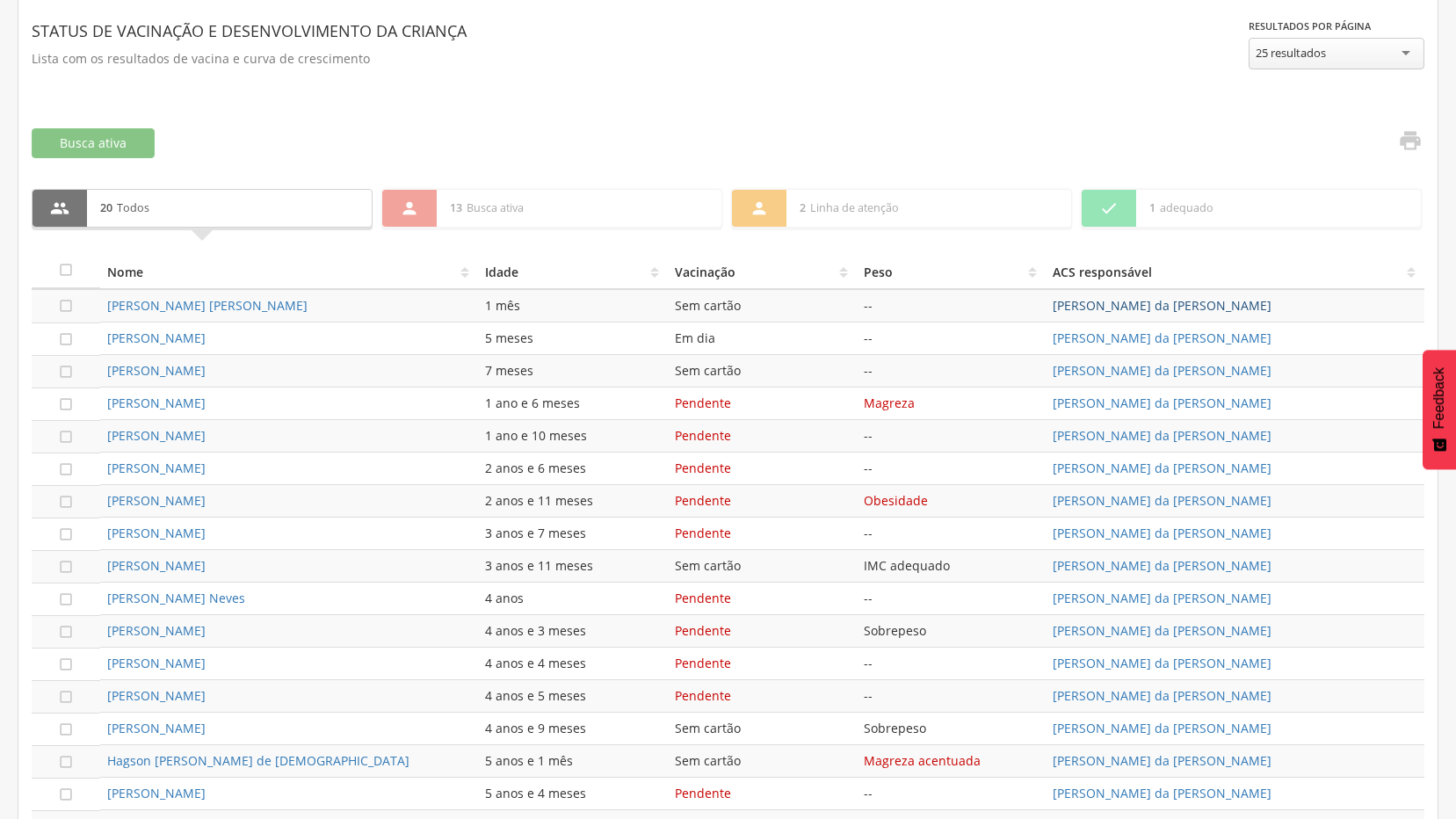
scroll to position [433, 0]
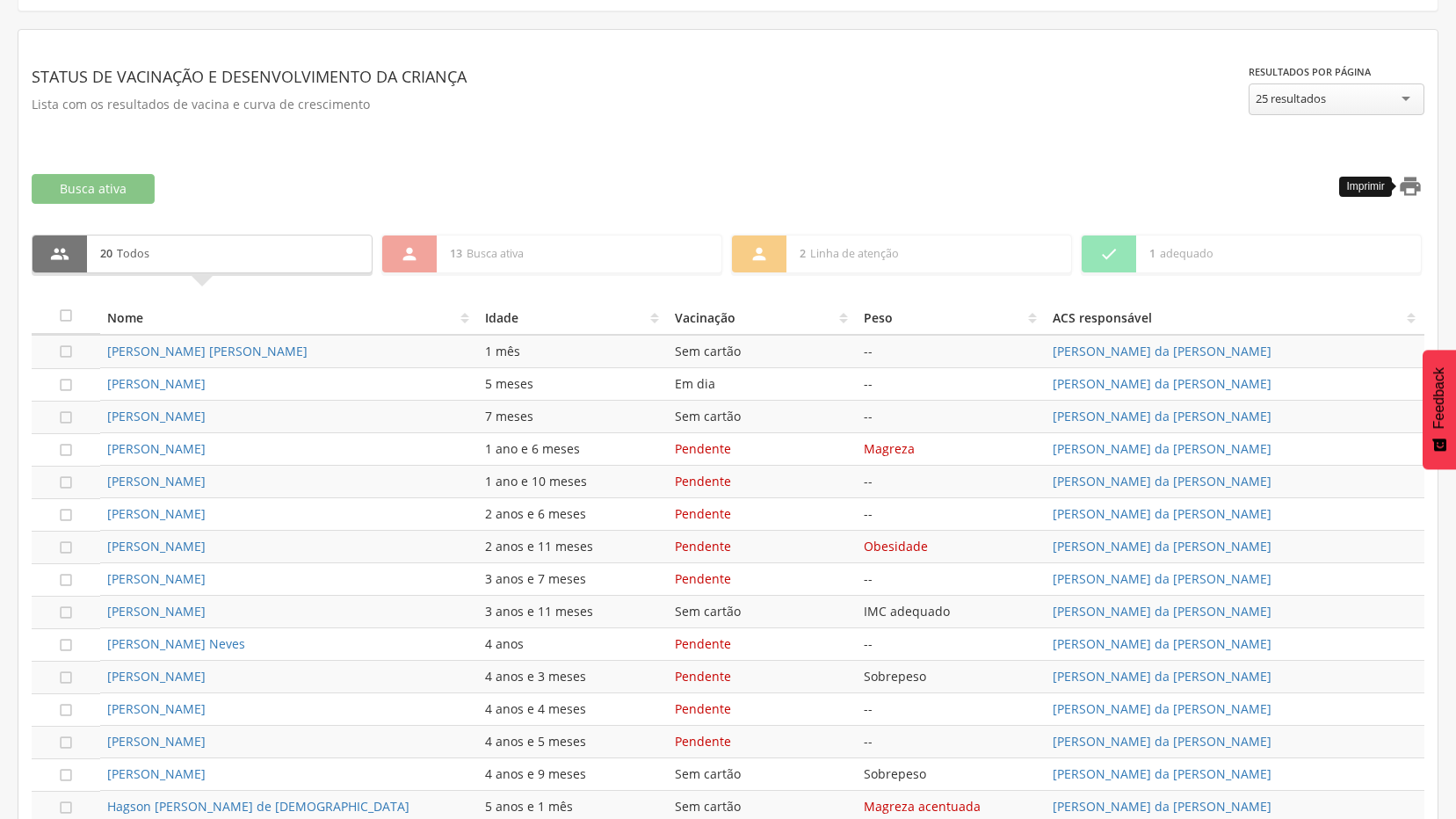
click at [1409, 196] on icon "" at bounding box center [1411, 186] width 25 height 25
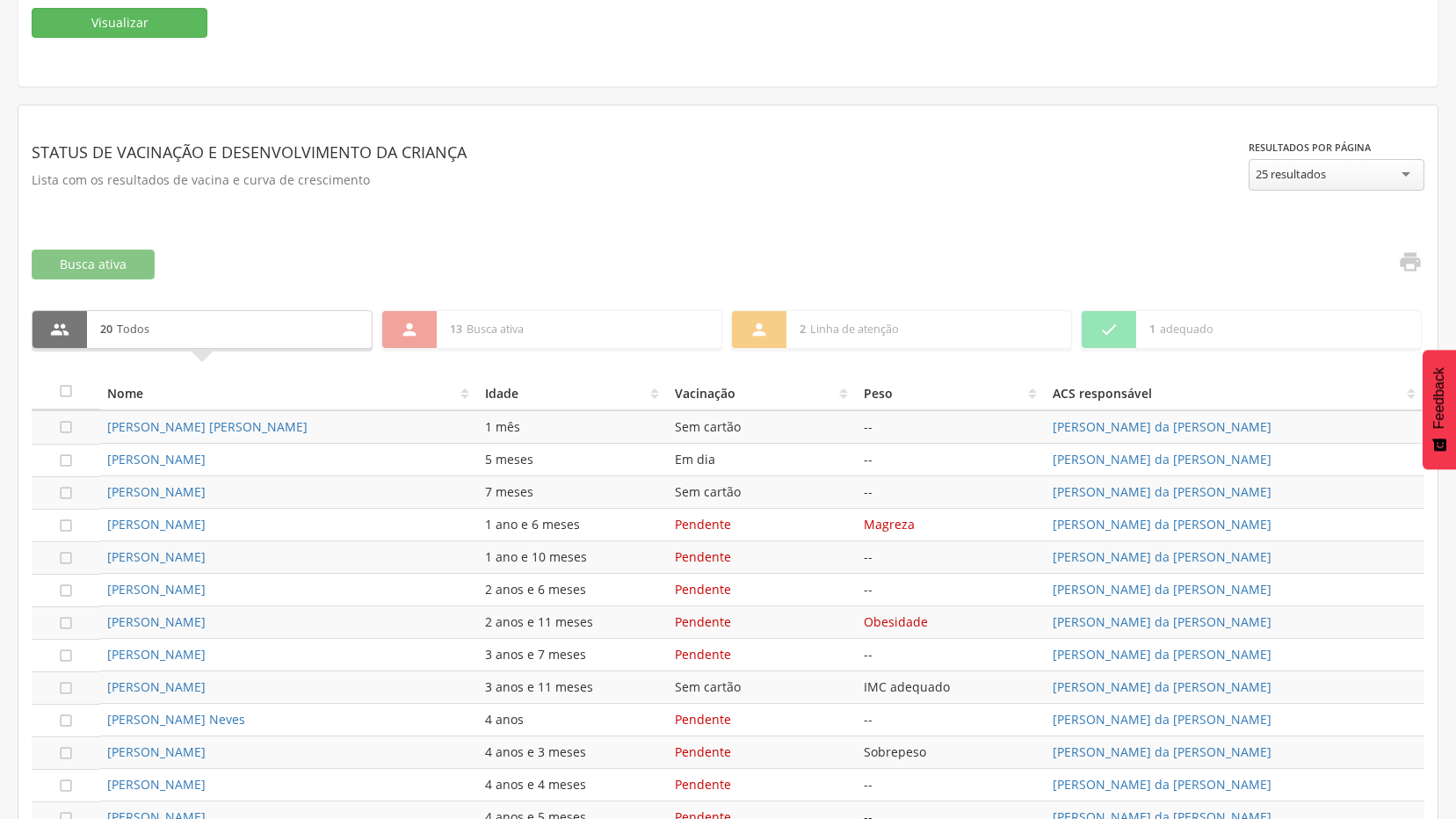
scroll to position [0, 0]
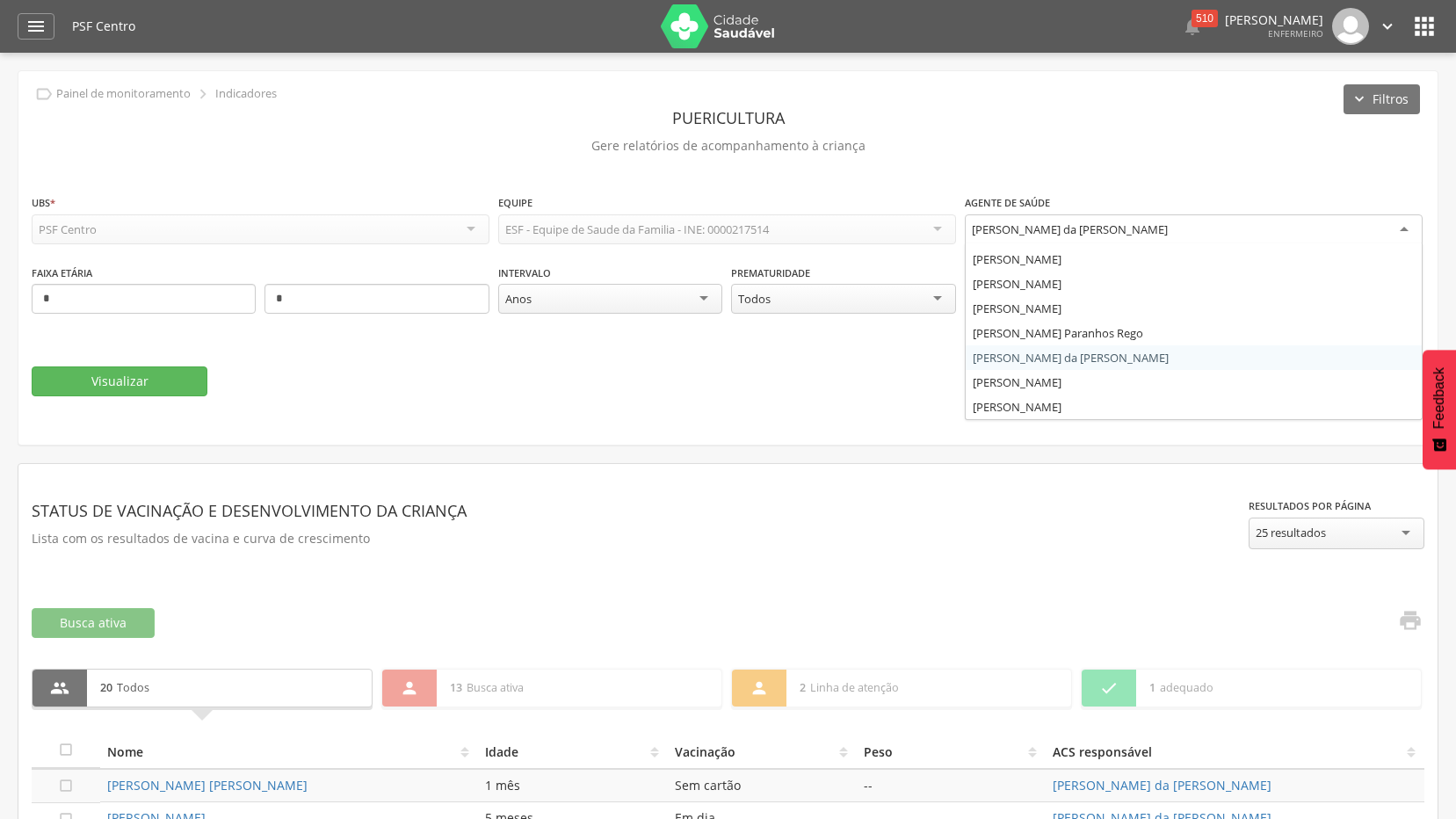
click at [1264, 232] on div "[PERSON_NAME] da [PERSON_NAME]" at bounding box center [1194, 230] width 458 height 32
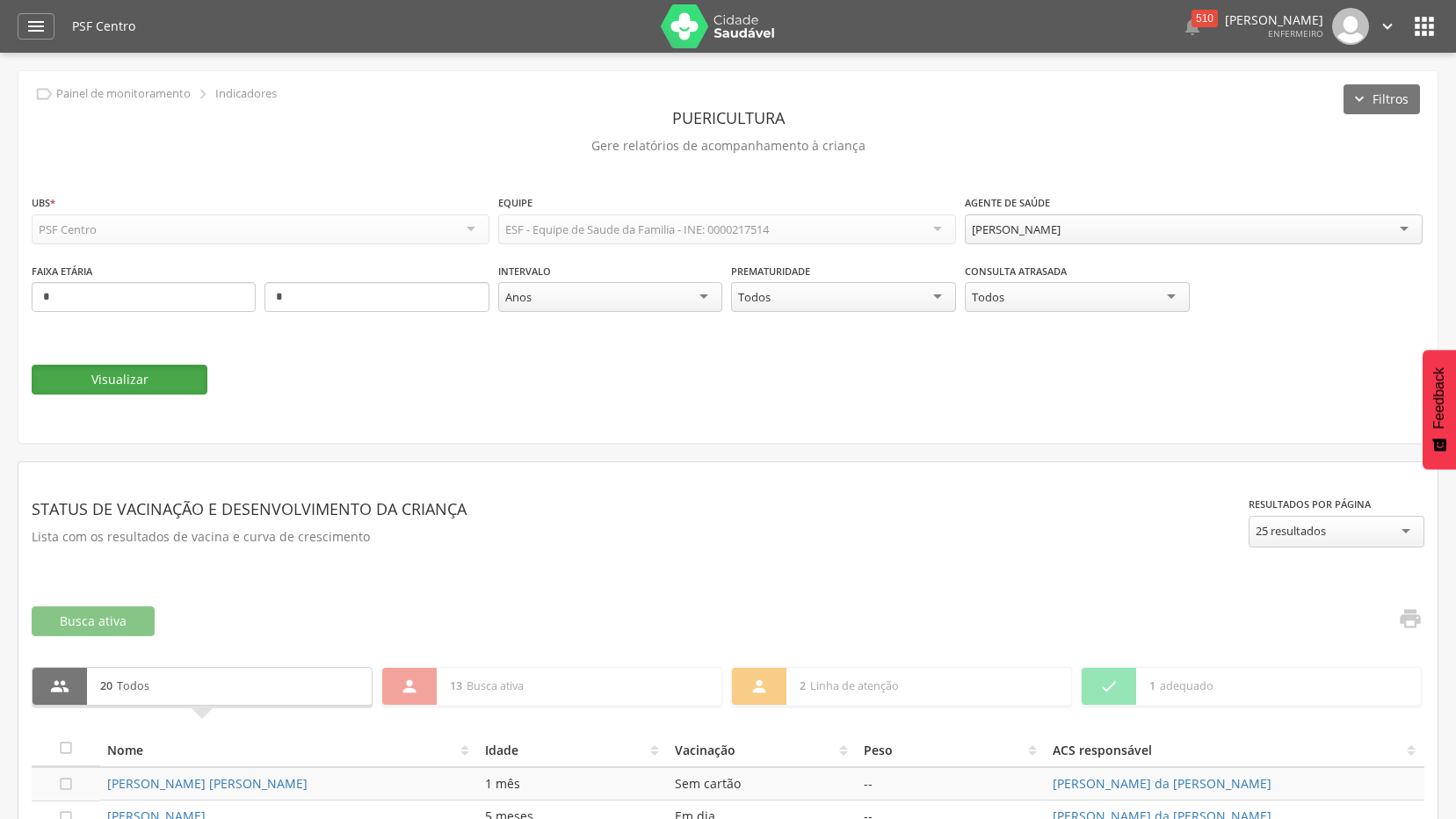
click at [139, 385] on button "Visualizar" at bounding box center [120, 379] width 176 height 30
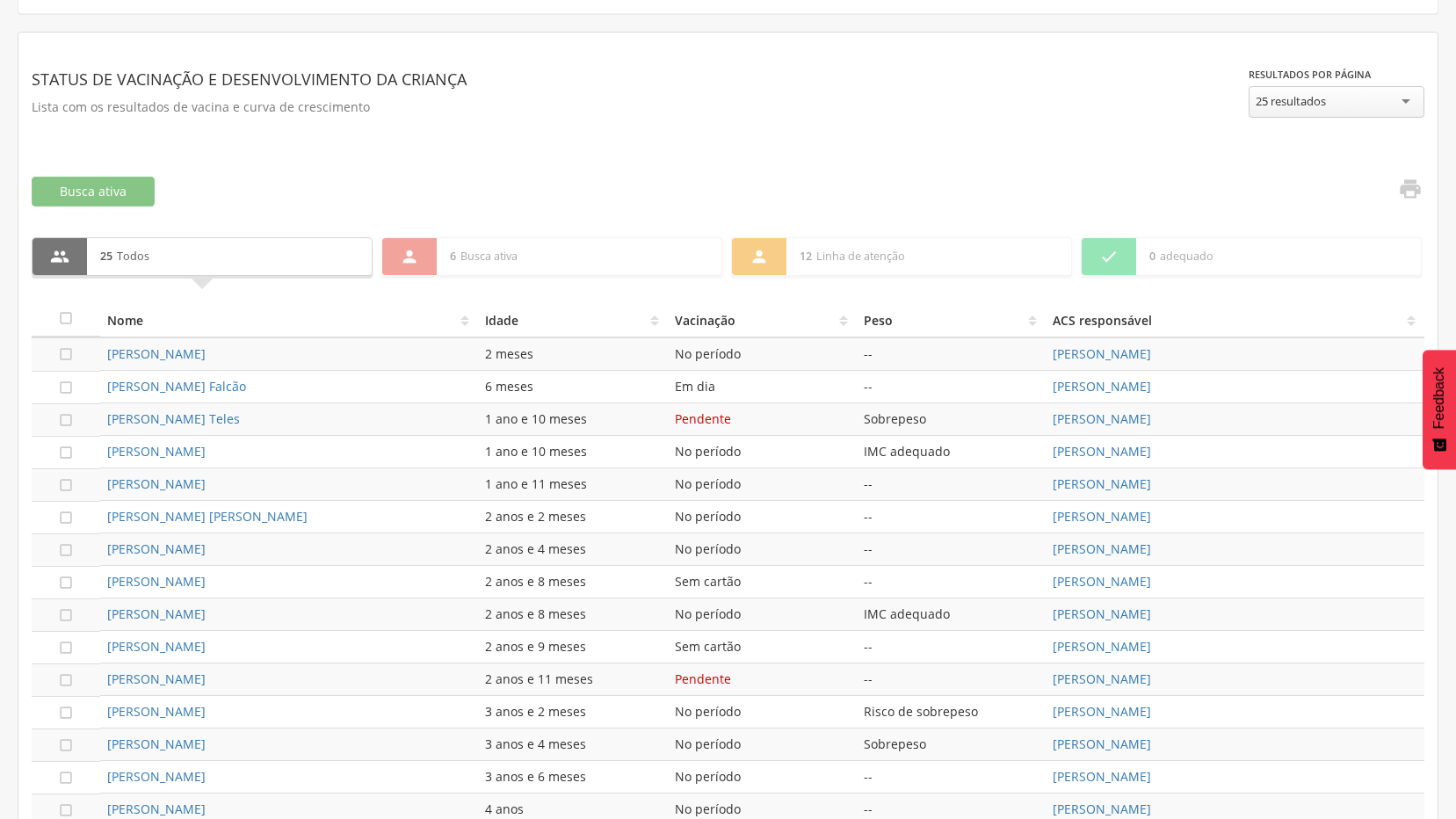
scroll to position [419, 0]
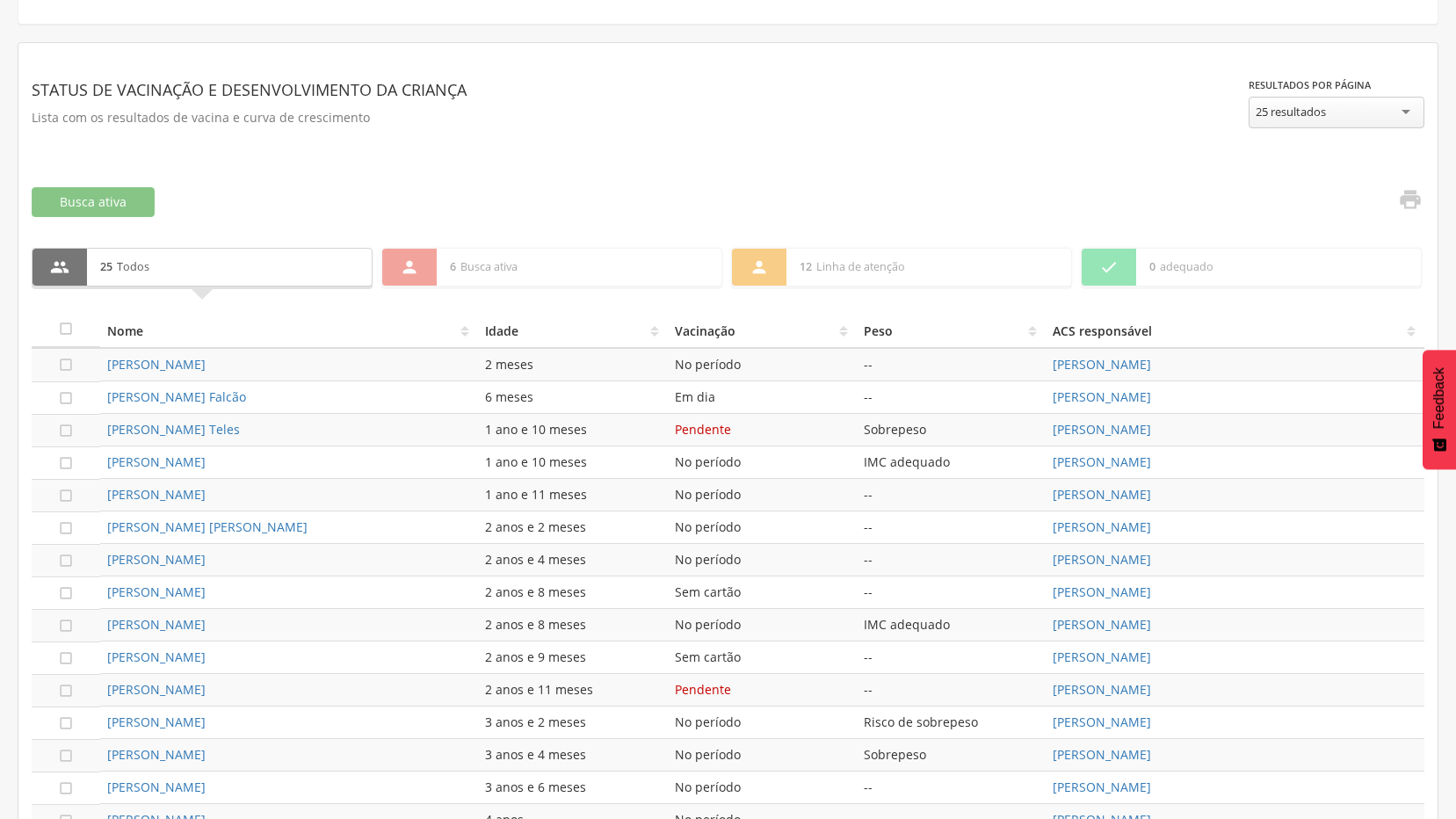
click at [1428, 196] on div "**********" at bounding box center [728, 651] width 1419 height 1214
click at [1413, 199] on icon "" at bounding box center [1411, 199] width 25 height 25
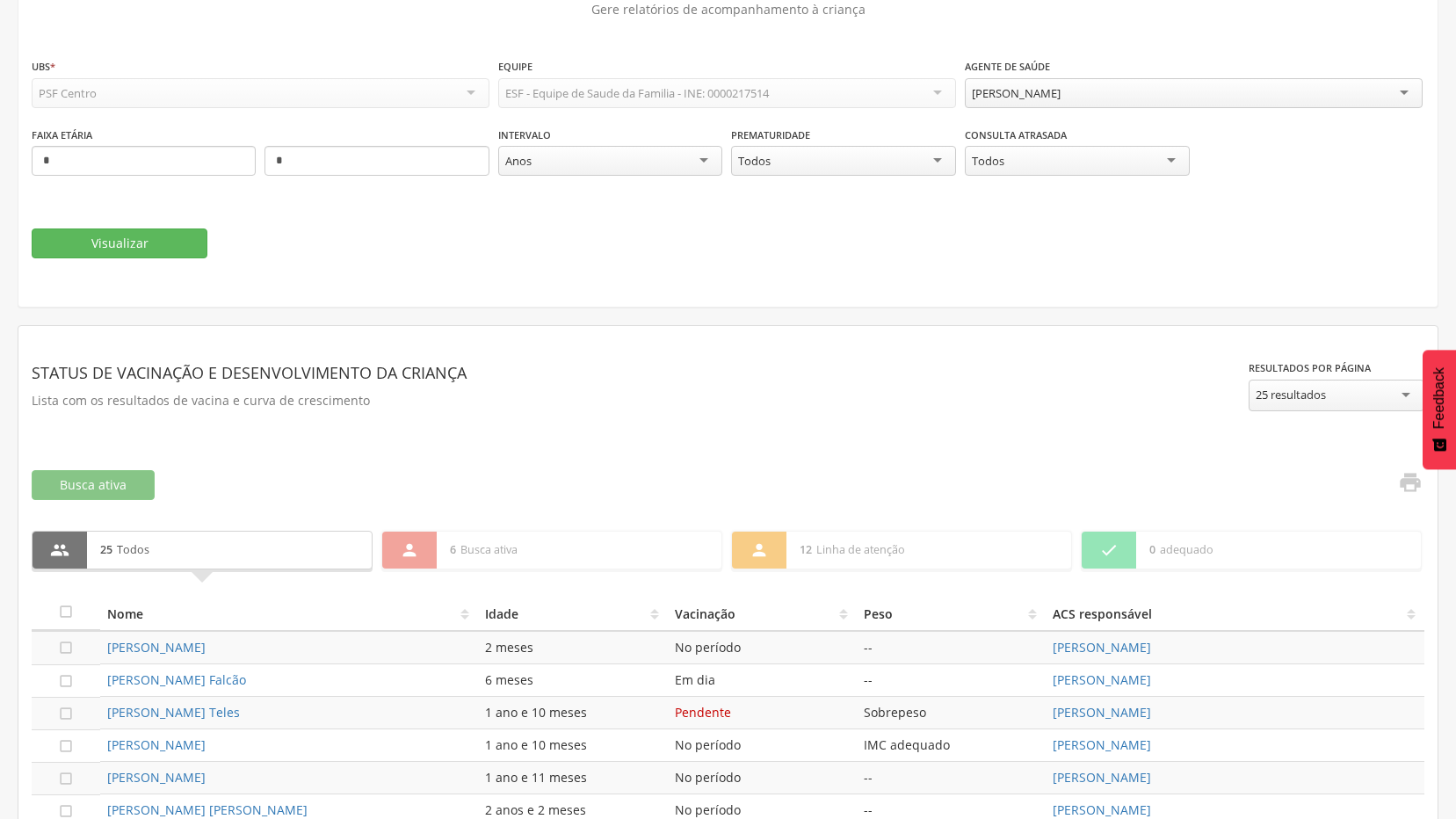
scroll to position [67, 0]
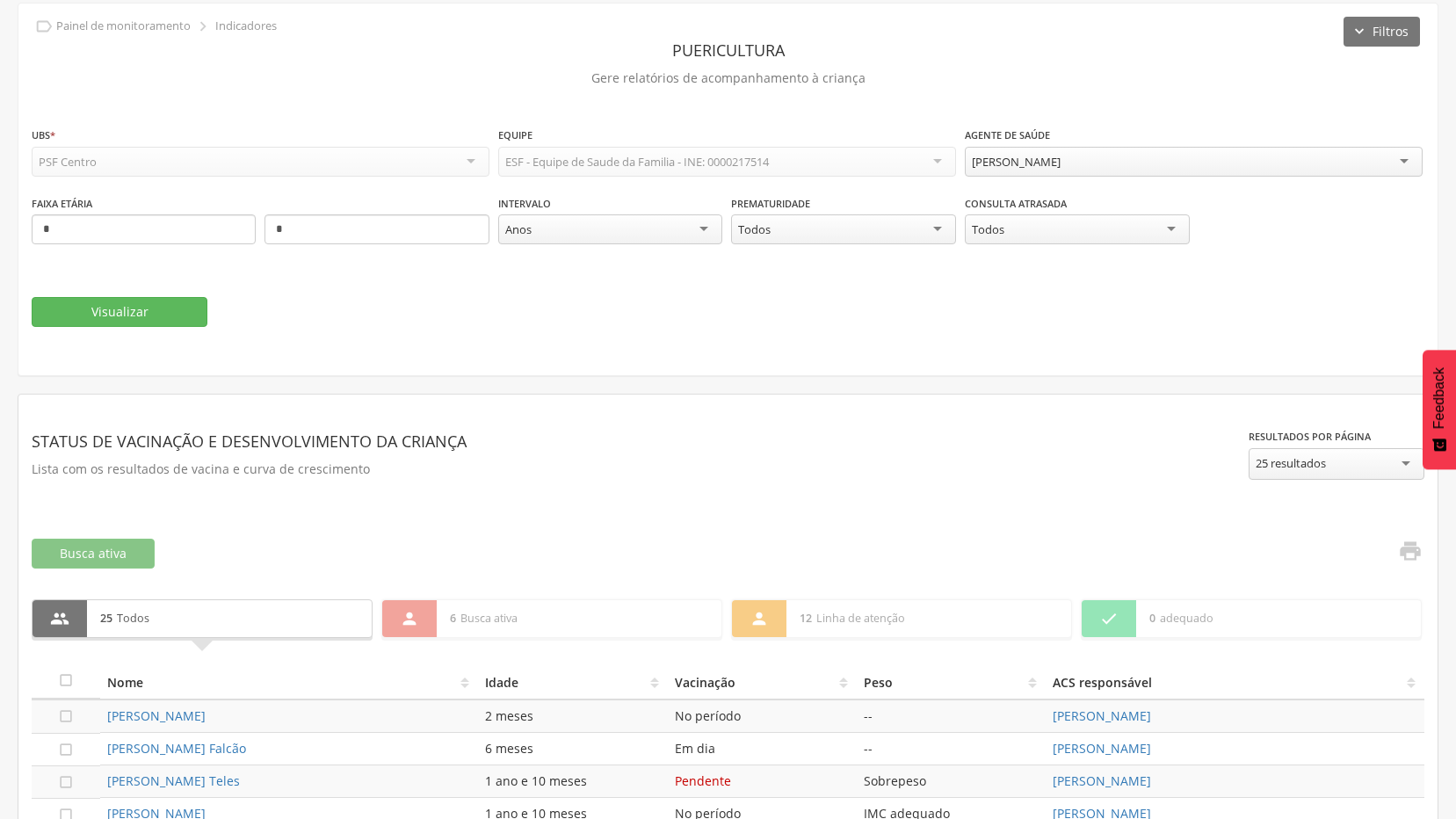
click at [1190, 144] on div "**********" at bounding box center [1194, 153] width 458 height 55
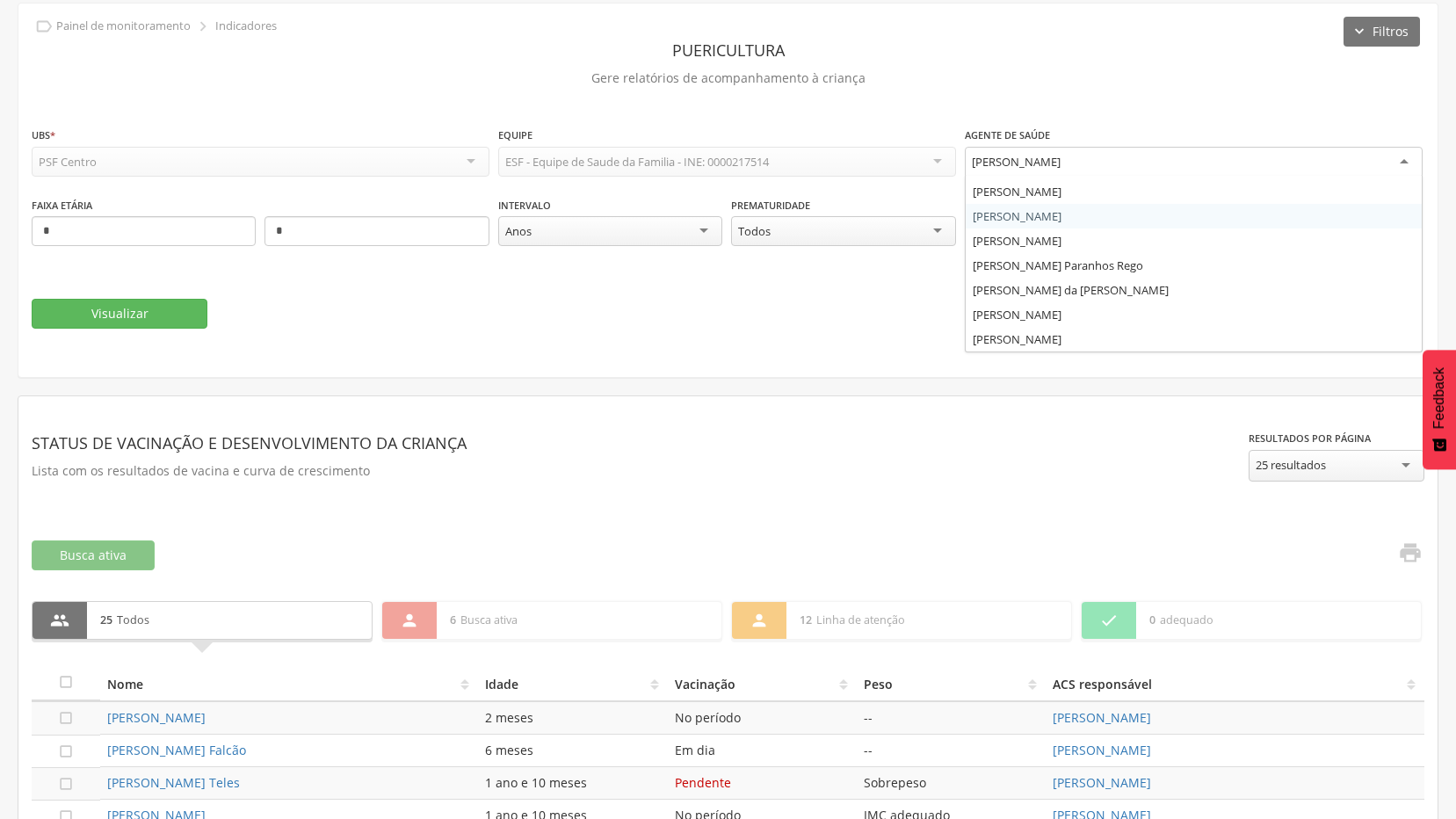
click at [1182, 151] on div "[PERSON_NAME]" at bounding box center [1194, 162] width 458 height 32
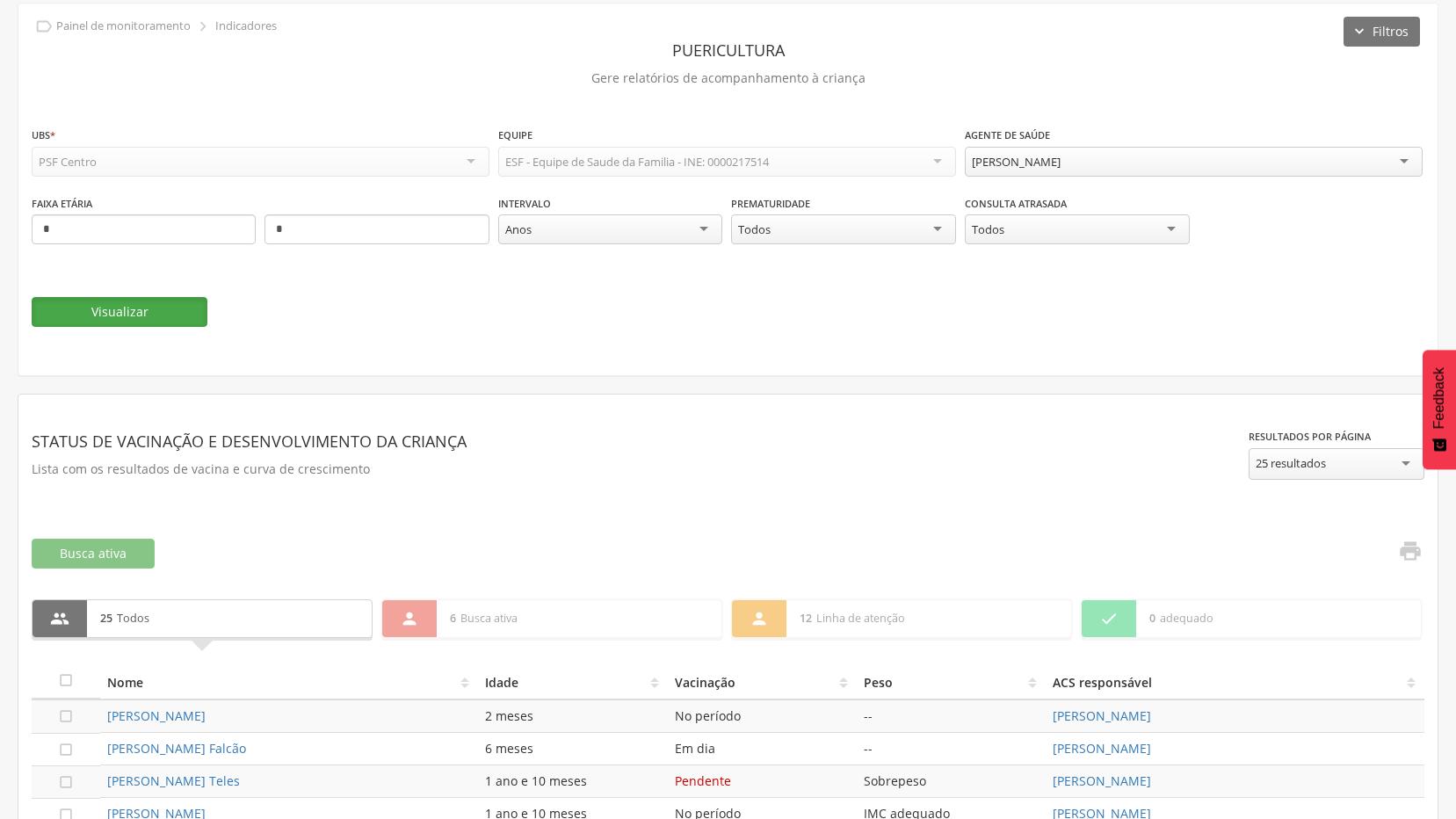
click at [141, 316] on button "Visualizar" at bounding box center [120, 312] width 176 height 30
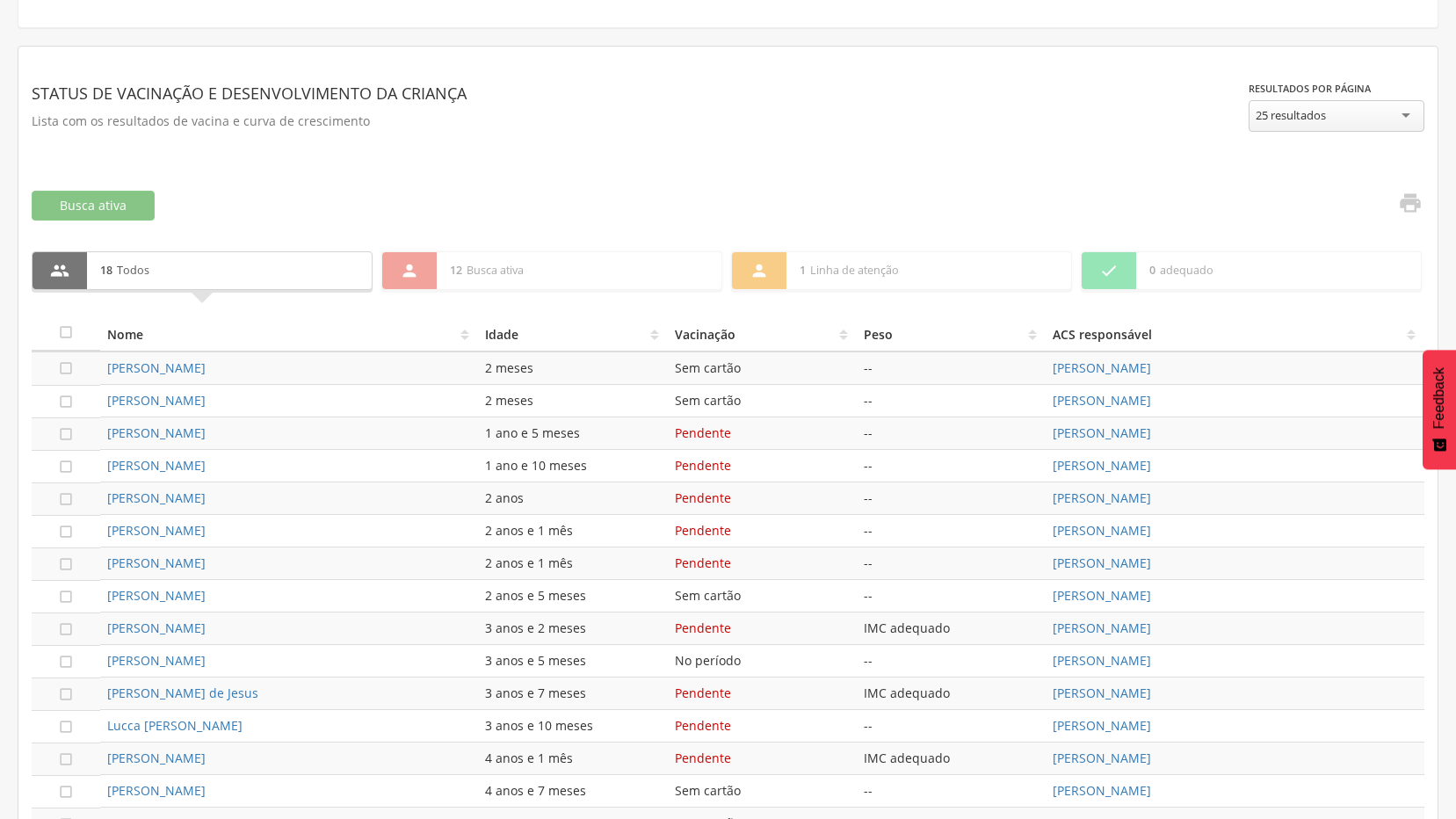
scroll to position [367, 0]
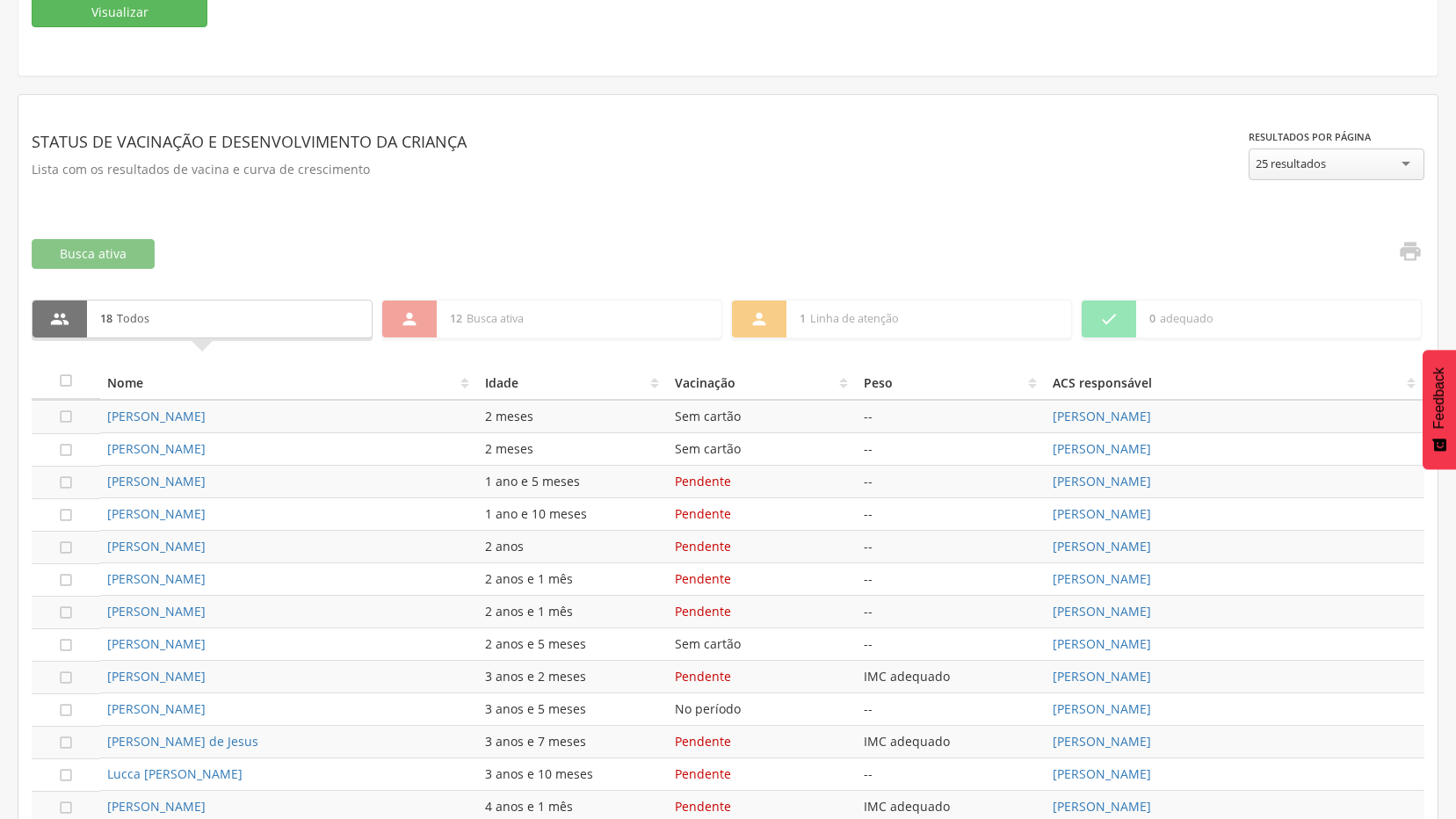
click at [1409, 238] on section "**********" at bounding box center [728, 204] width 1393 height 191
click at [1415, 252] on icon "" at bounding box center [1411, 252] width 25 height 25
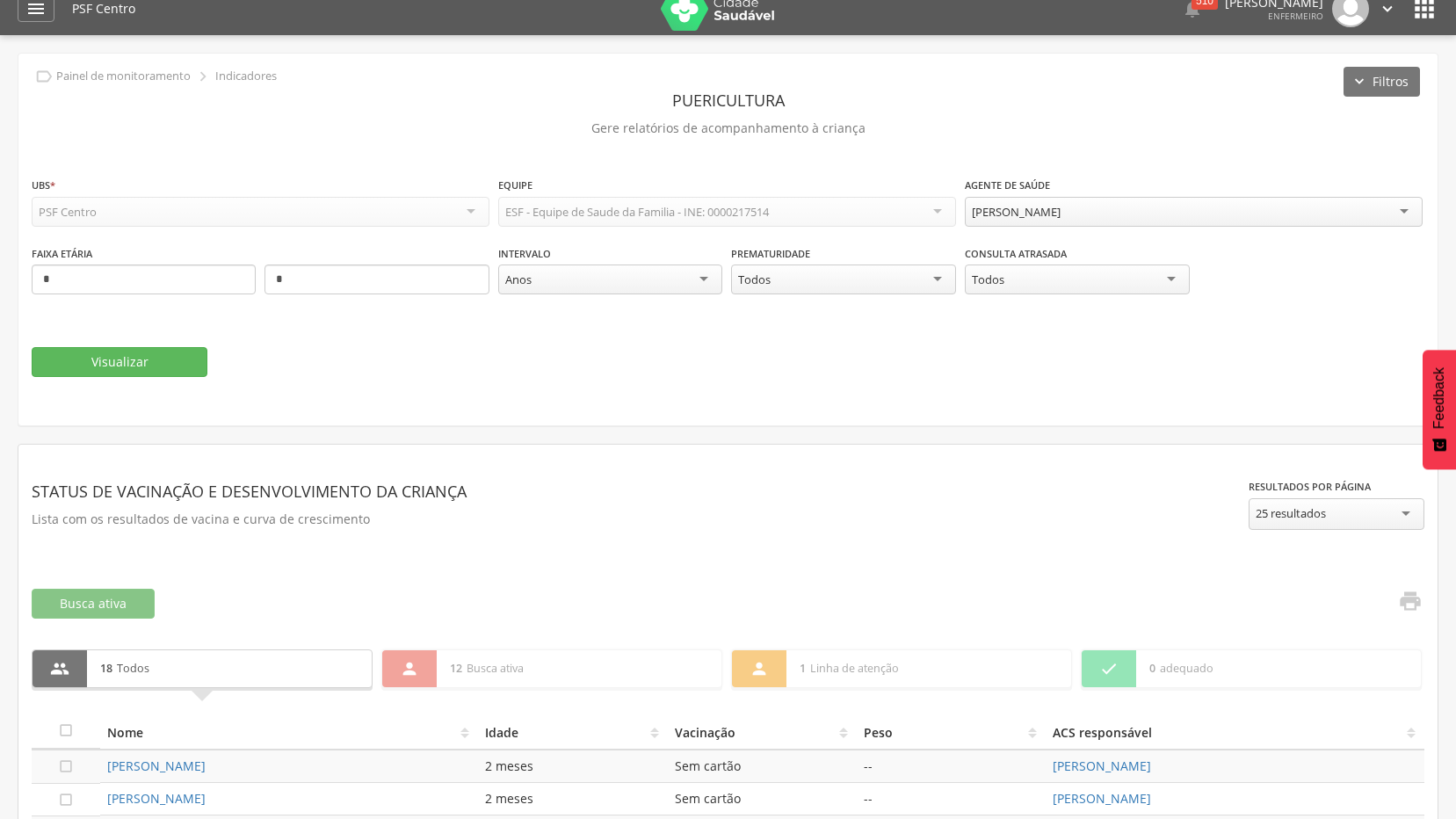
scroll to position [16, 0]
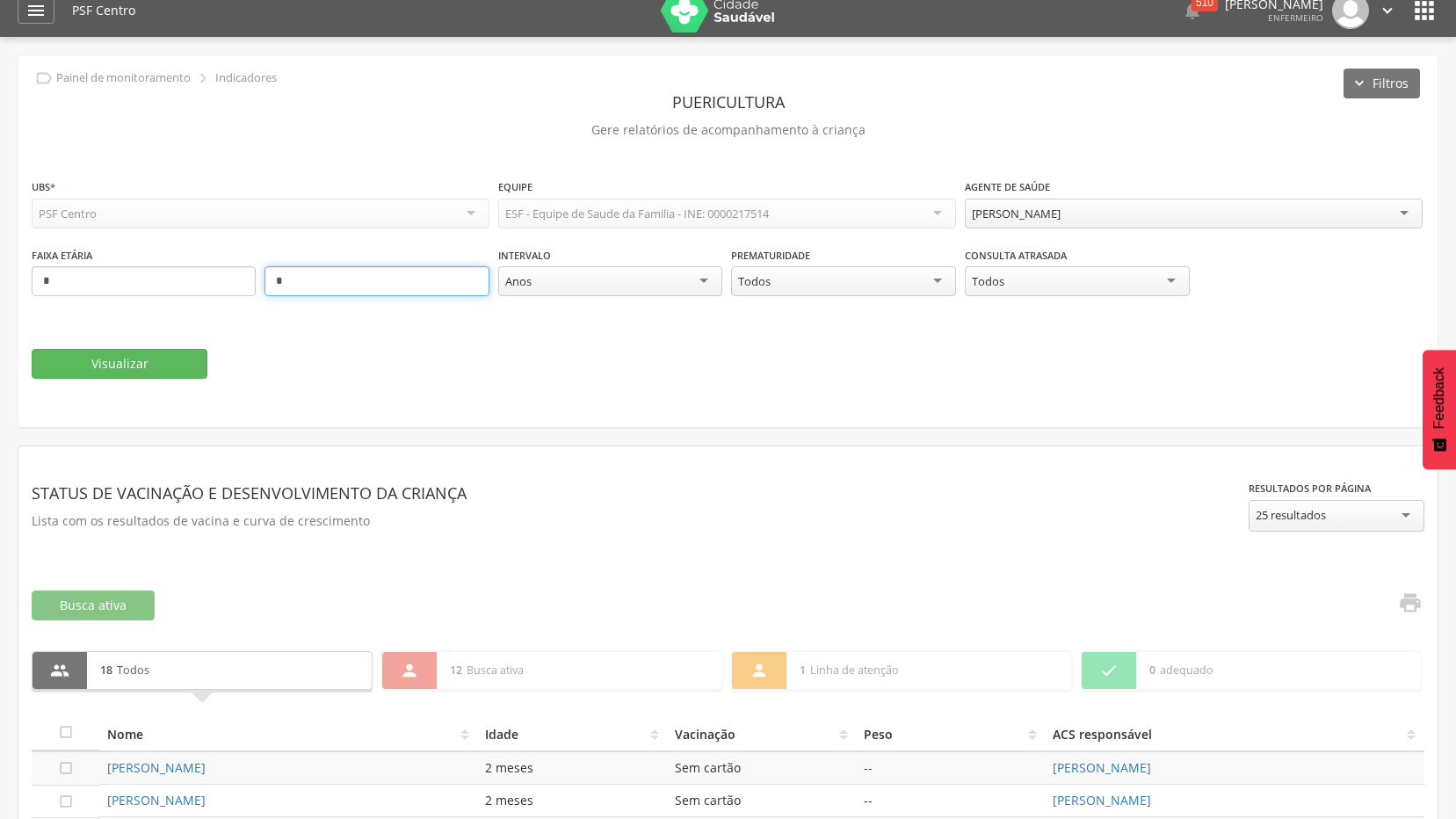
click at [323, 291] on input "*" at bounding box center [376, 281] width 224 height 30
click at [166, 285] on input "*" at bounding box center [144, 281] width 224 height 30
type input "*"
click at [294, 283] on input "*" at bounding box center [376, 281] width 224 height 30
type input "**"
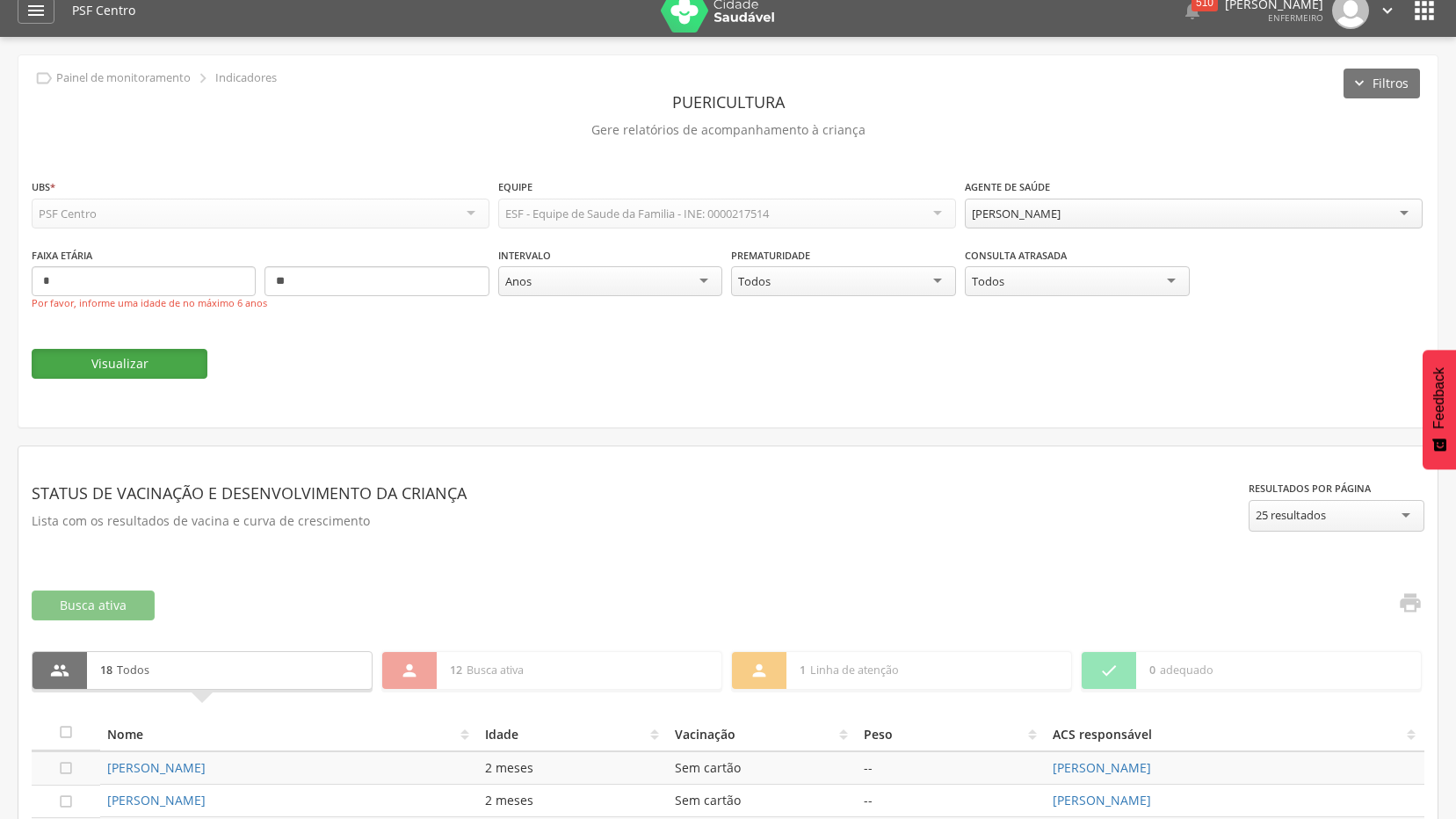
click at [129, 371] on button "Visualizar" at bounding box center [120, 363] width 176 height 30
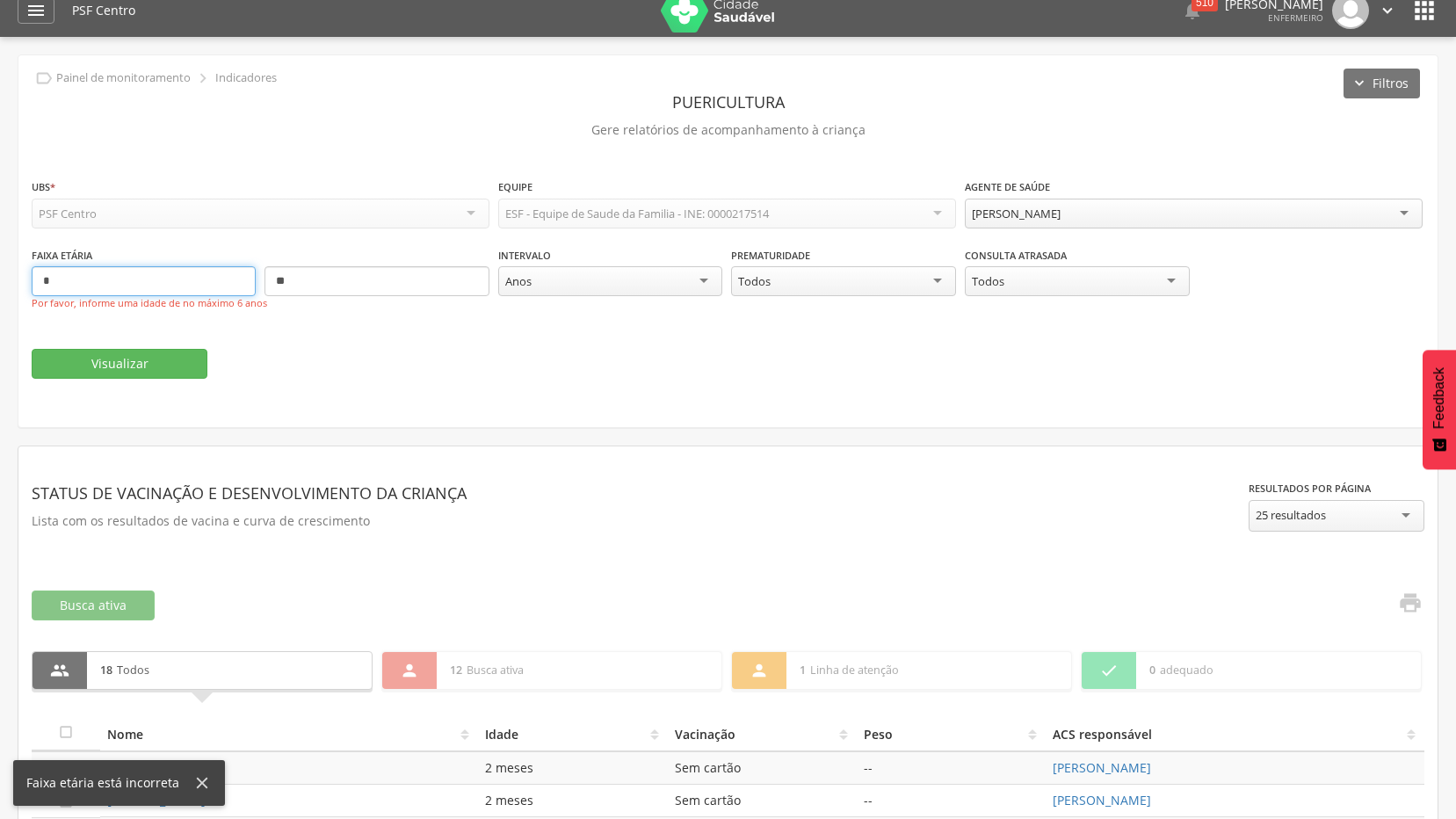
click at [146, 284] on input "*" at bounding box center [144, 281] width 224 height 30
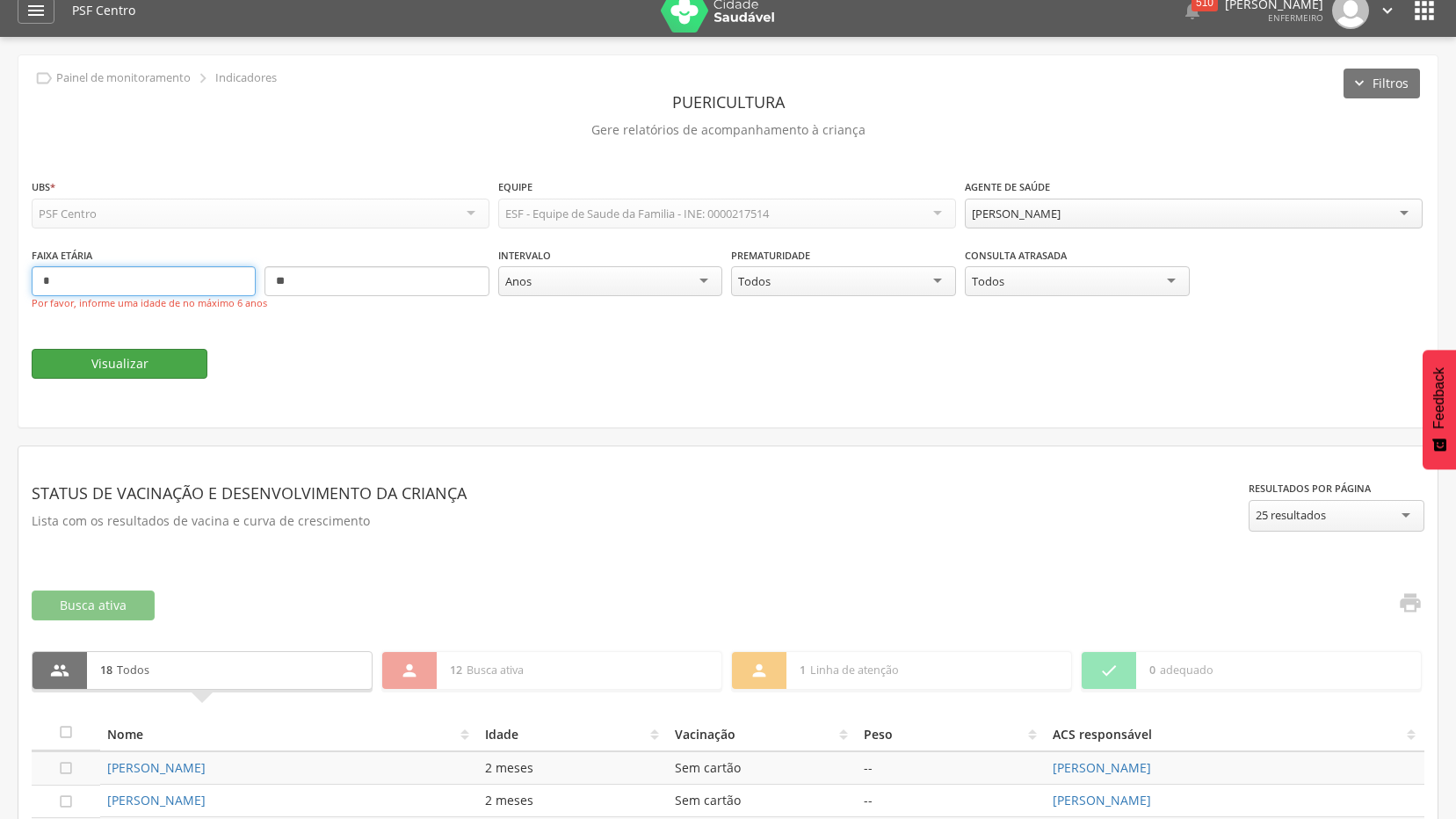
type input "*"
click at [146, 376] on button "Visualizar" at bounding box center [120, 363] width 176 height 30
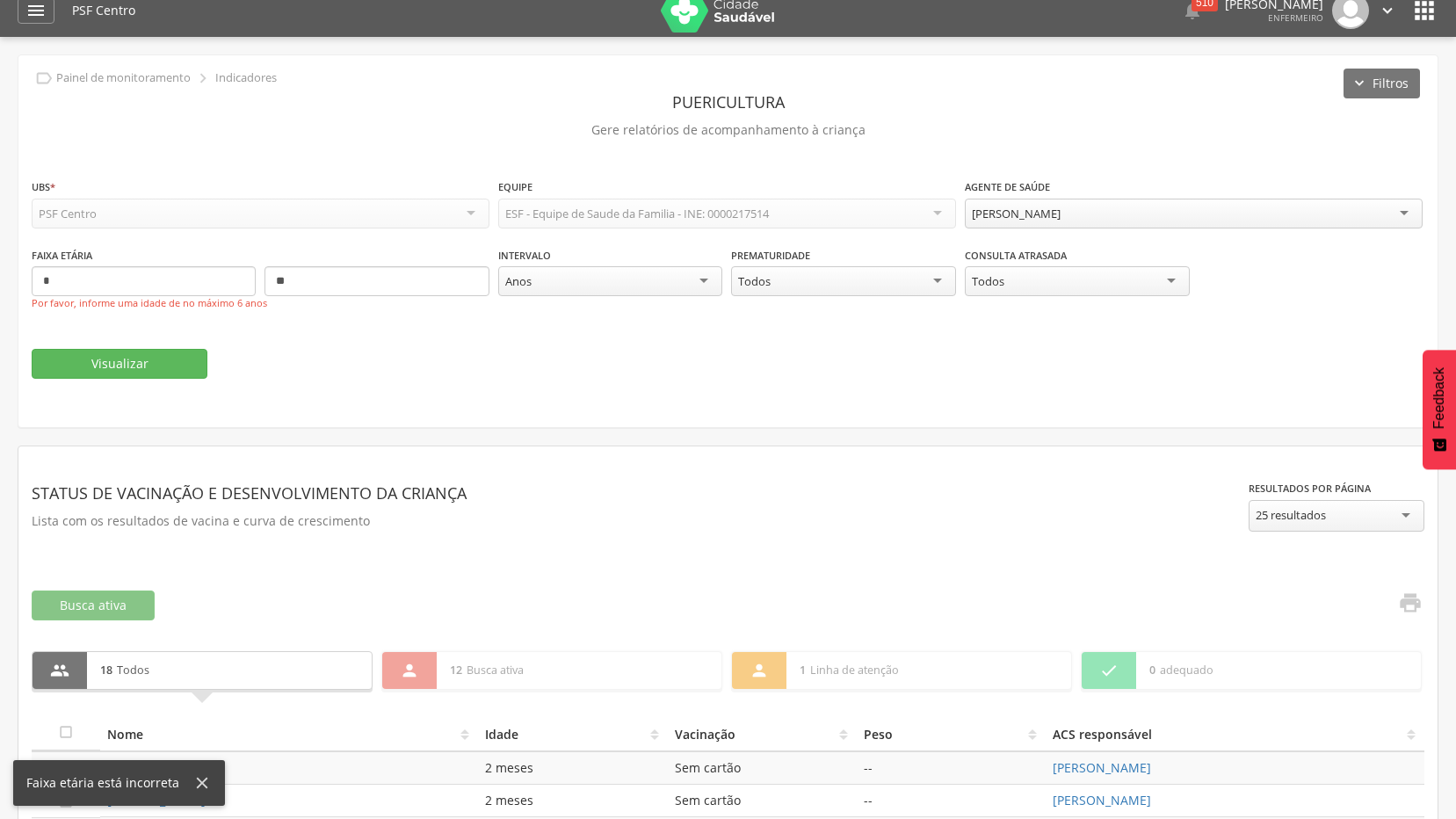
click at [508, 376] on div "Visualizar" at bounding box center [728, 363] width 1393 height 30
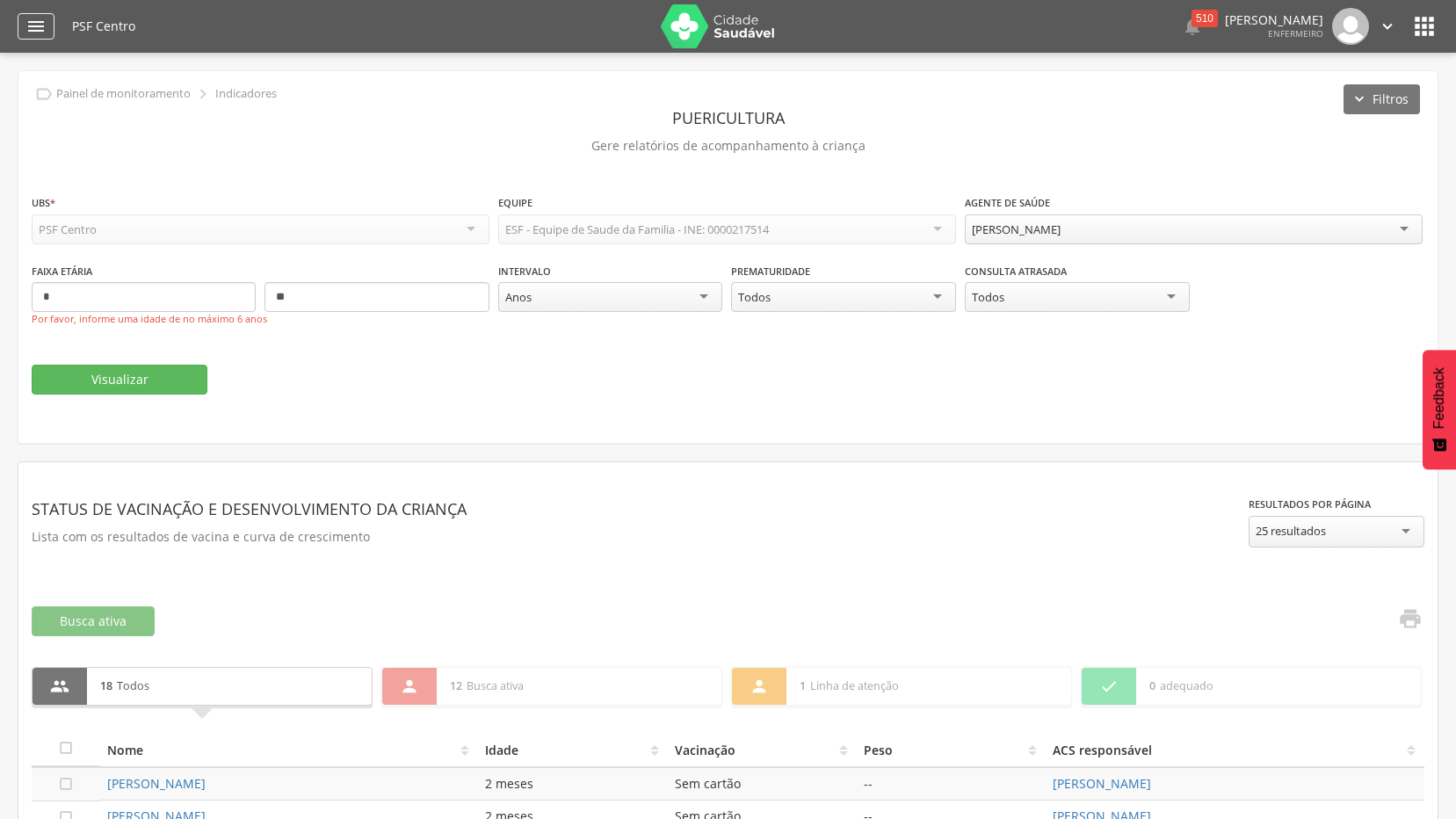
click at [21, 29] on div "" at bounding box center [36, 27] width 37 height 27
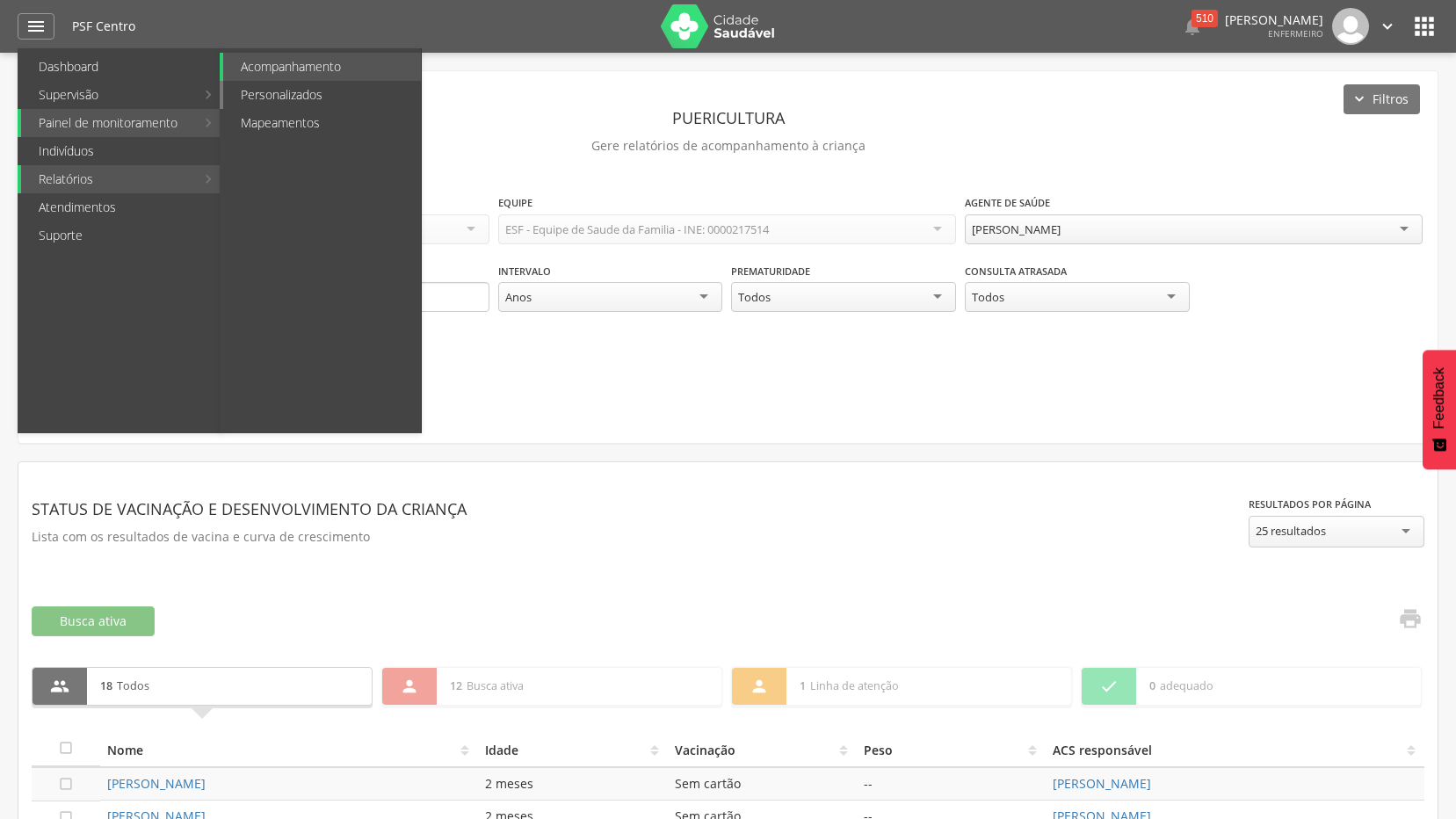
click at [302, 88] on link "Personalizados" at bounding box center [322, 95] width 198 height 28
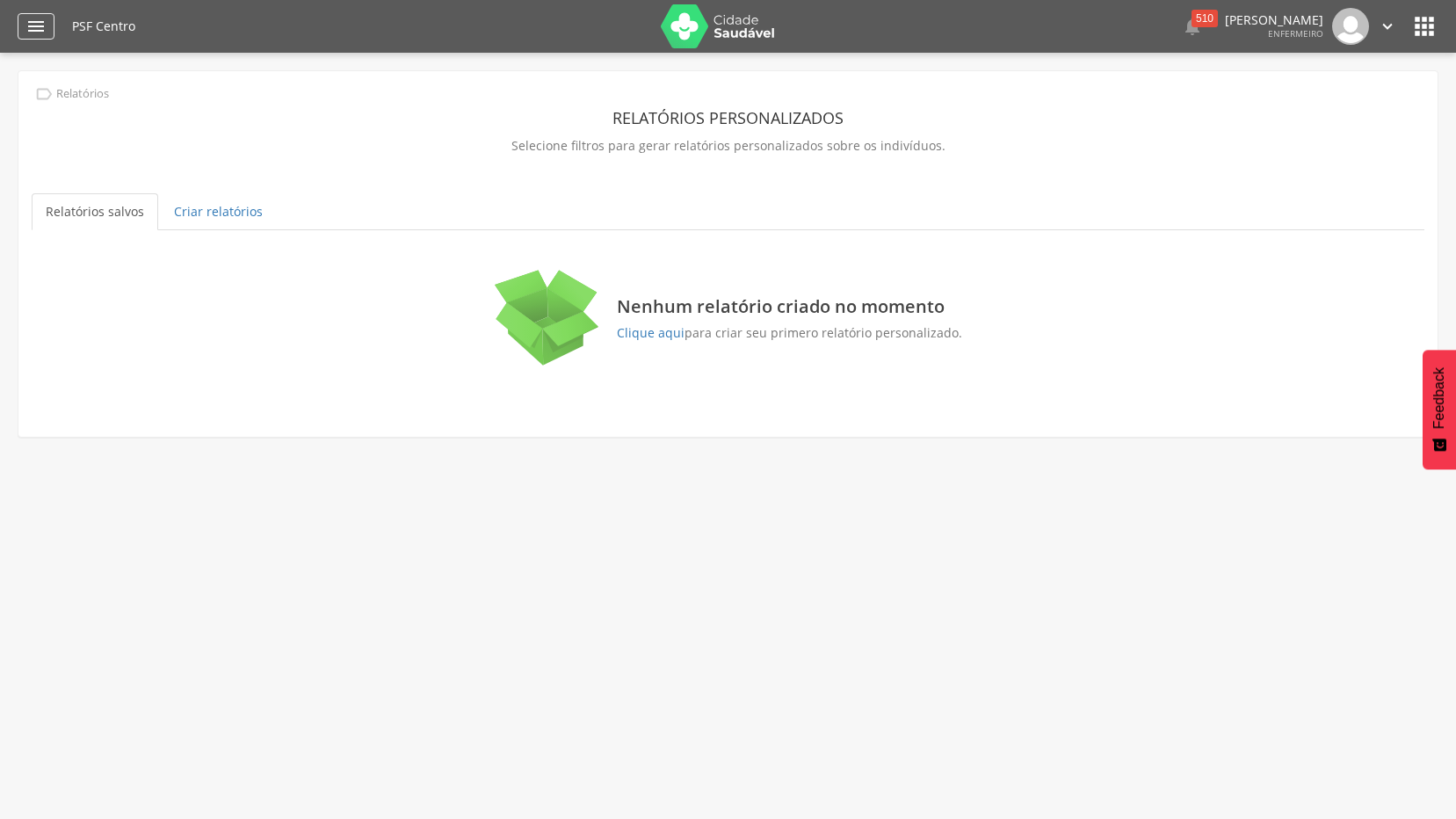
click at [40, 30] on icon "" at bounding box center [36, 27] width 21 height 21
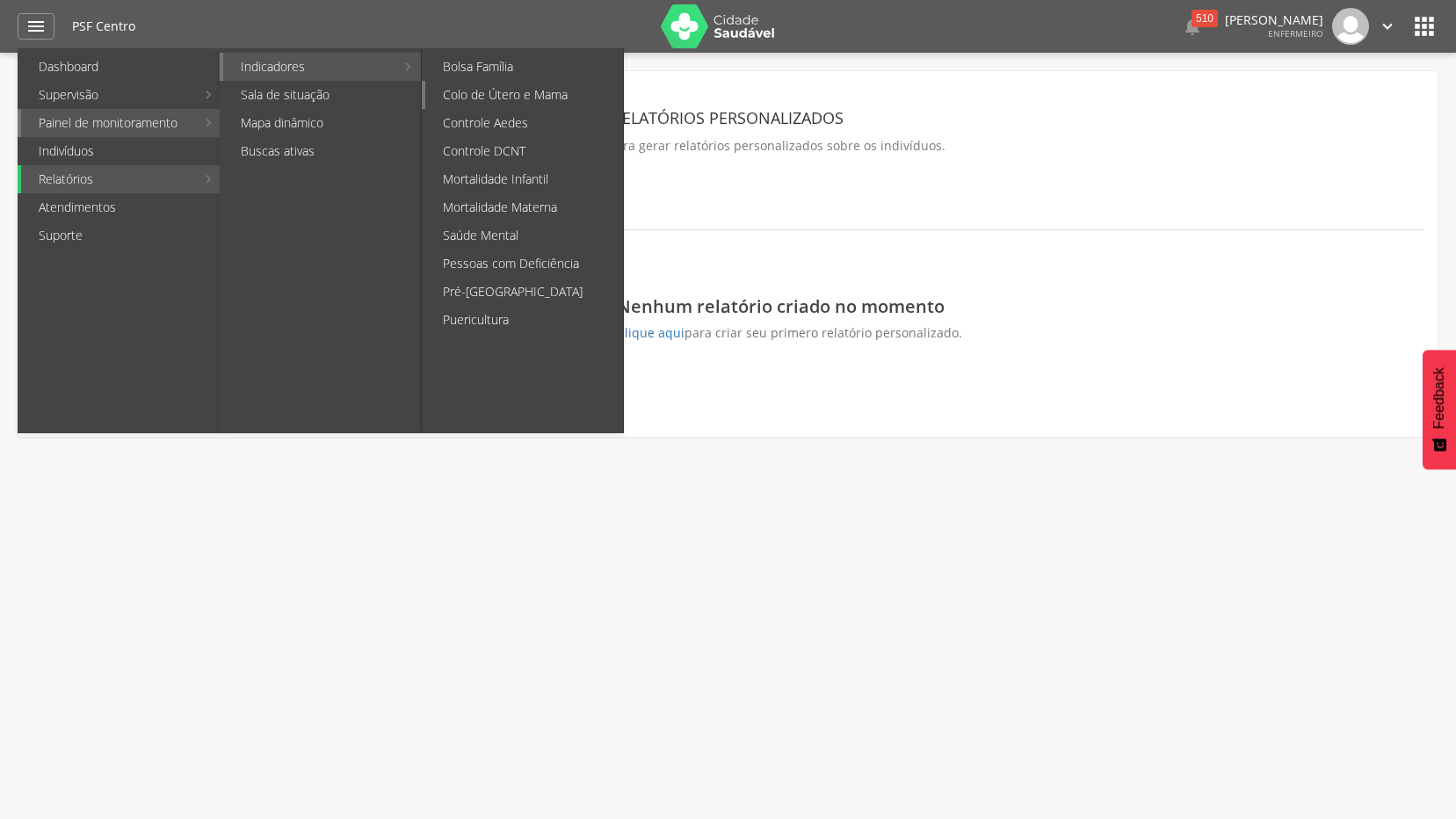
click at [505, 93] on link "Colo de Útero e Mama" at bounding box center [524, 95] width 198 height 28
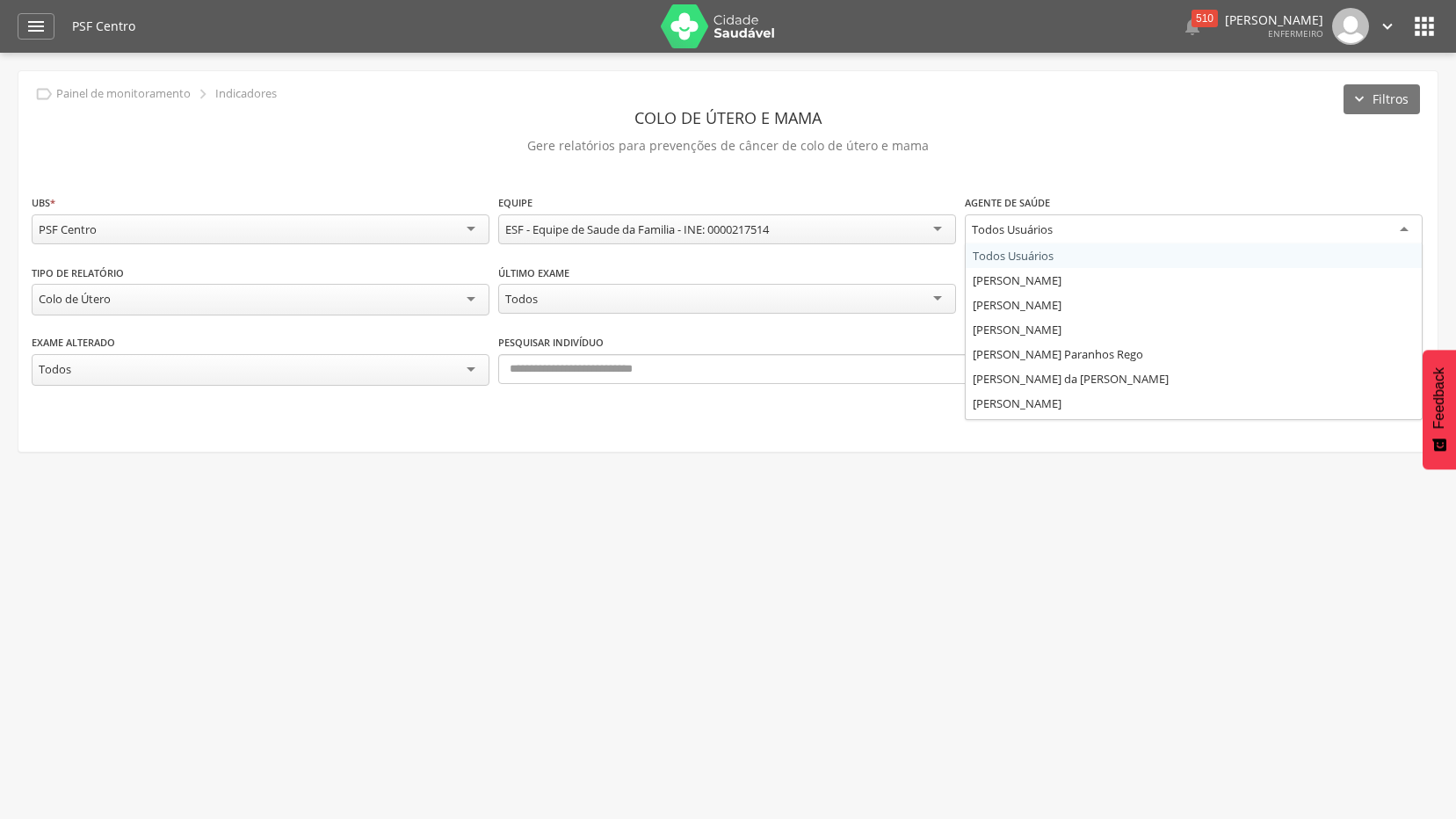
click at [1123, 229] on div "Todos Usuários" at bounding box center [1194, 230] width 458 height 32
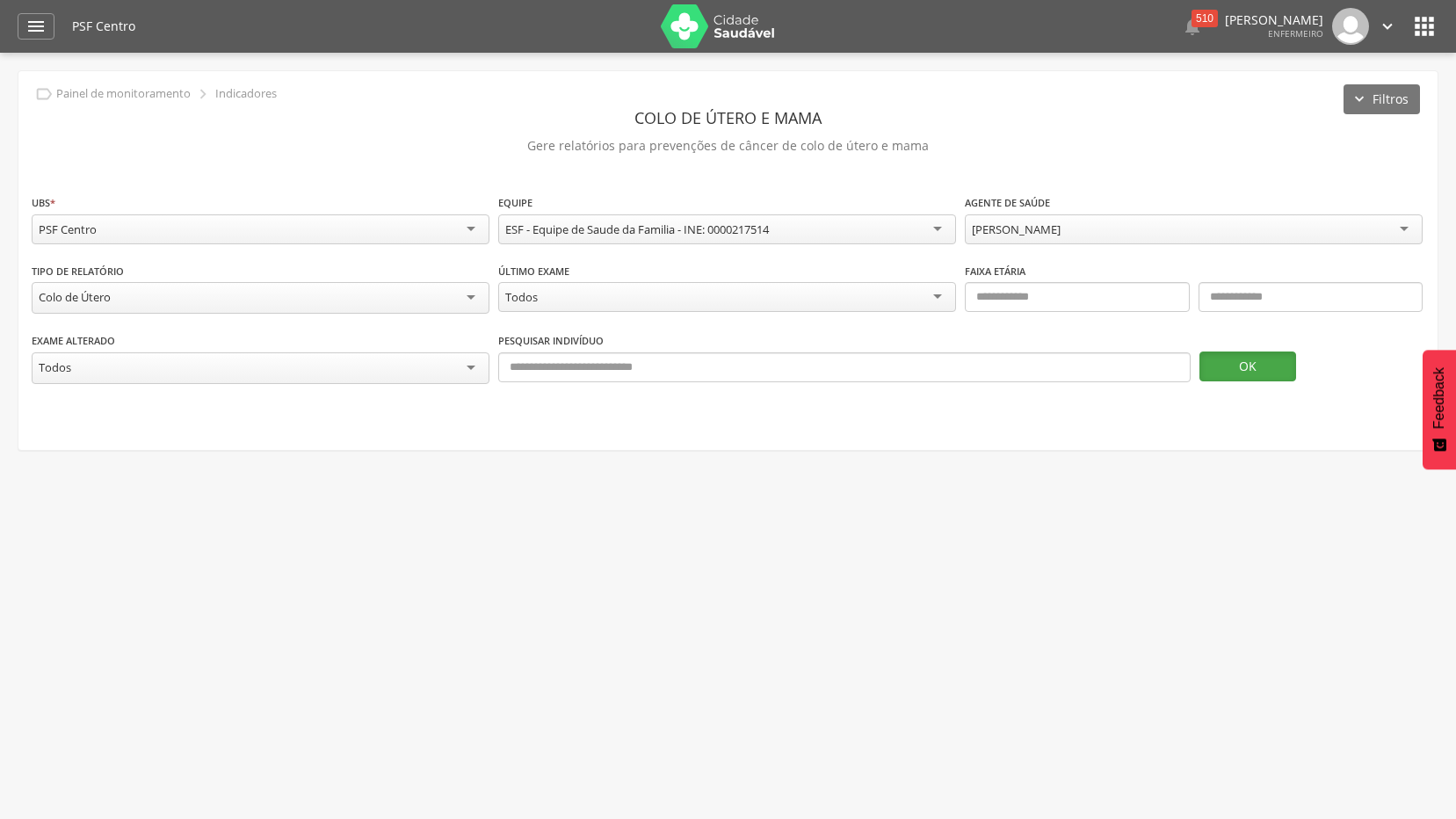
click at [1253, 351] on button "OK" at bounding box center [1248, 366] width 97 height 30
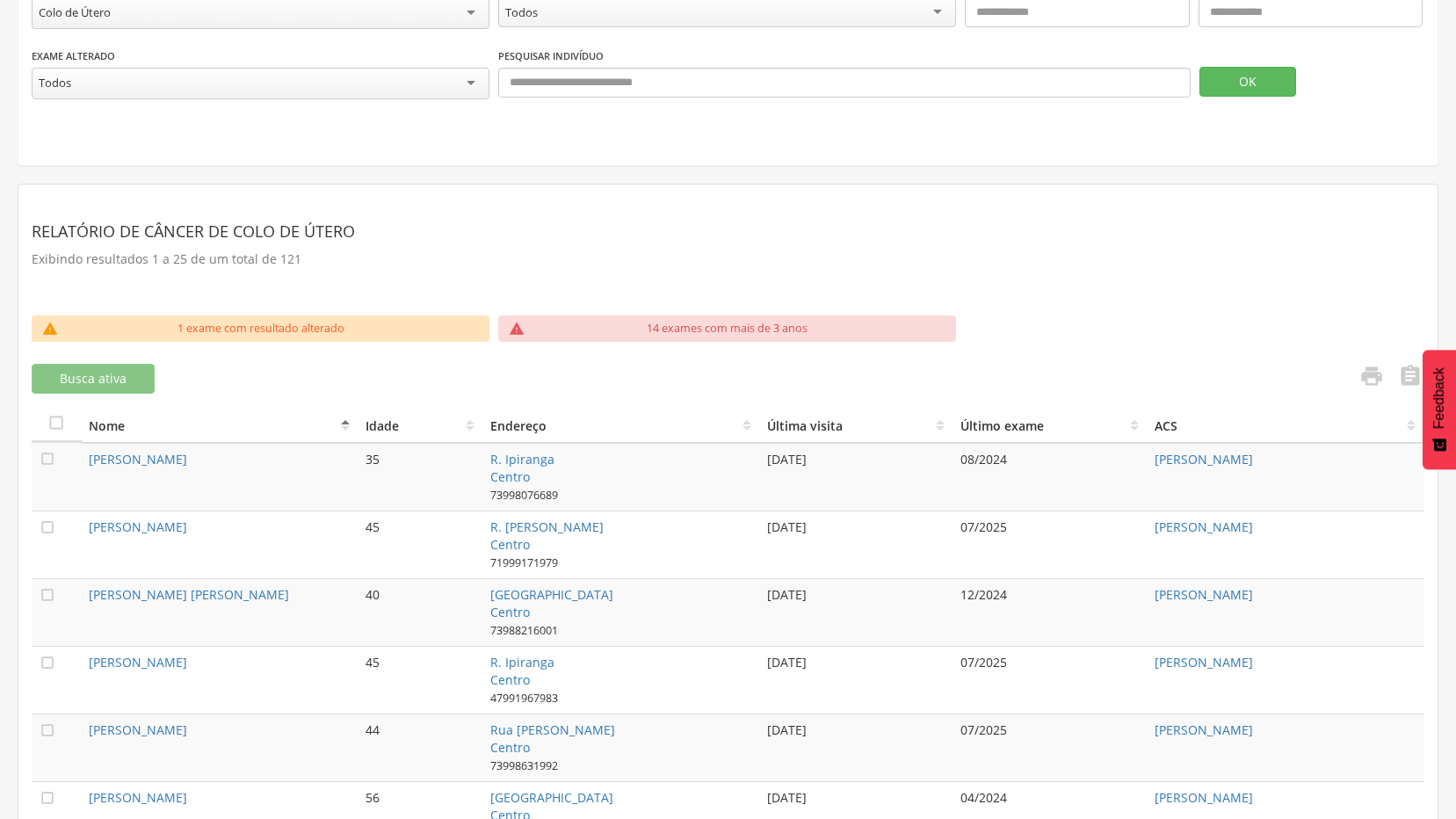
scroll to position [263, 0]
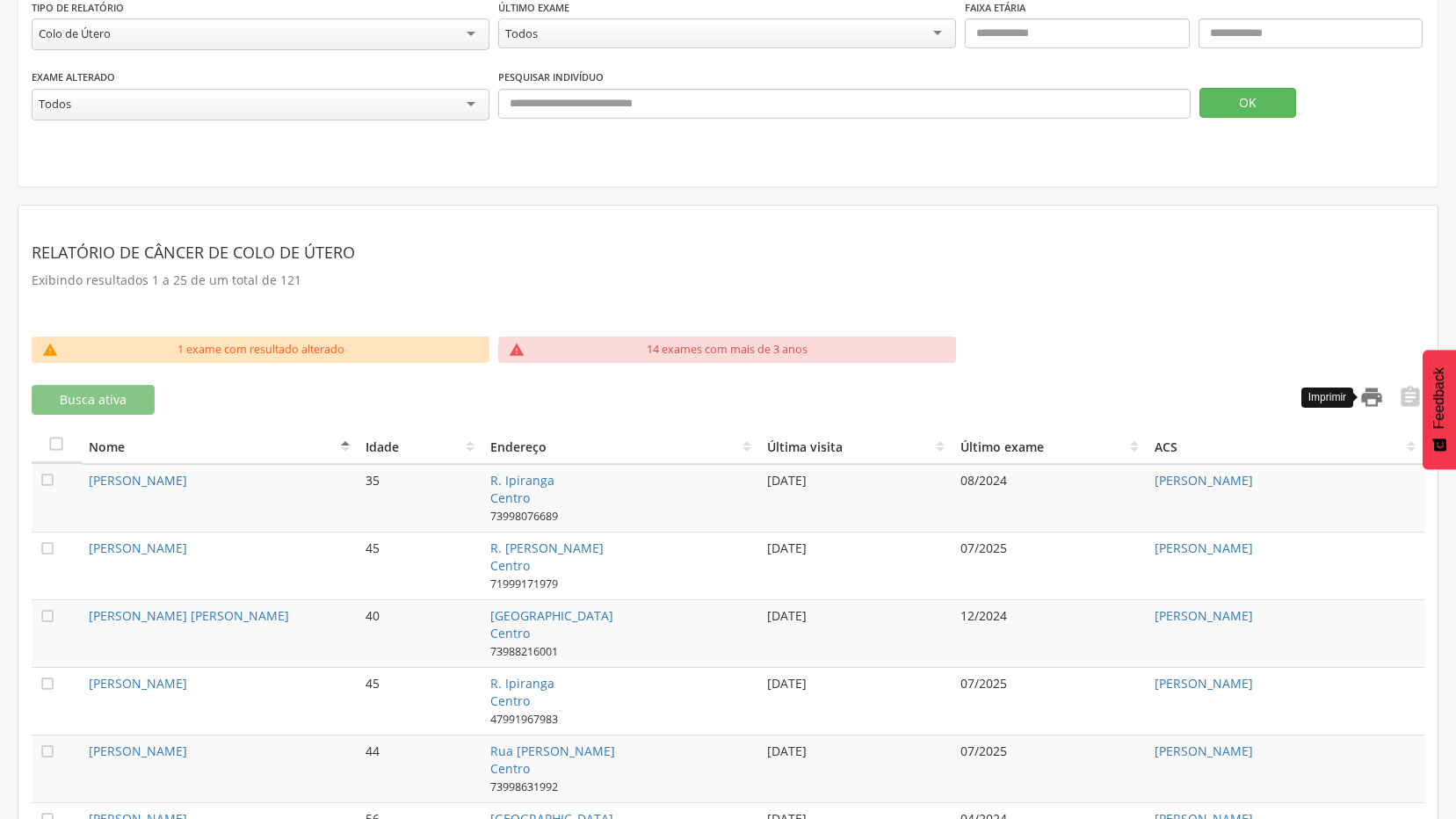
click at [1360, 395] on icon "" at bounding box center [1372, 397] width 25 height 25
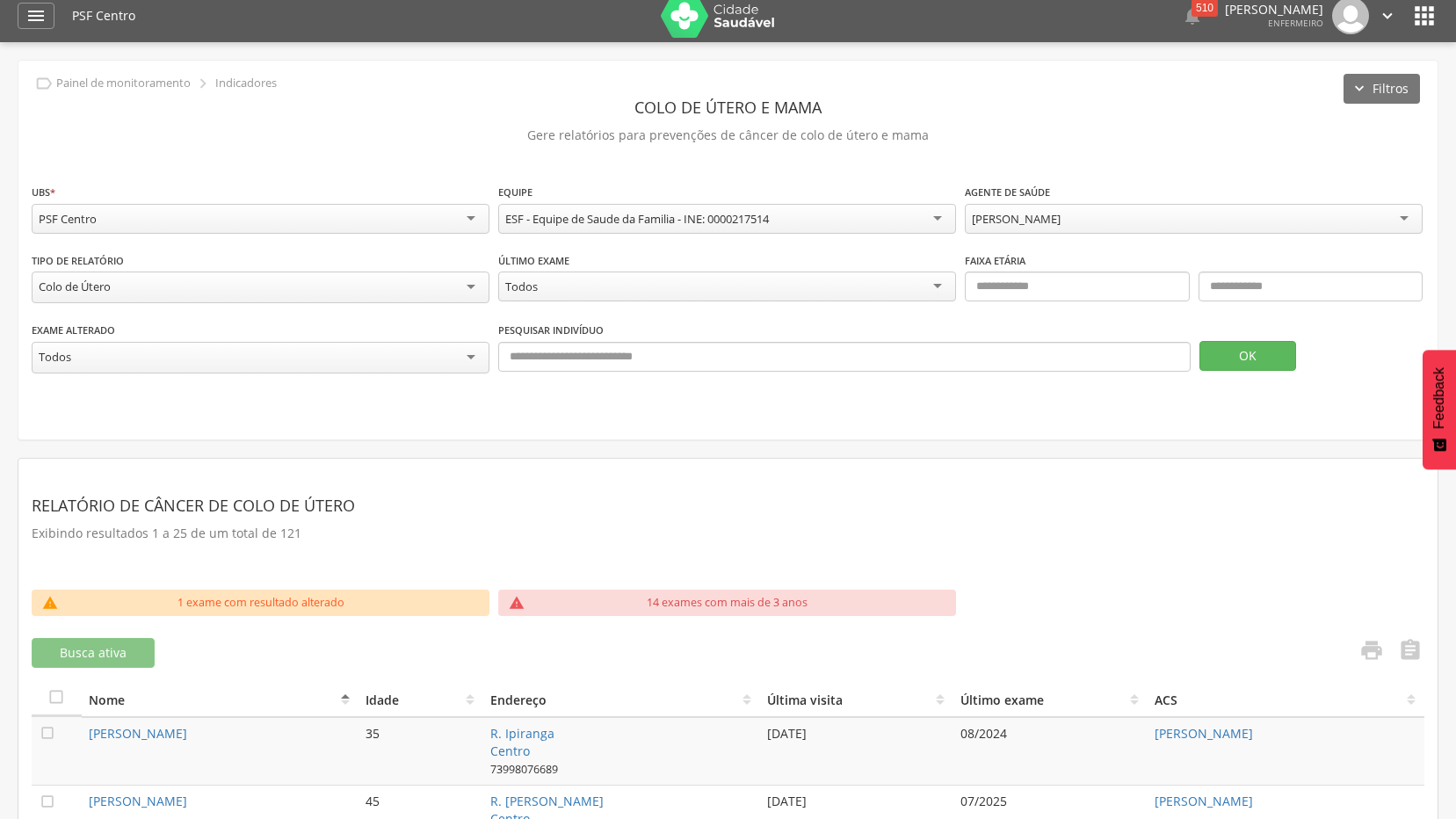
scroll to position [0, 0]
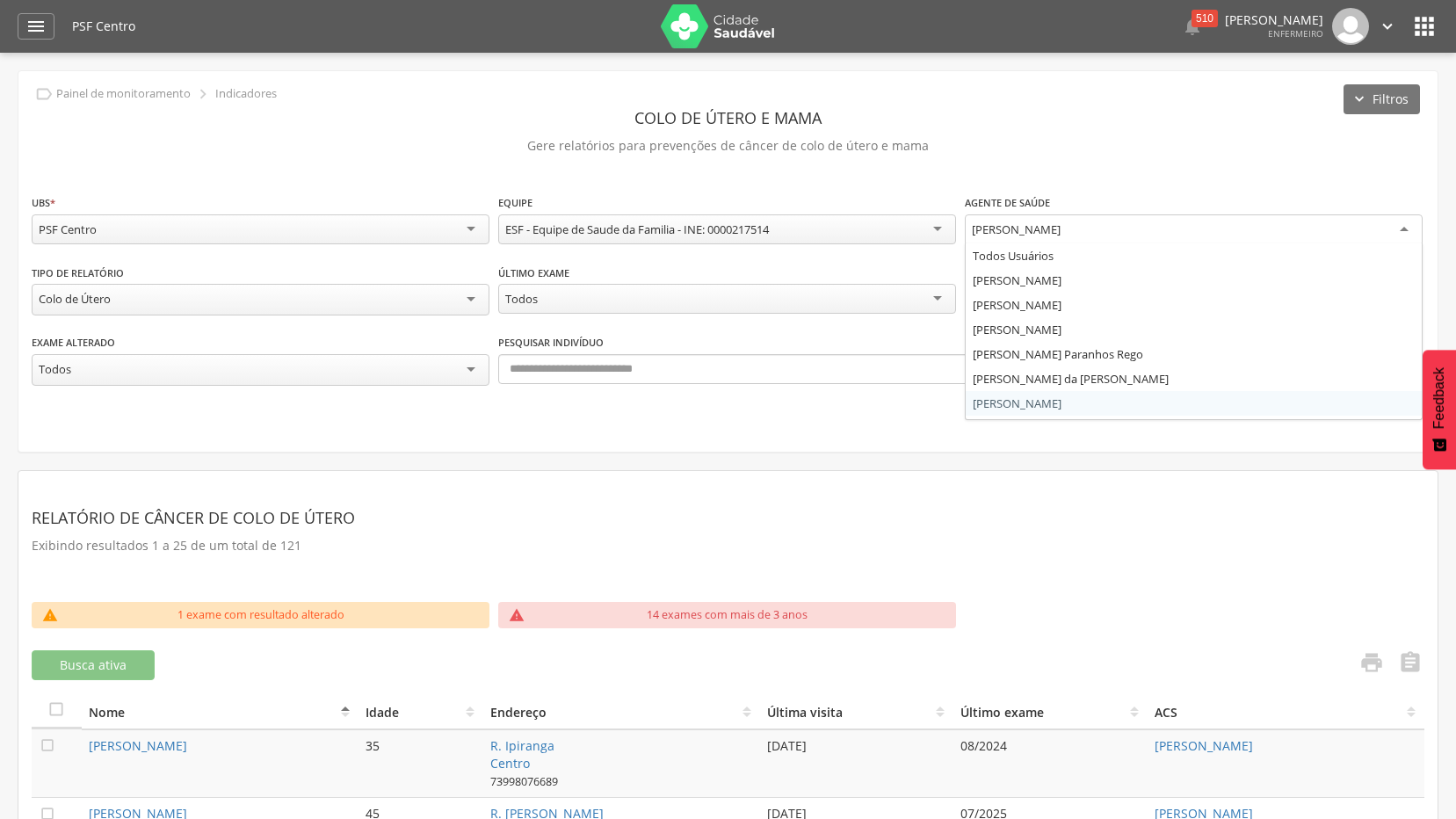
click at [1112, 238] on div "[PERSON_NAME]" at bounding box center [1194, 230] width 458 height 32
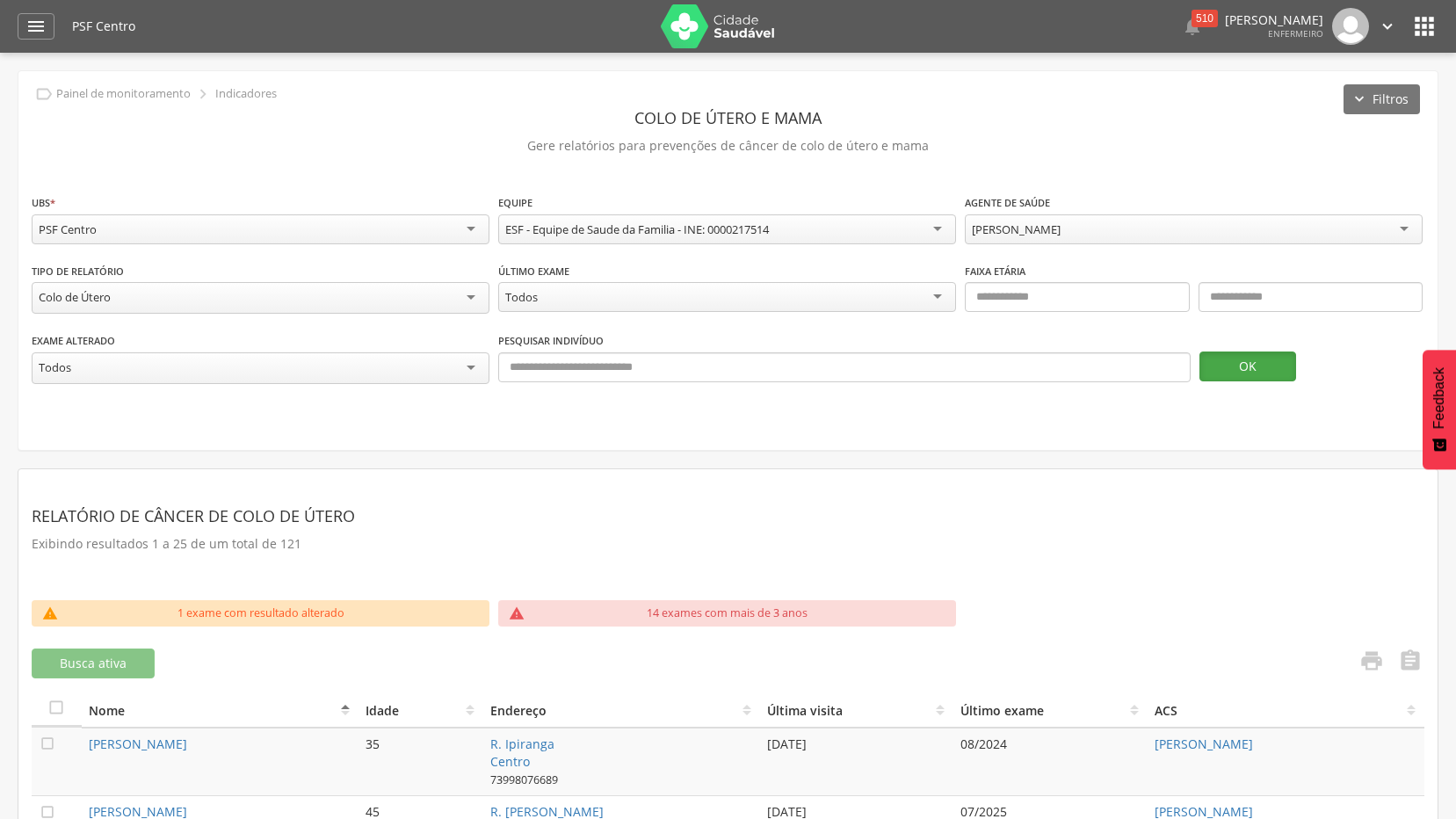
click at [1244, 362] on button "OK" at bounding box center [1248, 366] width 97 height 30
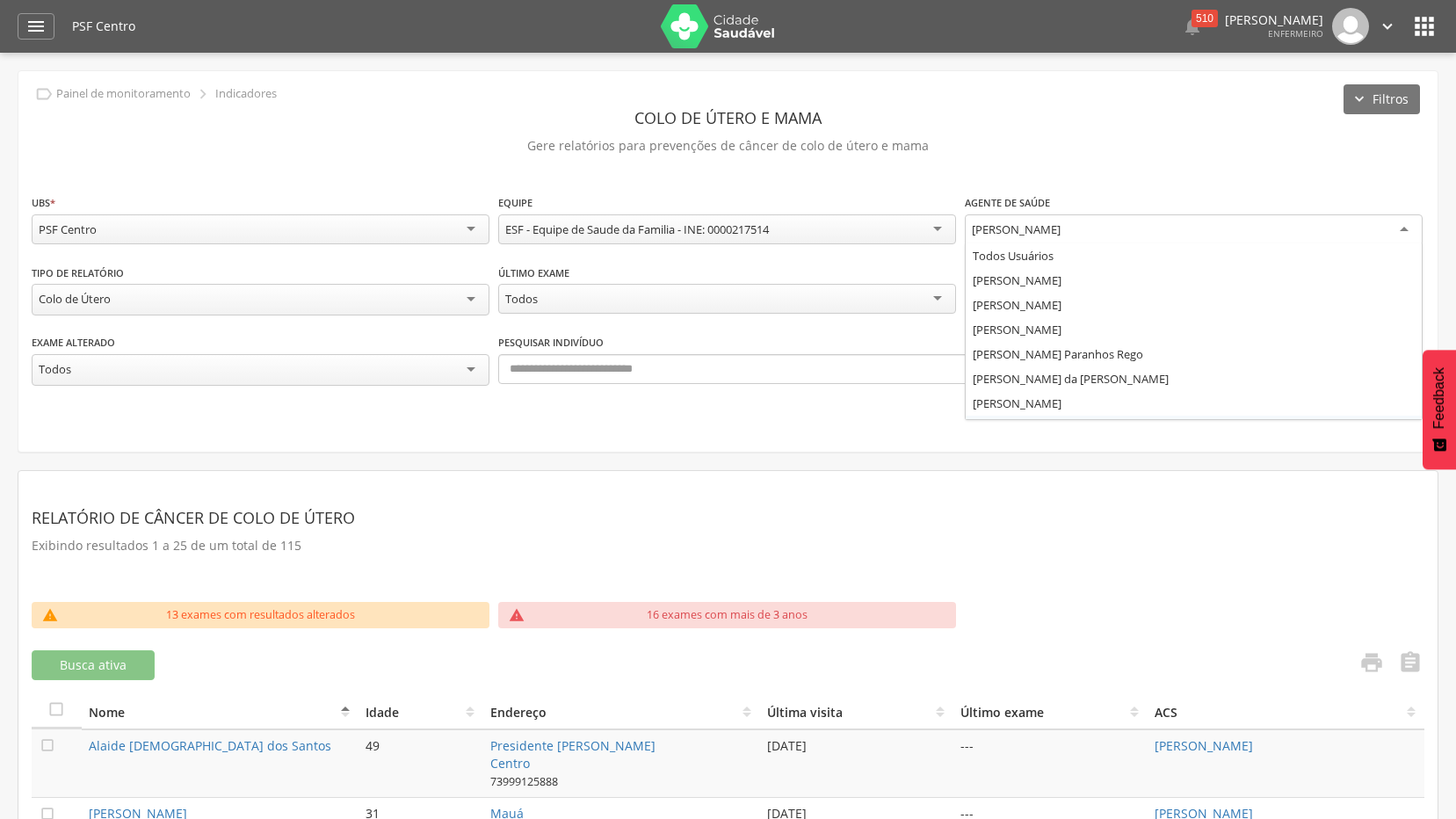
click at [1346, 237] on div "[PERSON_NAME]" at bounding box center [1194, 230] width 458 height 32
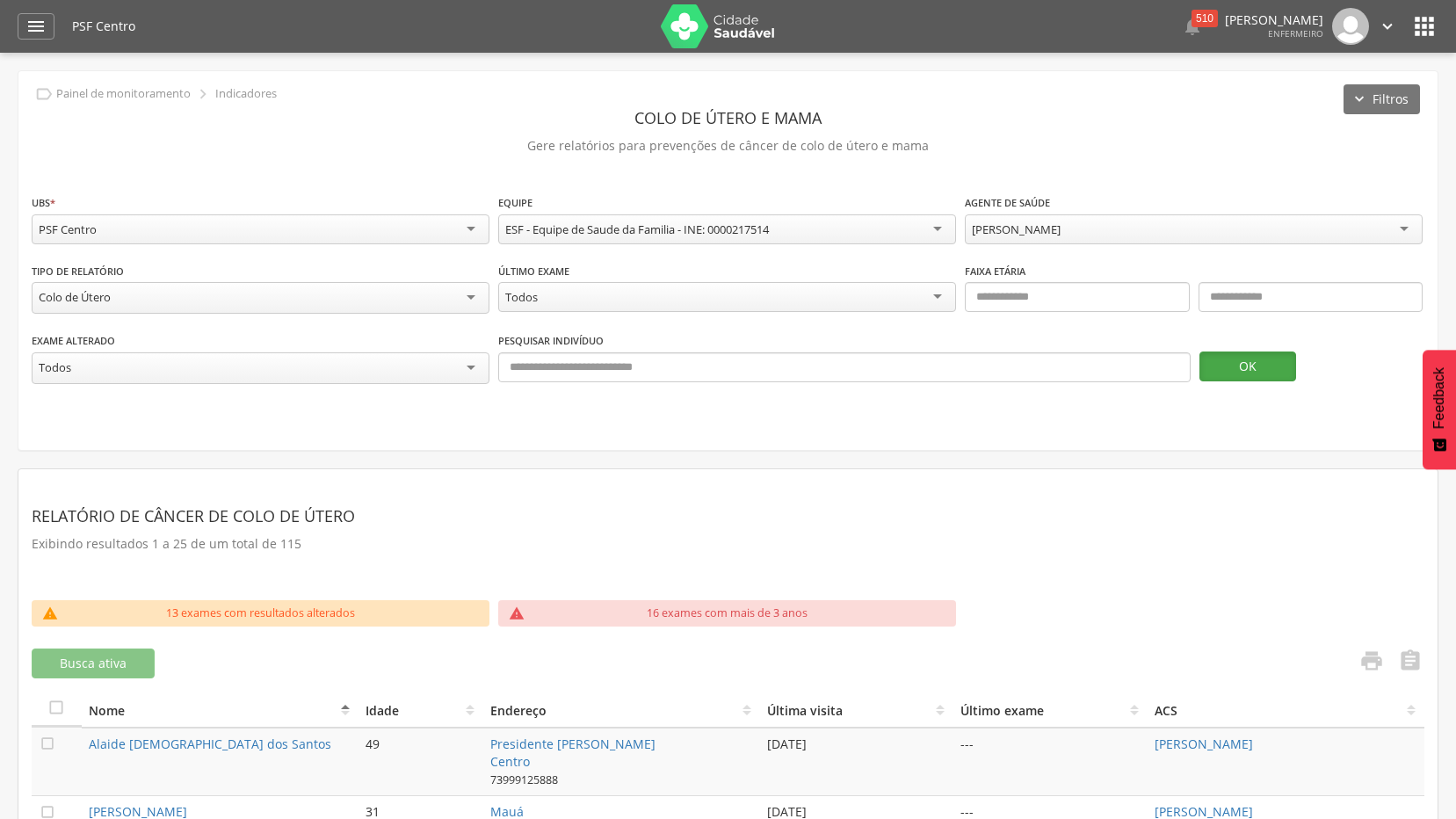
click at [1225, 359] on button "OK" at bounding box center [1248, 366] width 97 height 30
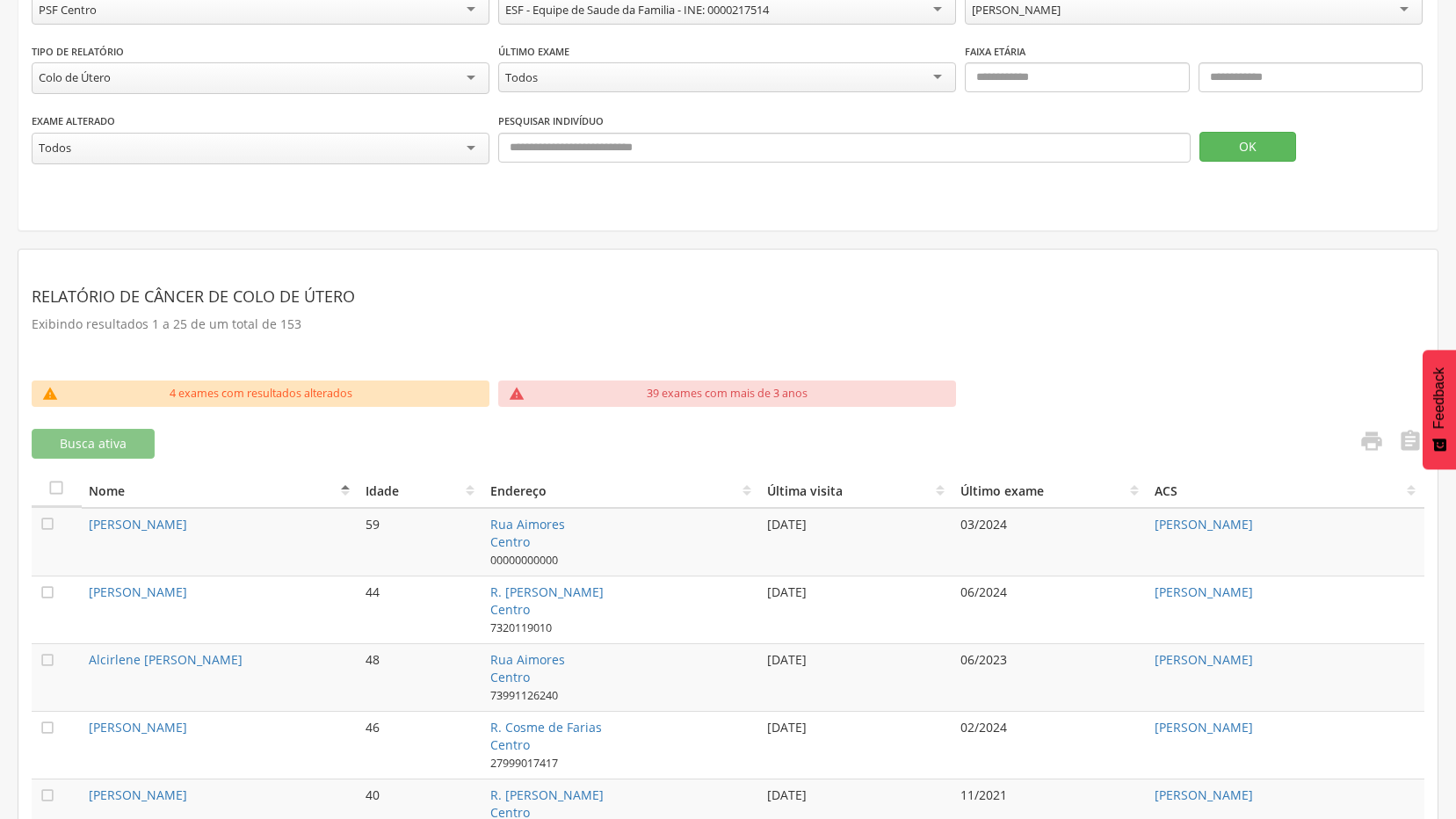
scroll to position [263, 0]
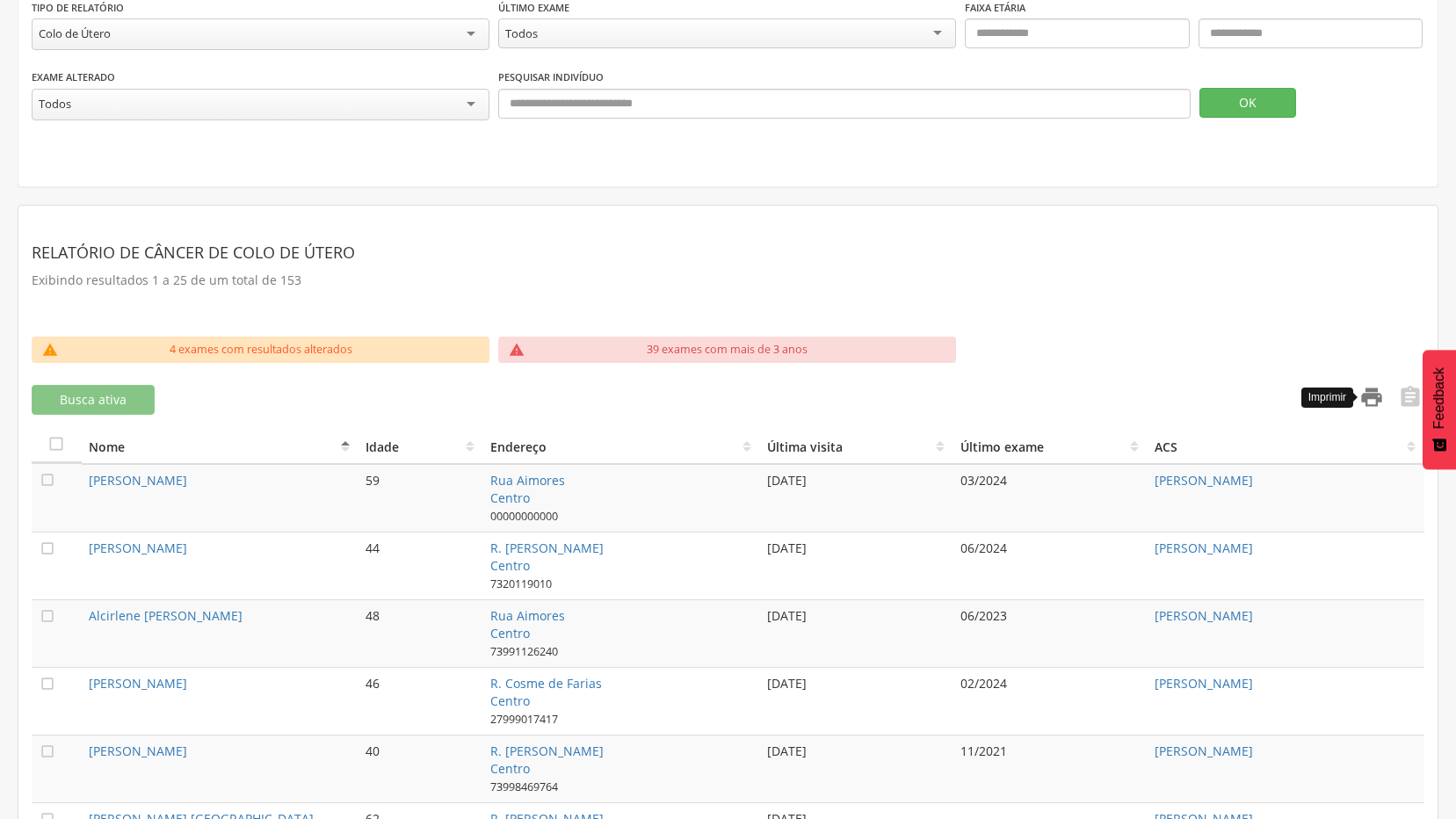
click at [1366, 388] on icon "" at bounding box center [1372, 397] width 25 height 25
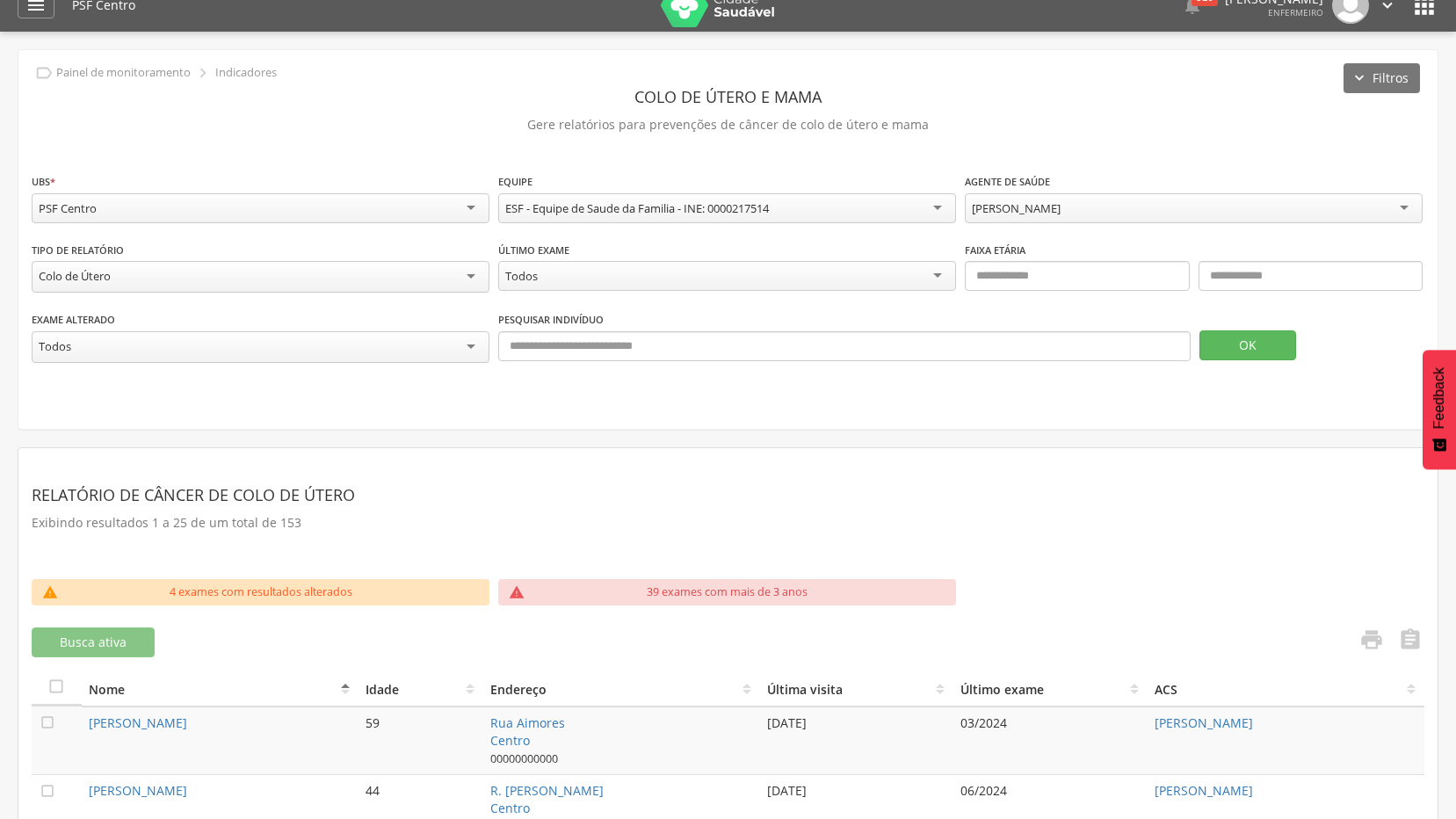
scroll to position [0, 0]
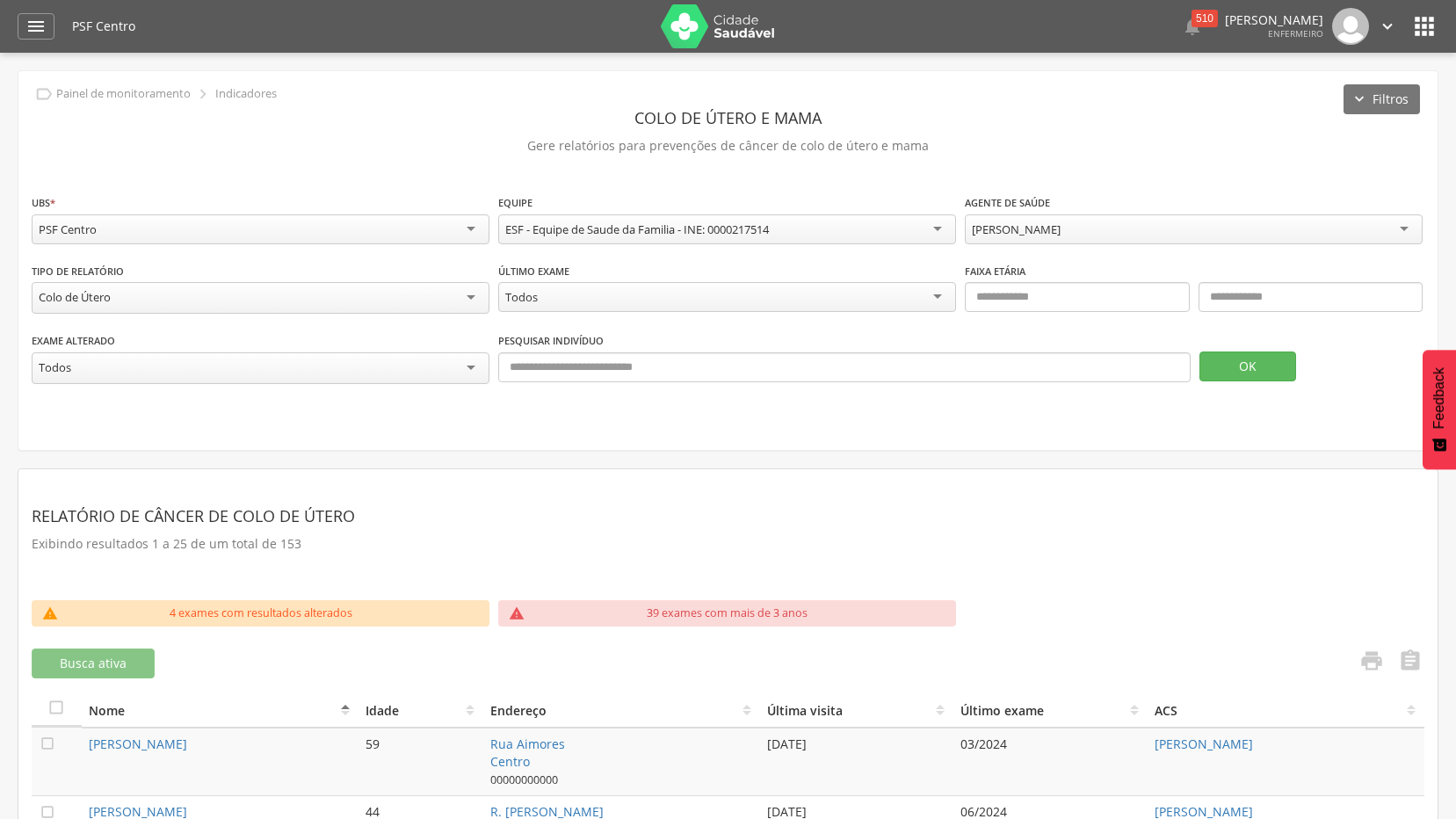
click at [1382, 23] on icon "" at bounding box center [1388, 27] width 20 height 20
click at [1280, 106] on link "Sair" at bounding box center [1327, 101] width 139 height 22
